Goal: Task Accomplishment & Management: Use online tool/utility

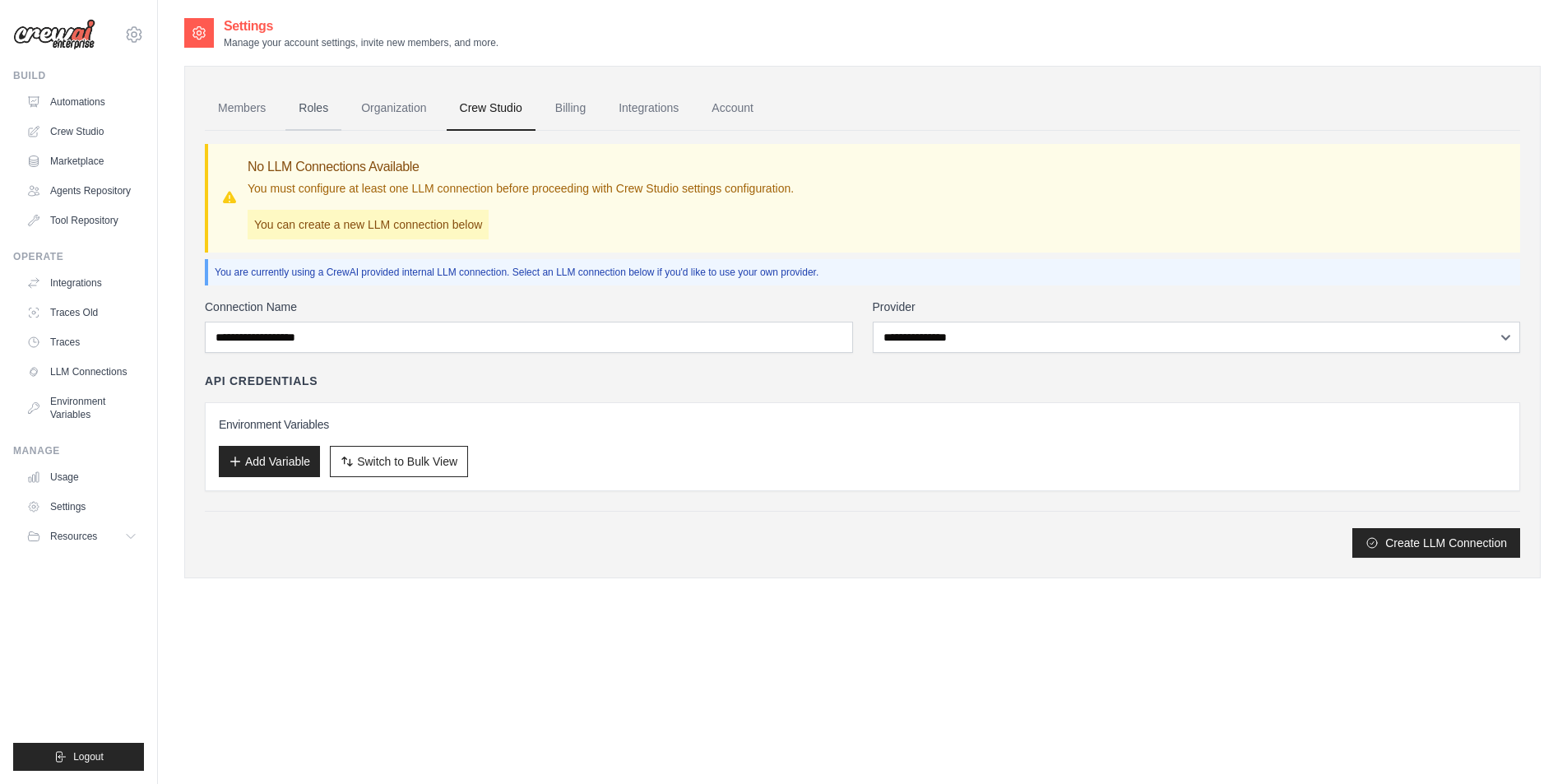
click at [286, 110] on link "Roles" at bounding box center [313, 109] width 56 height 45
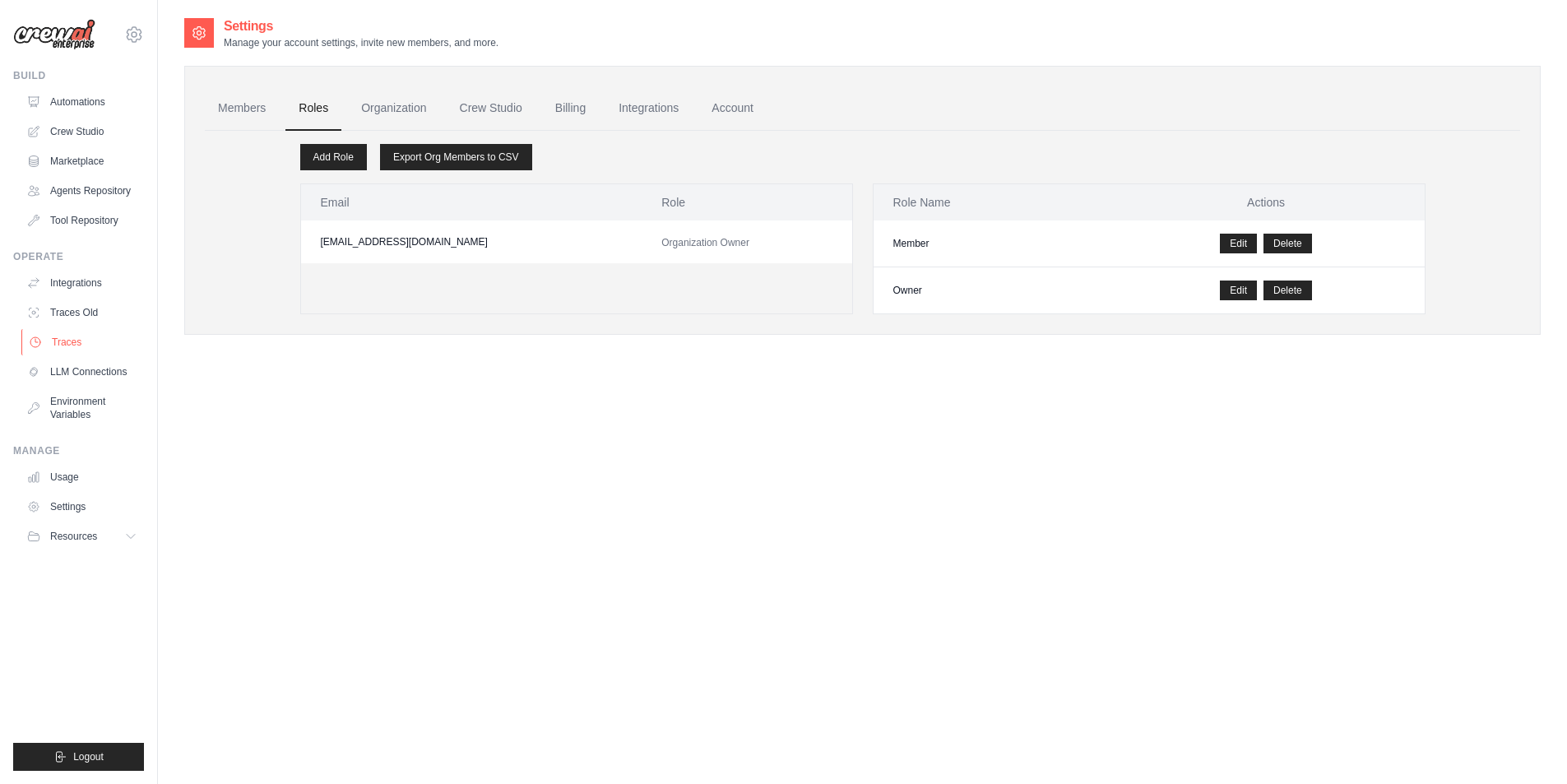
click at [63, 337] on link "Traces" at bounding box center [83, 342] width 124 height 27
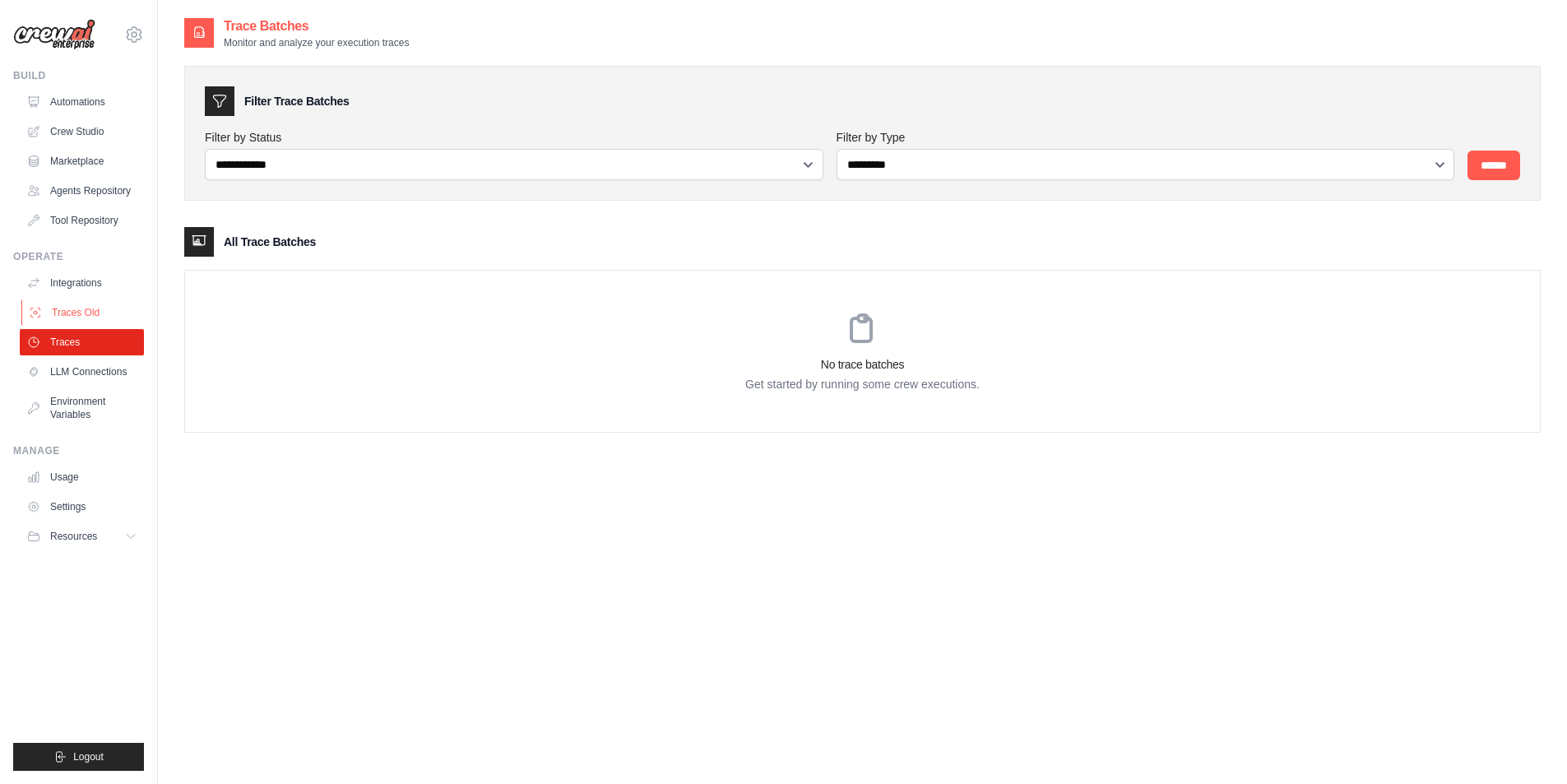
click at [99, 309] on link "Traces Old" at bounding box center [83, 312] width 124 height 27
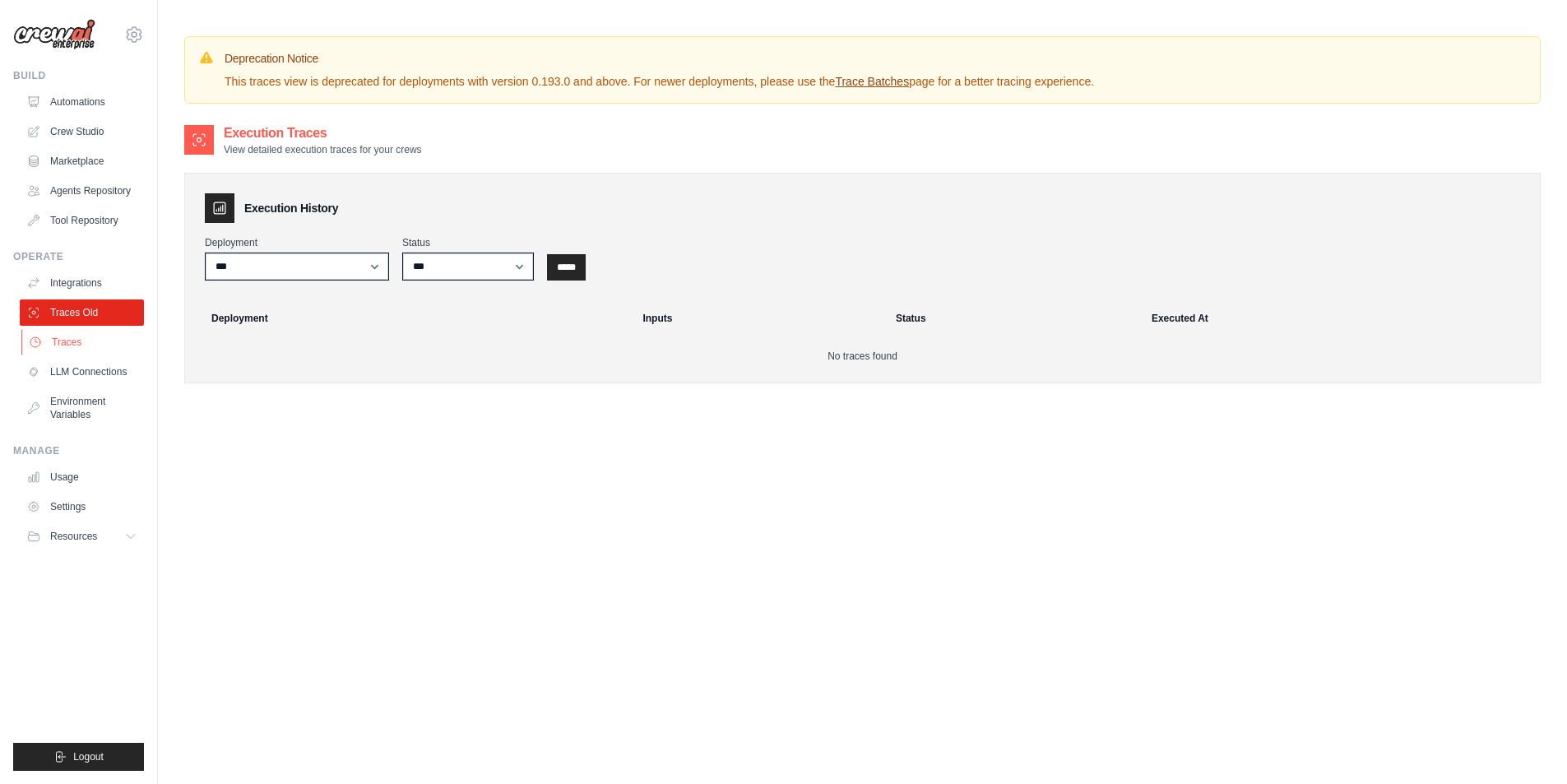
click at [117, 355] on link "Traces" at bounding box center [83, 342] width 124 height 27
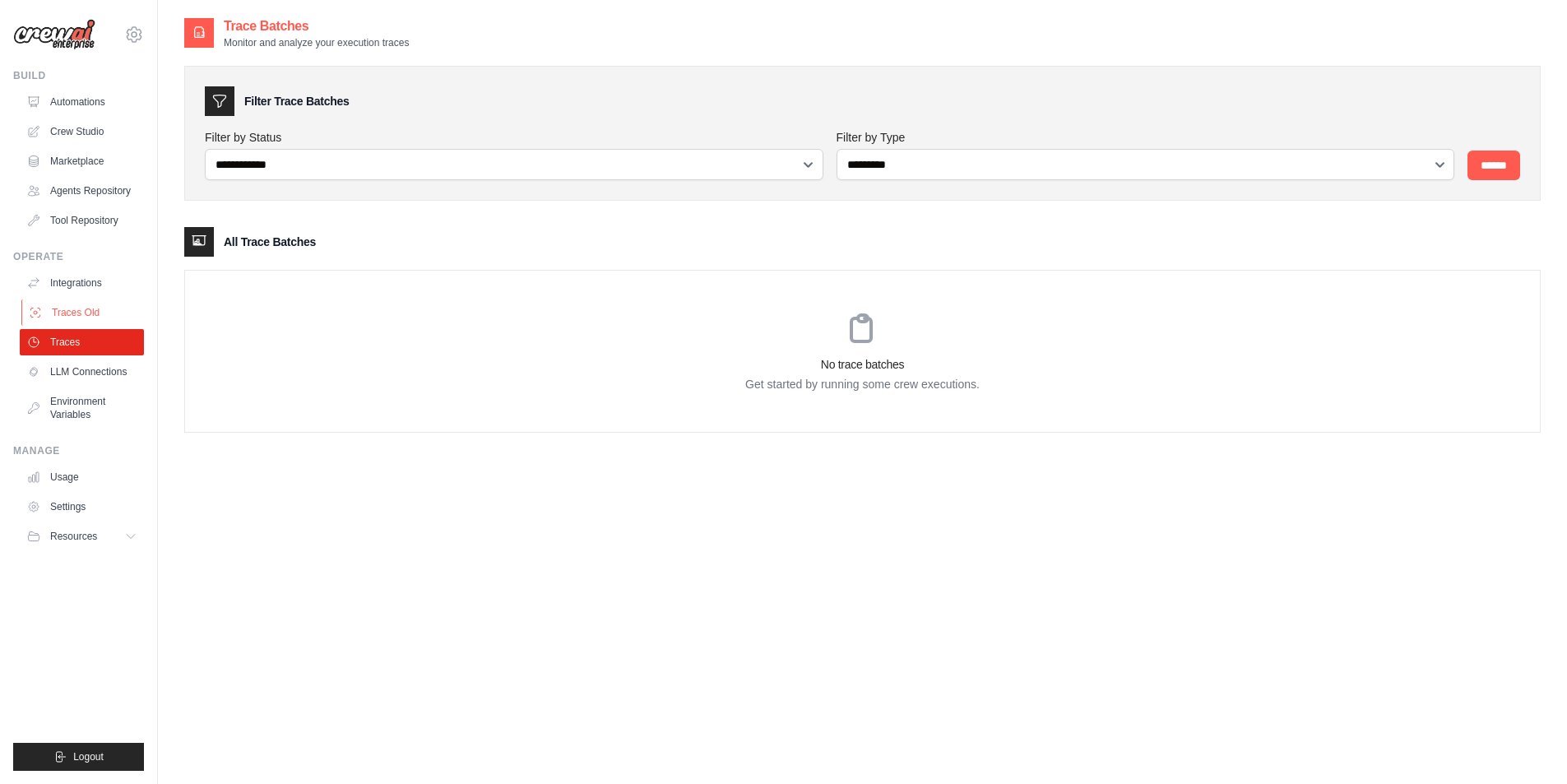
click at [112, 305] on link "Traces Old" at bounding box center [83, 312] width 124 height 27
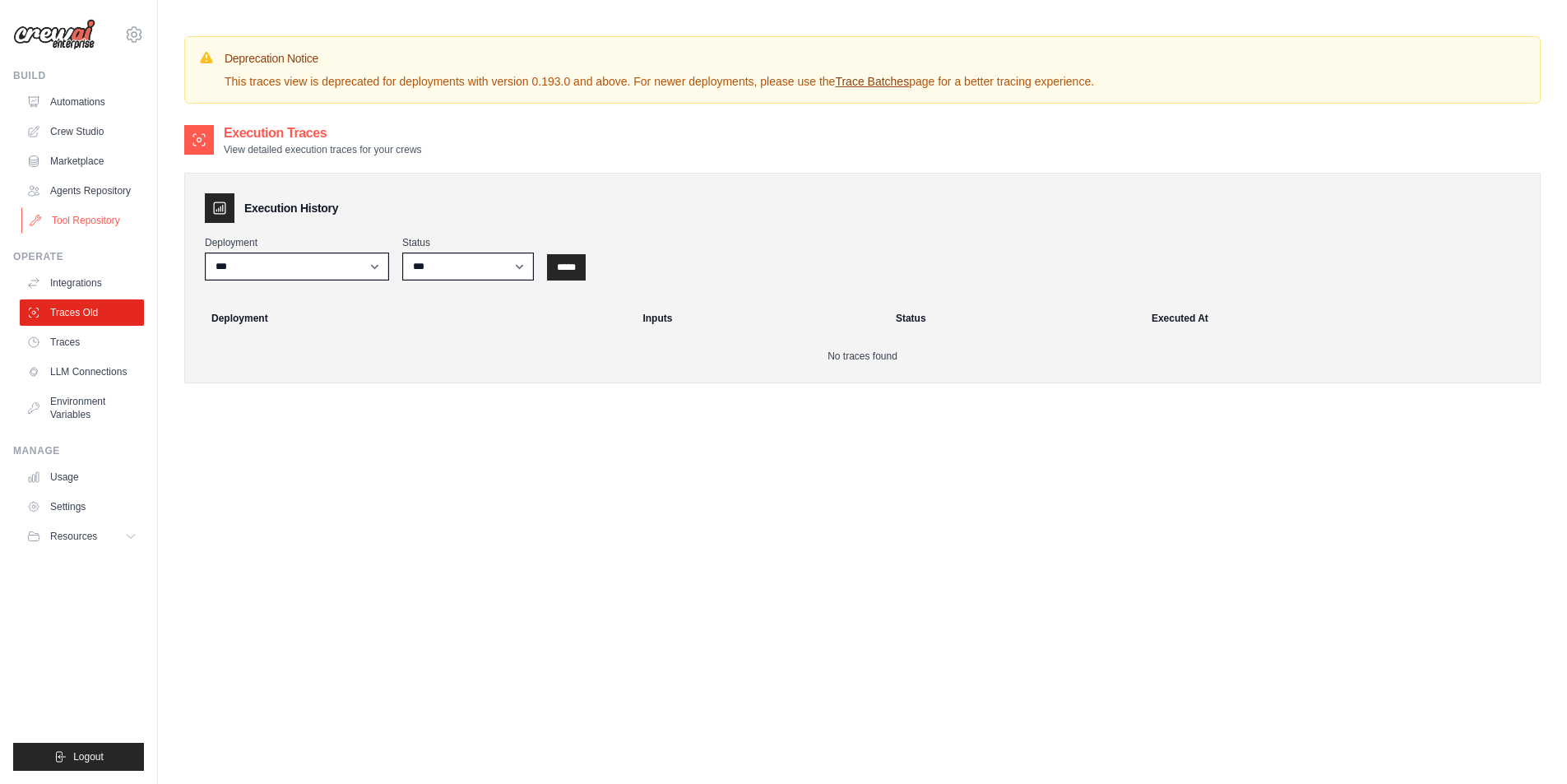
click at [101, 218] on link "Tool Repository" at bounding box center [83, 220] width 124 height 27
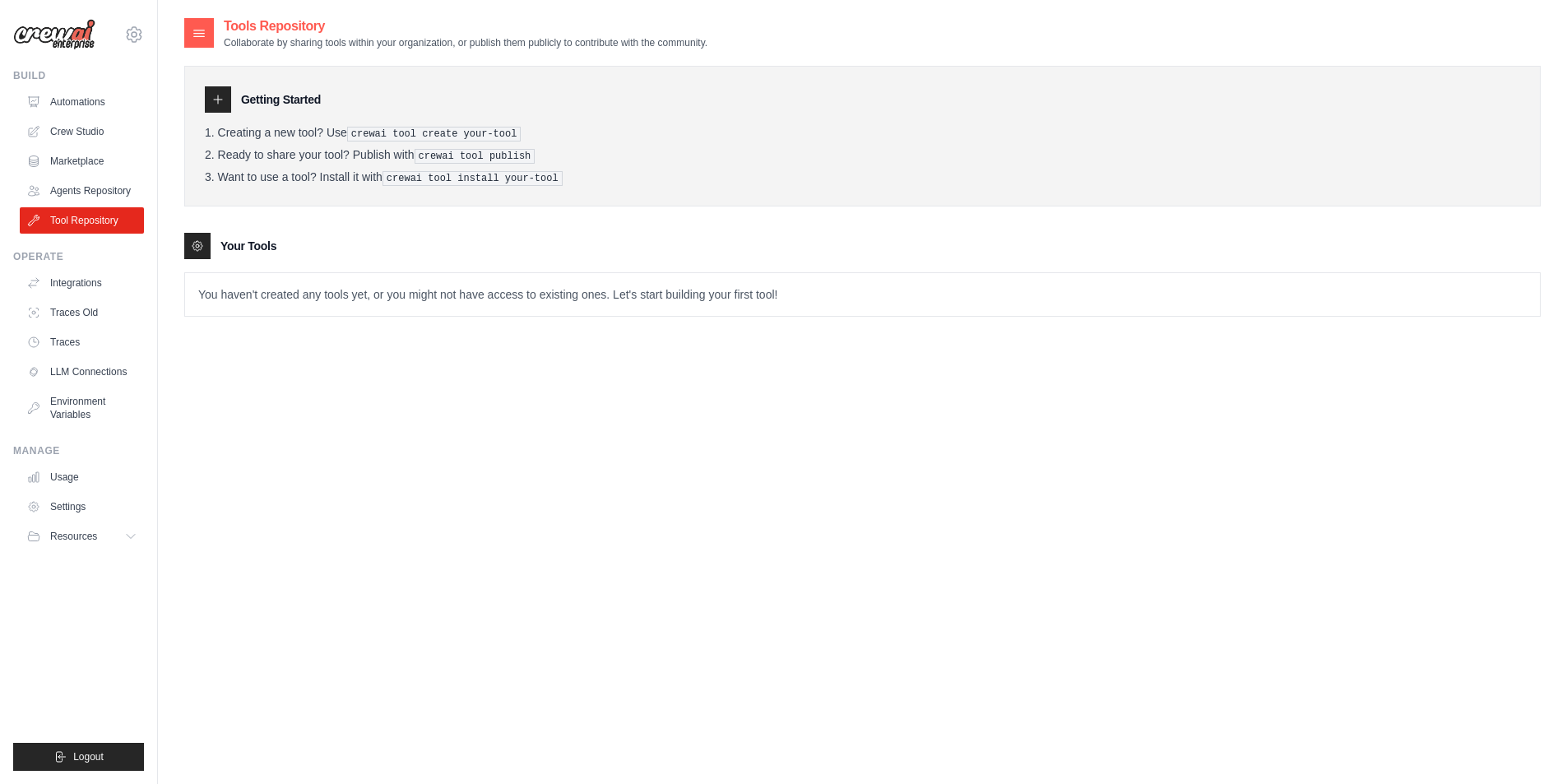
click at [111, 147] on ul "Automations Crew Studio Marketplace Agents Repository Tool Repository" at bounding box center [81, 161] width 124 height 145
click at [71, 95] on link "Automations" at bounding box center [83, 102] width 124 height 27
click at [82, 53] on div "[EMAIL_ADDRESS][DOMAIN_NAME] Settings Build Automations" at bounding box center [79, 392] width 158 height 784
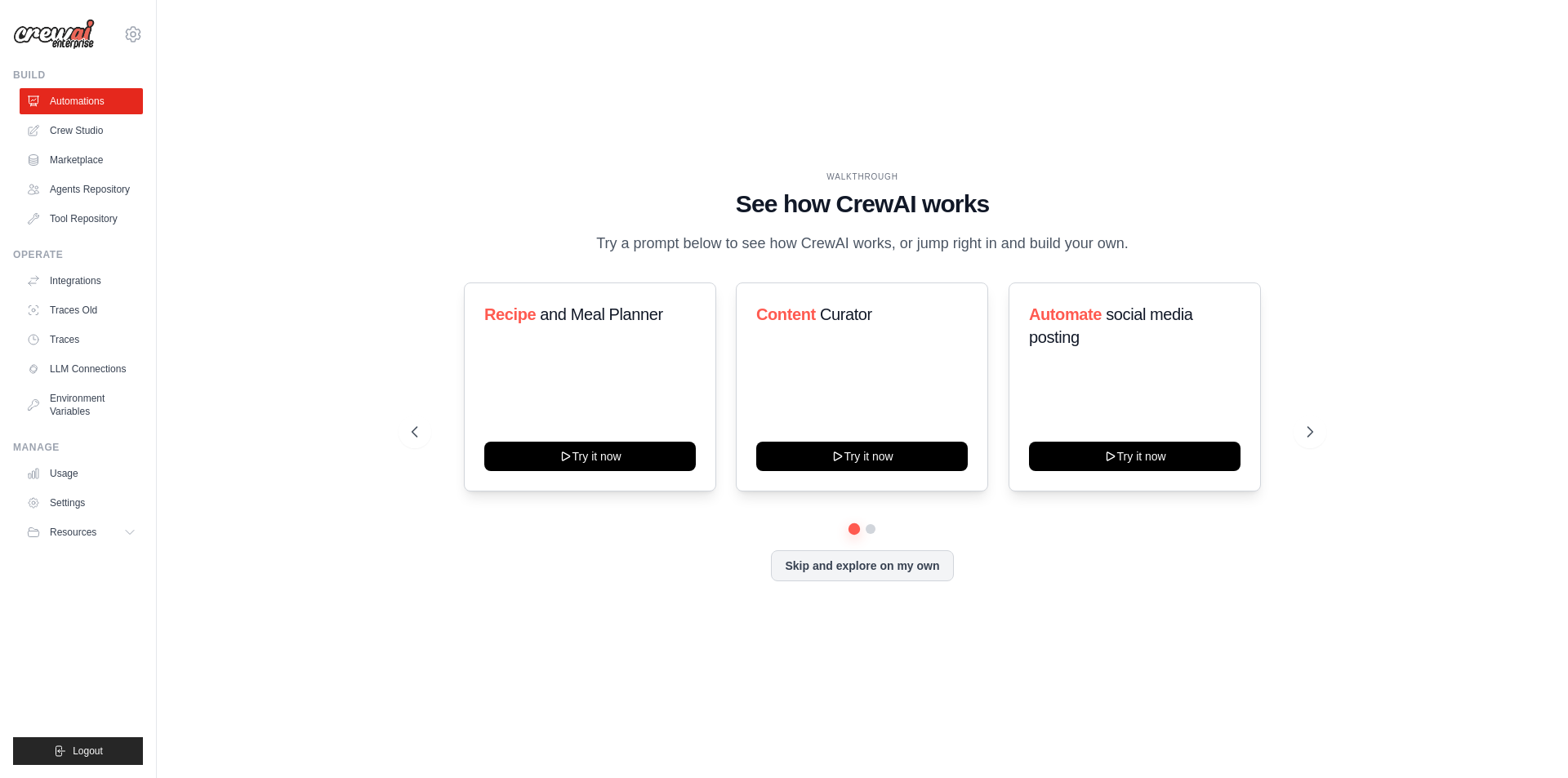
click at [78, 107] on link "Automations" at bounding box center [81, 101] width 123 height 26
click at [91, 37] on img at bounding box center [54, 34] width 82 height 31
click at [870, 526] on button at bounding box center [870, 528] width 13 height 13
click at [853, 529] on button at bounding box center [853, 528] width 13 height 13
click at [867, 531] on button at bounding box center [870, 528] width 12 height 12
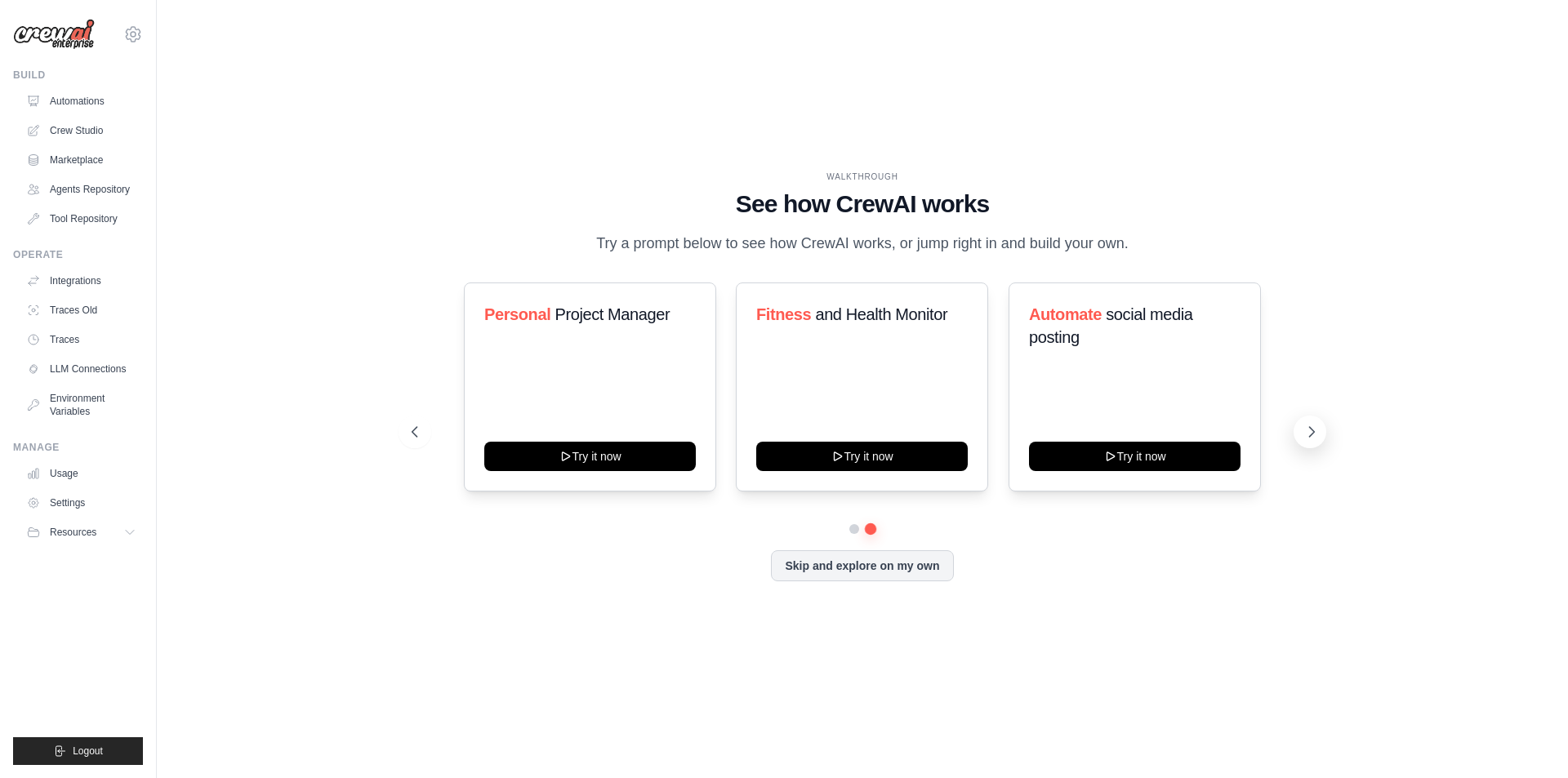
click at [1316, 434] on icon at bounding box center [1311, 431] width 16 height 16
click at [1104, 401] on div "Automate social media posting Try it now" at bounding box center [1134, 387] width 253 height 209
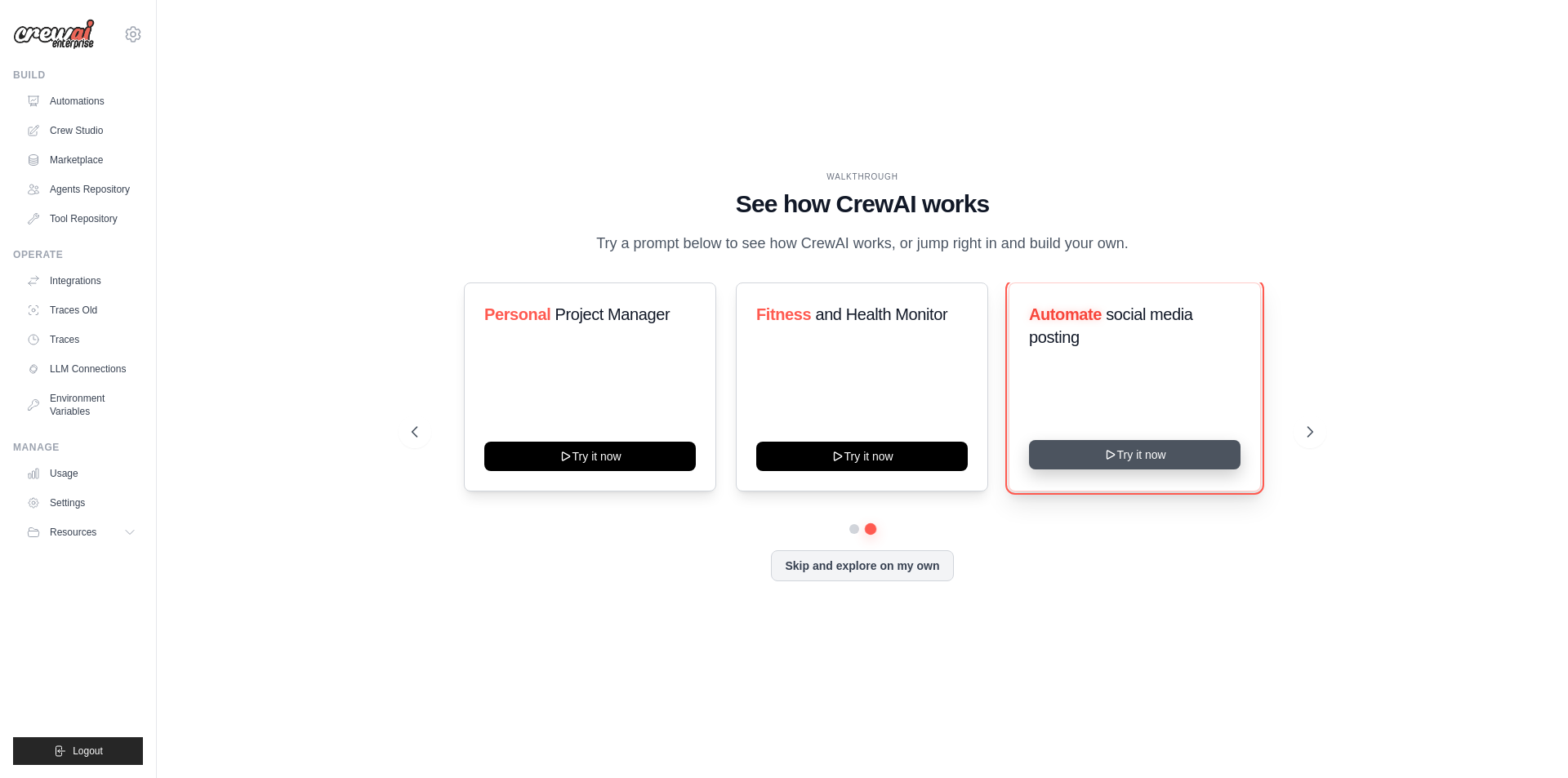
click at [1155, 462] on button "Try it now" at bounding box center [1134, 454] width 212 height 30
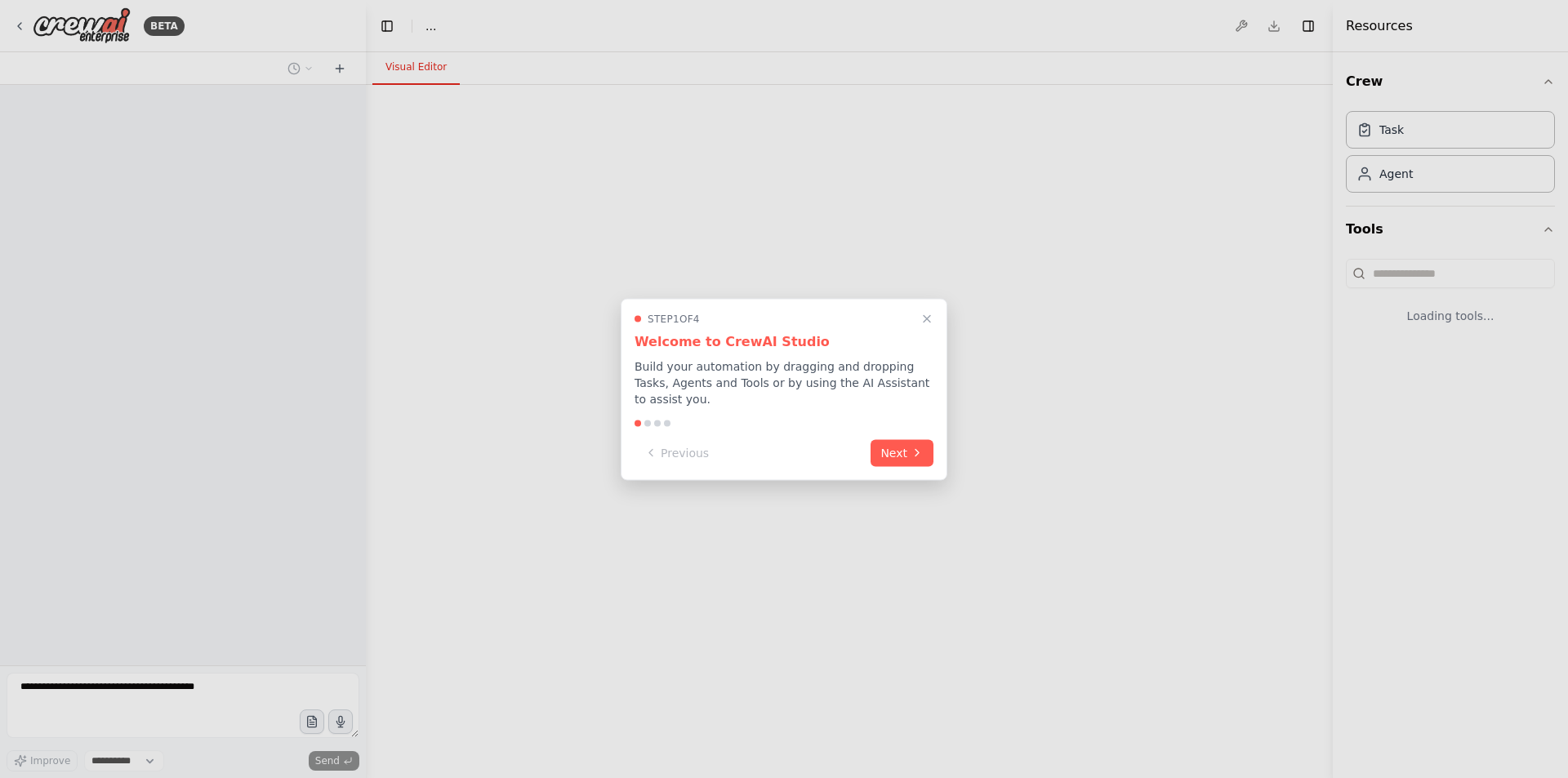
select select "****"
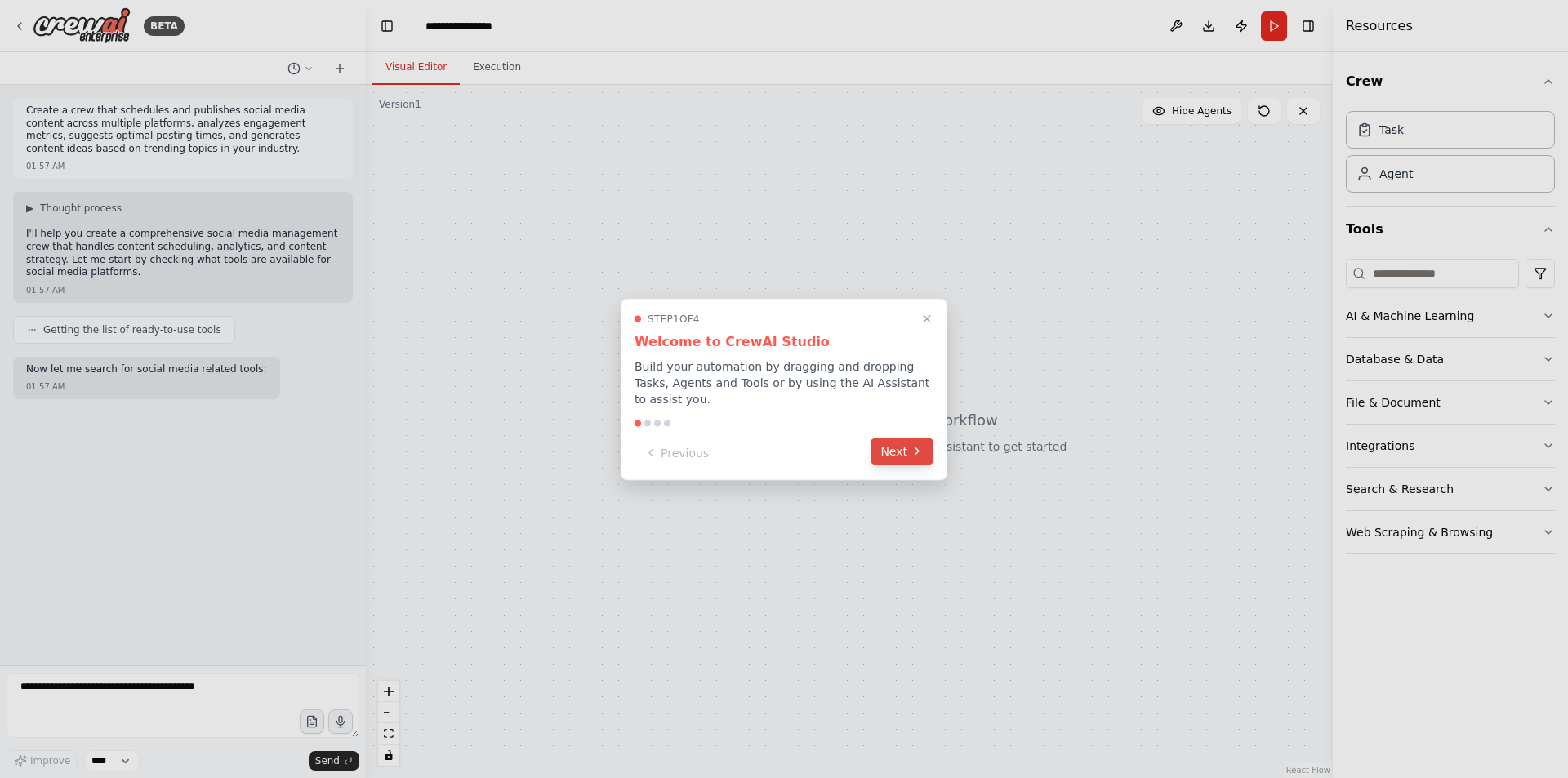
click at [897, 442] on button "Next" at bounding box center [902, 451] width 63 height 27
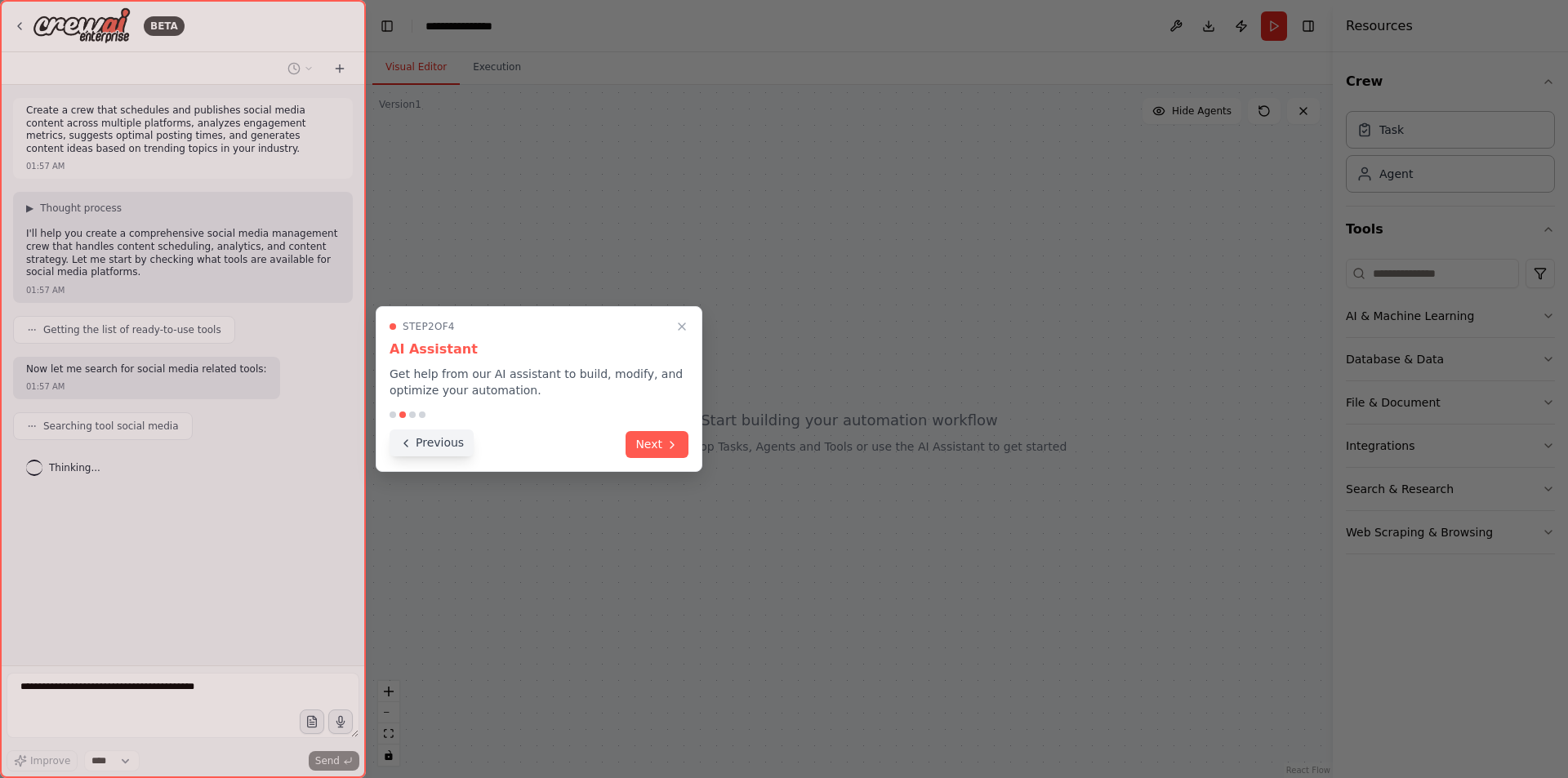
click at [435, 436] on button "Previous" at bounding box center [431, 443] width 84 height 27
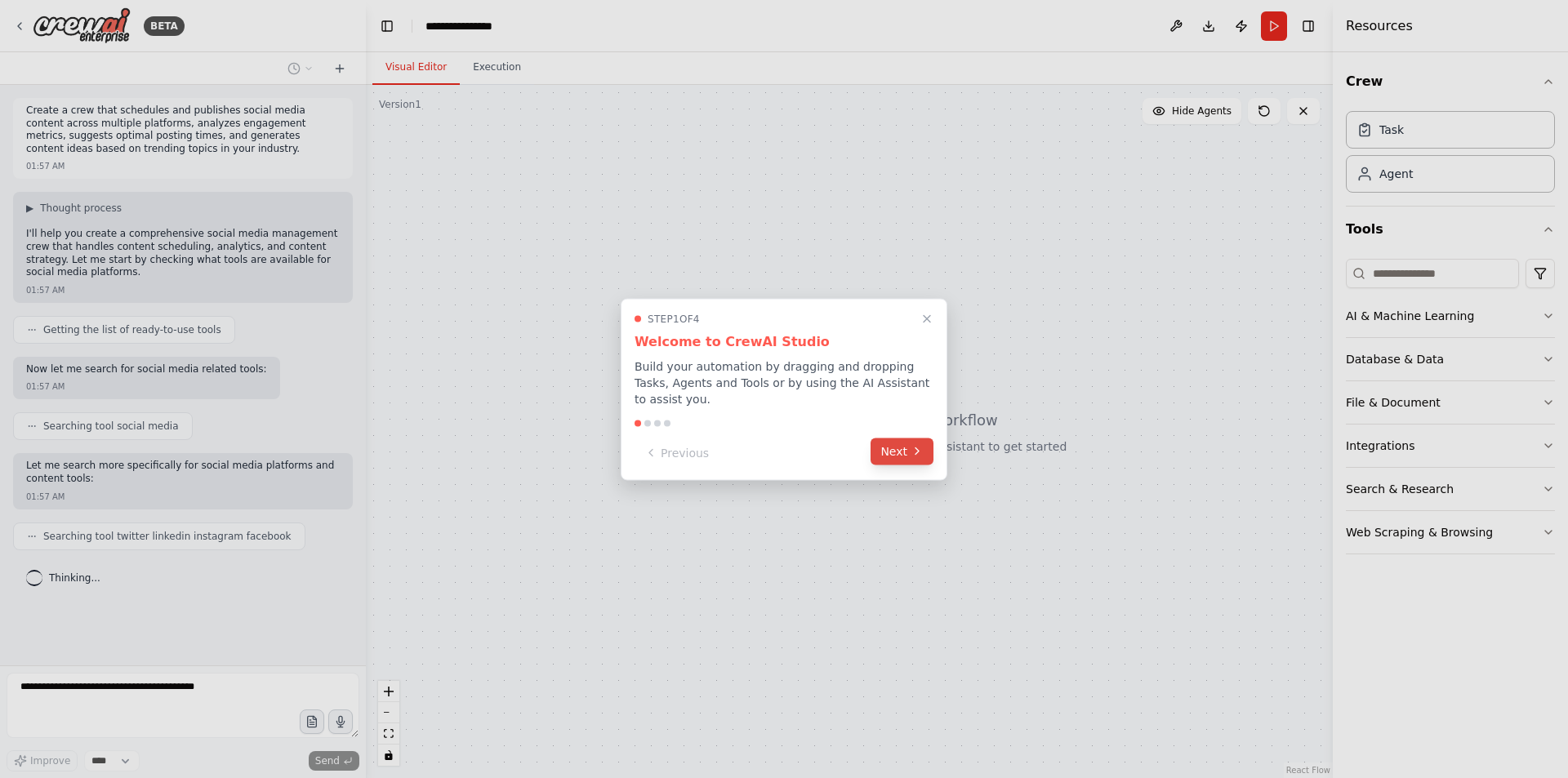
click at [884, 438] on button "Next" at bounding box center [902, 451] width 63 height 27
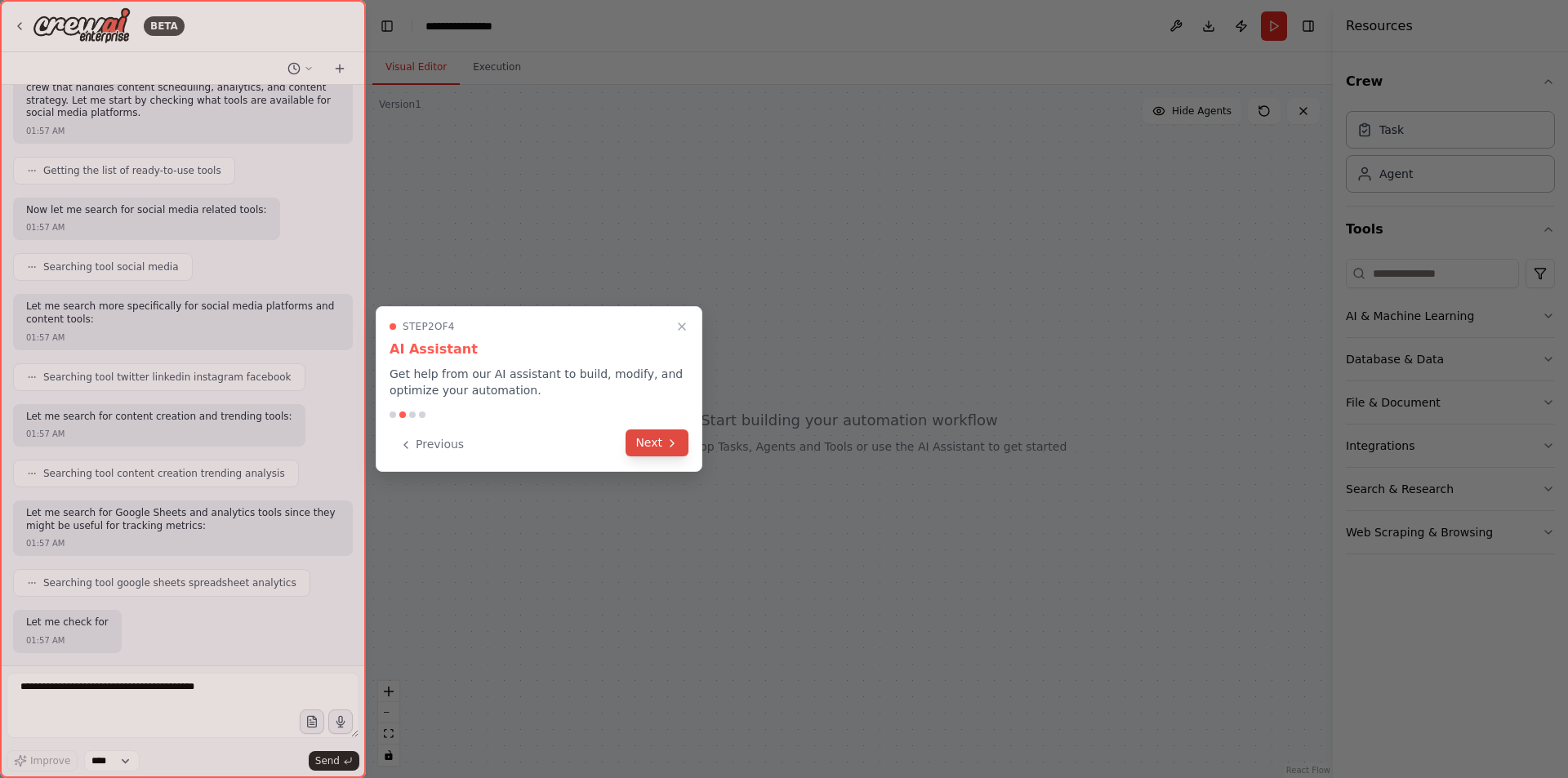
scroll to position [242, 0]
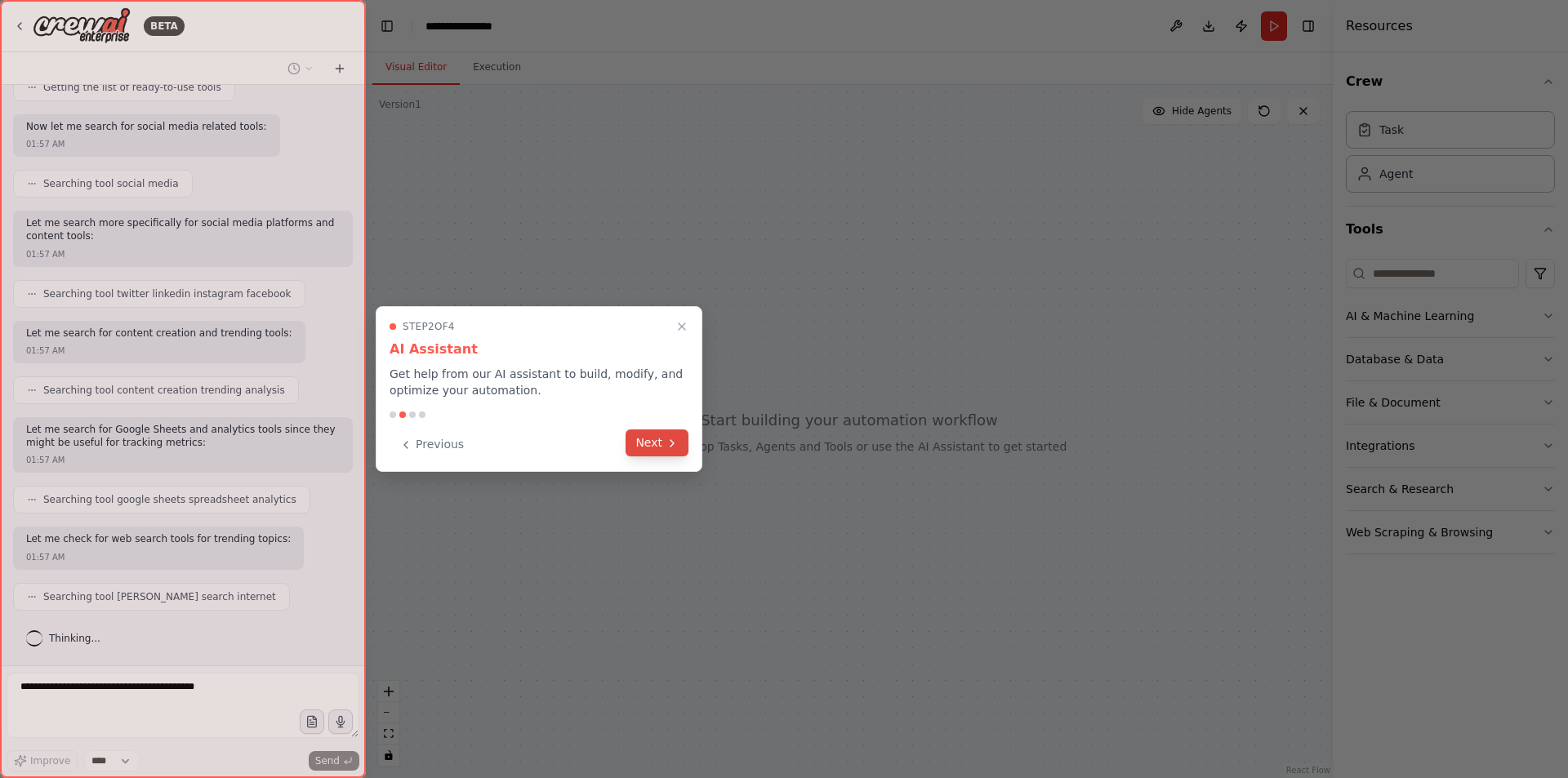
click at [663, 440] on button "Next" at bounding box center [657, 443] width 63 height 27
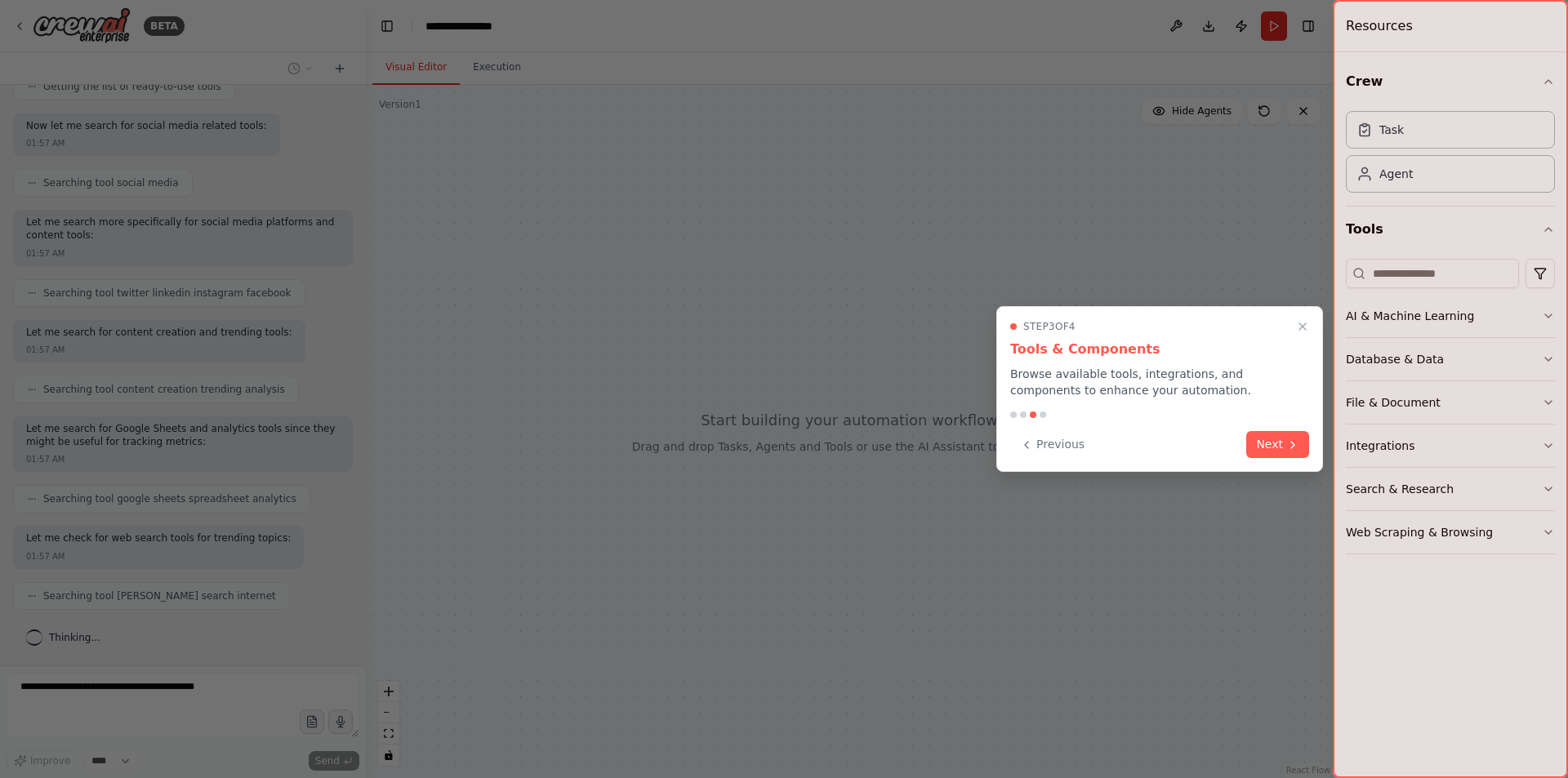
scroll to position [339, 0]
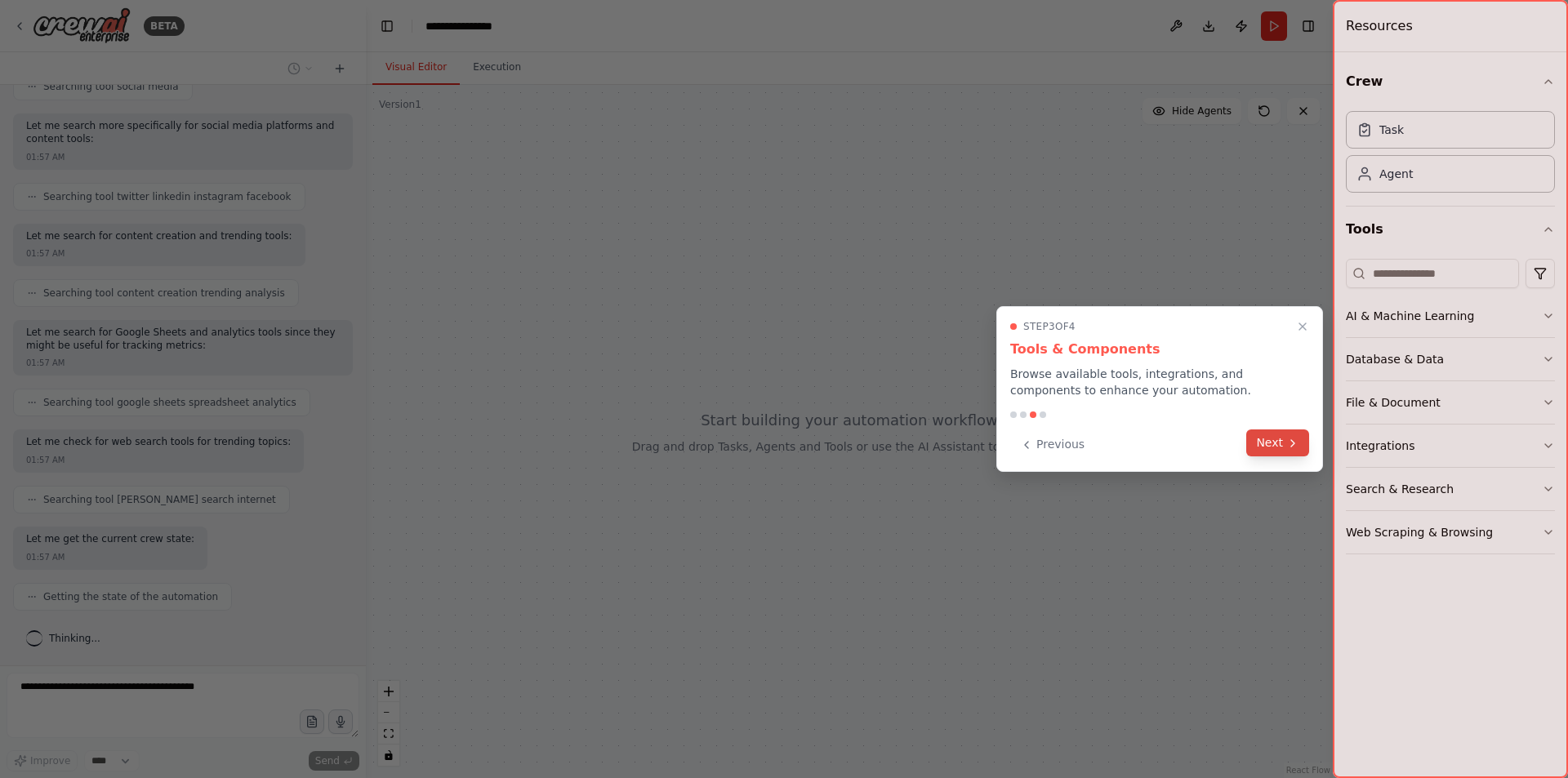
click at [1260, 448] on button "Next" at bounding box center [1278, 443] width 63 height 27
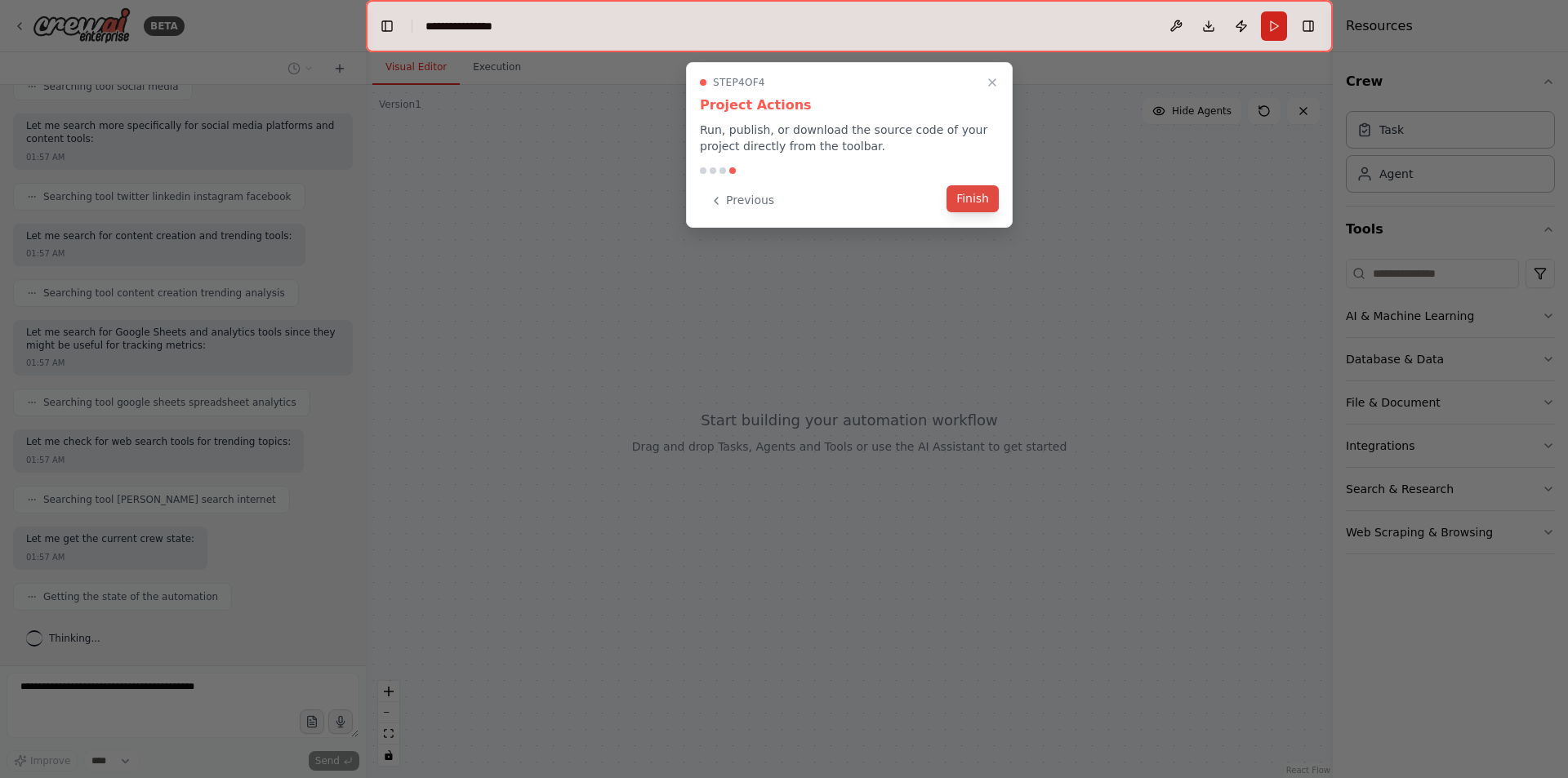
click at [984, 192] on button "Finish" at bounding box center [972, 199] width 52 height 27
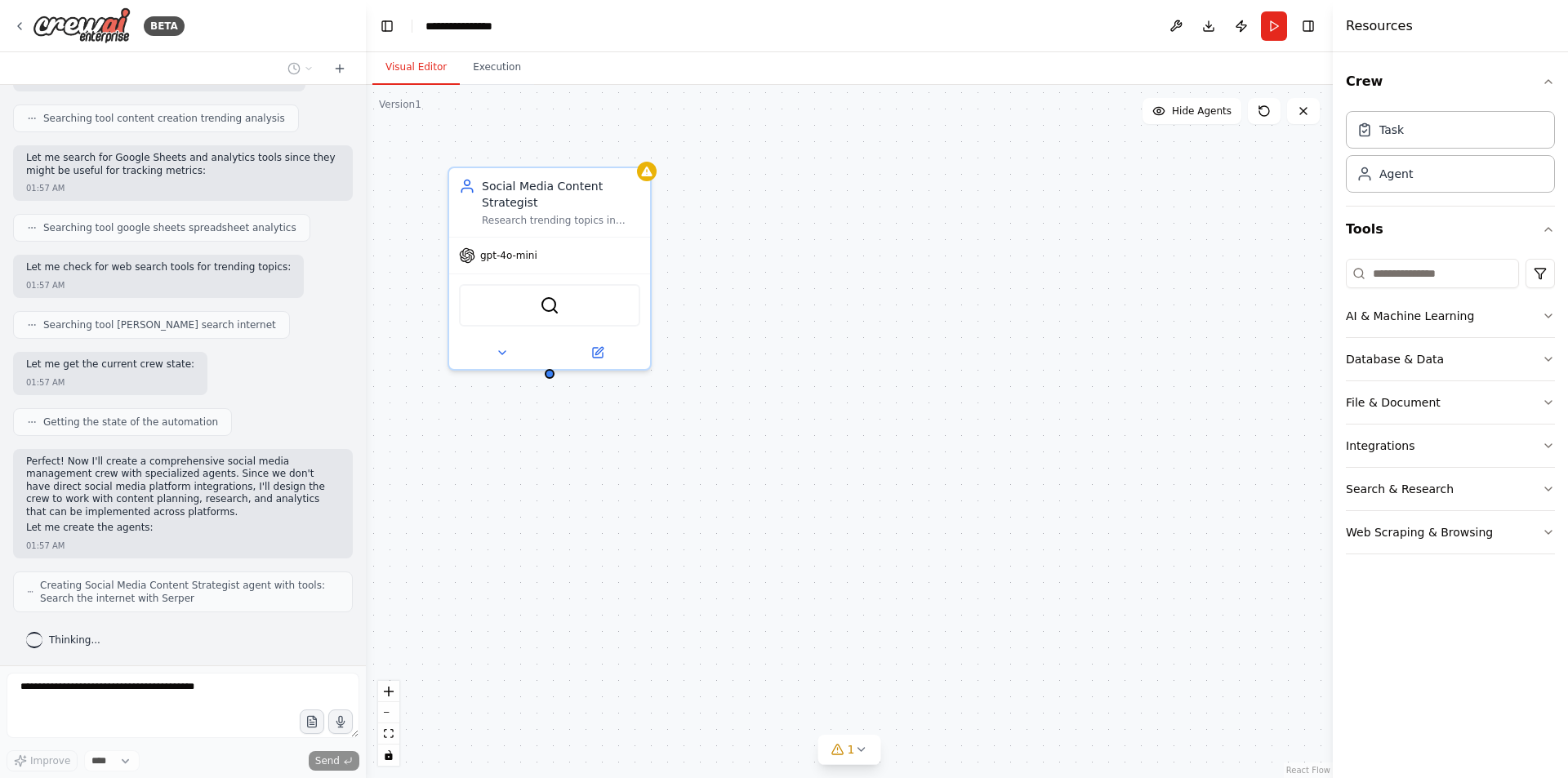
scroll to position [516, 0]
click at [562, 253] on div "gpt-4o-mini" at bounding box center [550, 252] width 201 height 36
click at [554, 239] on div "gpt-4o-mini" at bounding box center [550, 252] width 201 height 36
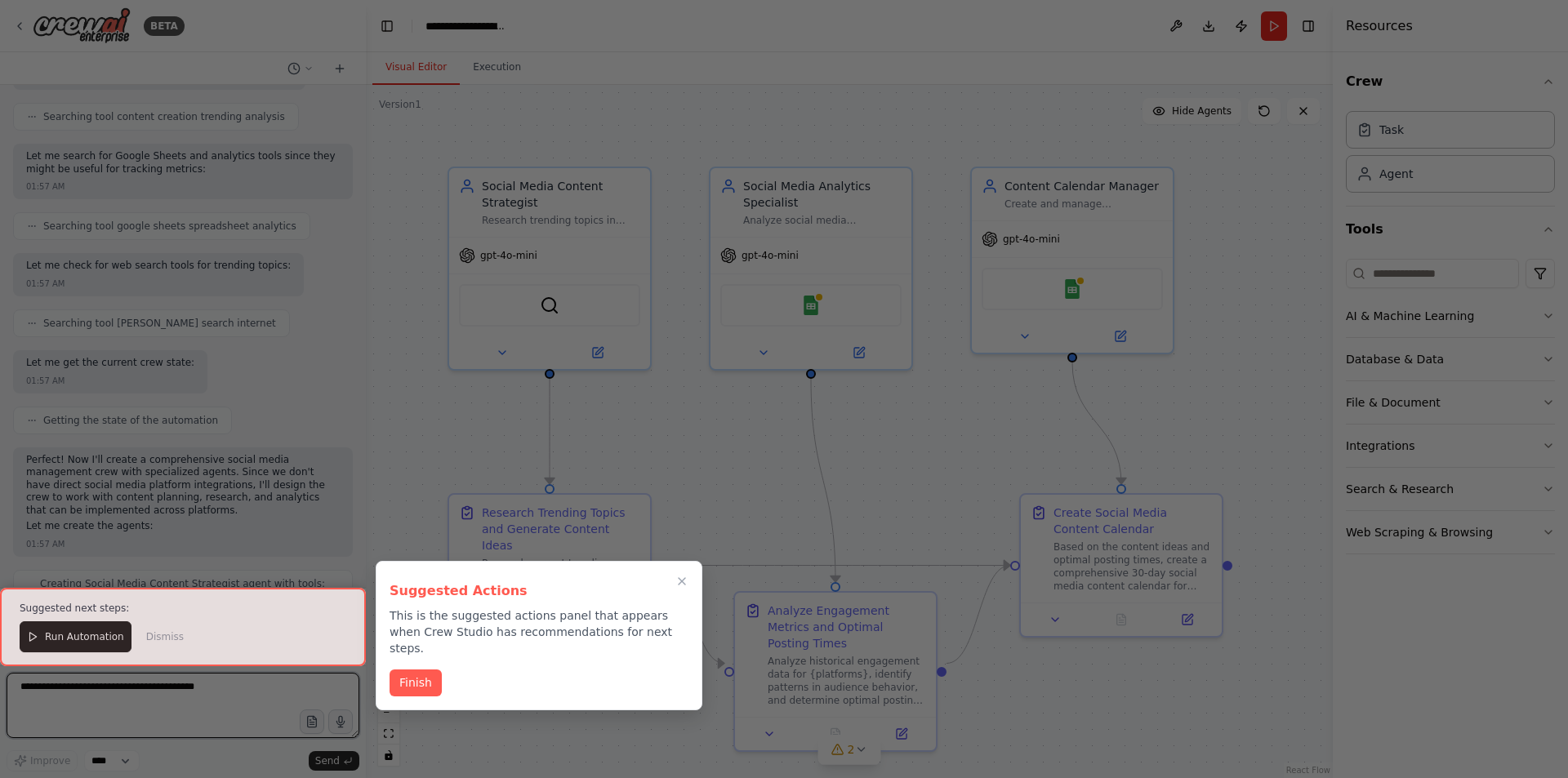
scroll to position [1735, 0]
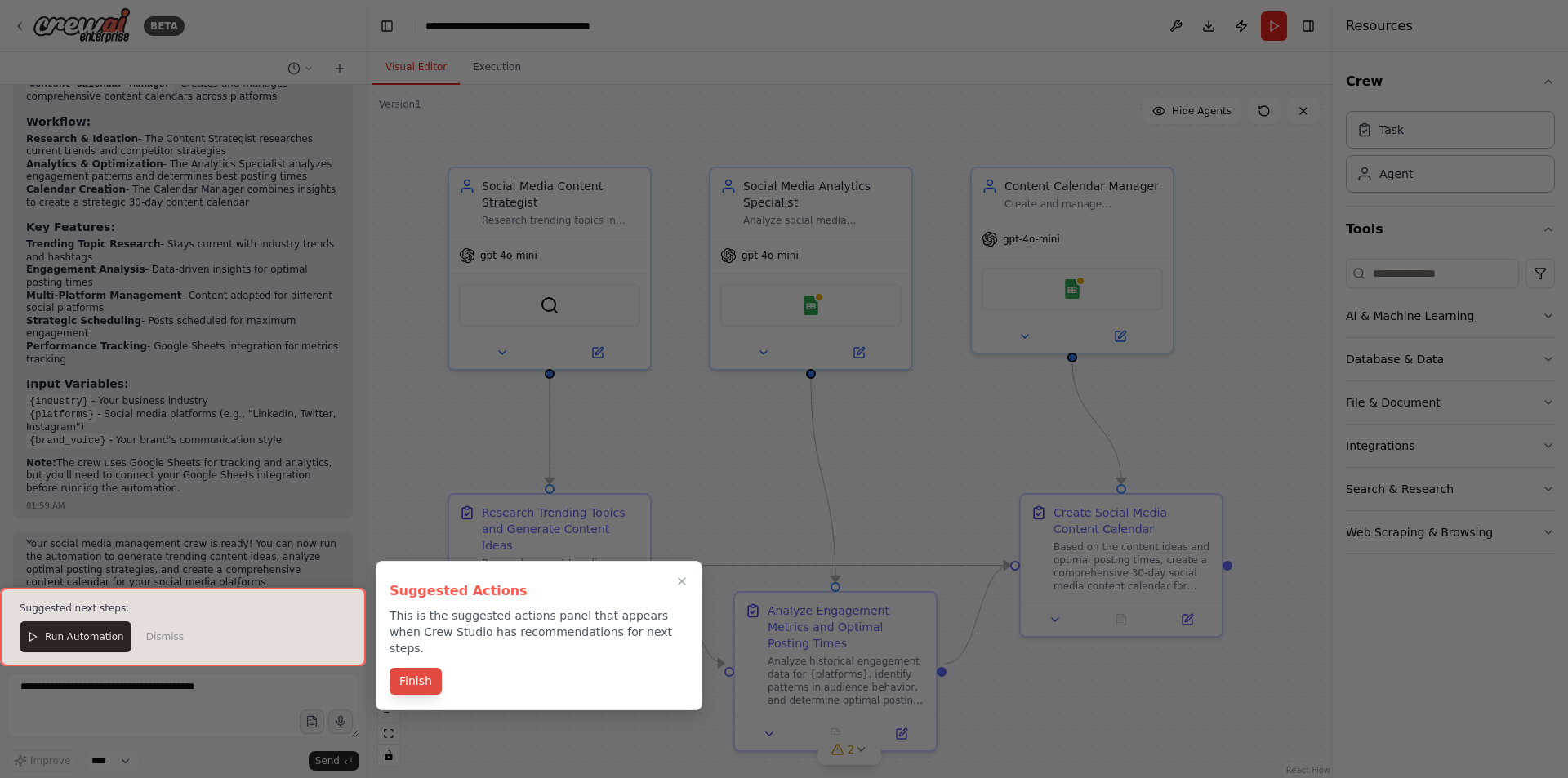
click at [430, 667] on button "Finish" at bounding box center [415, 681] width 52 height 27
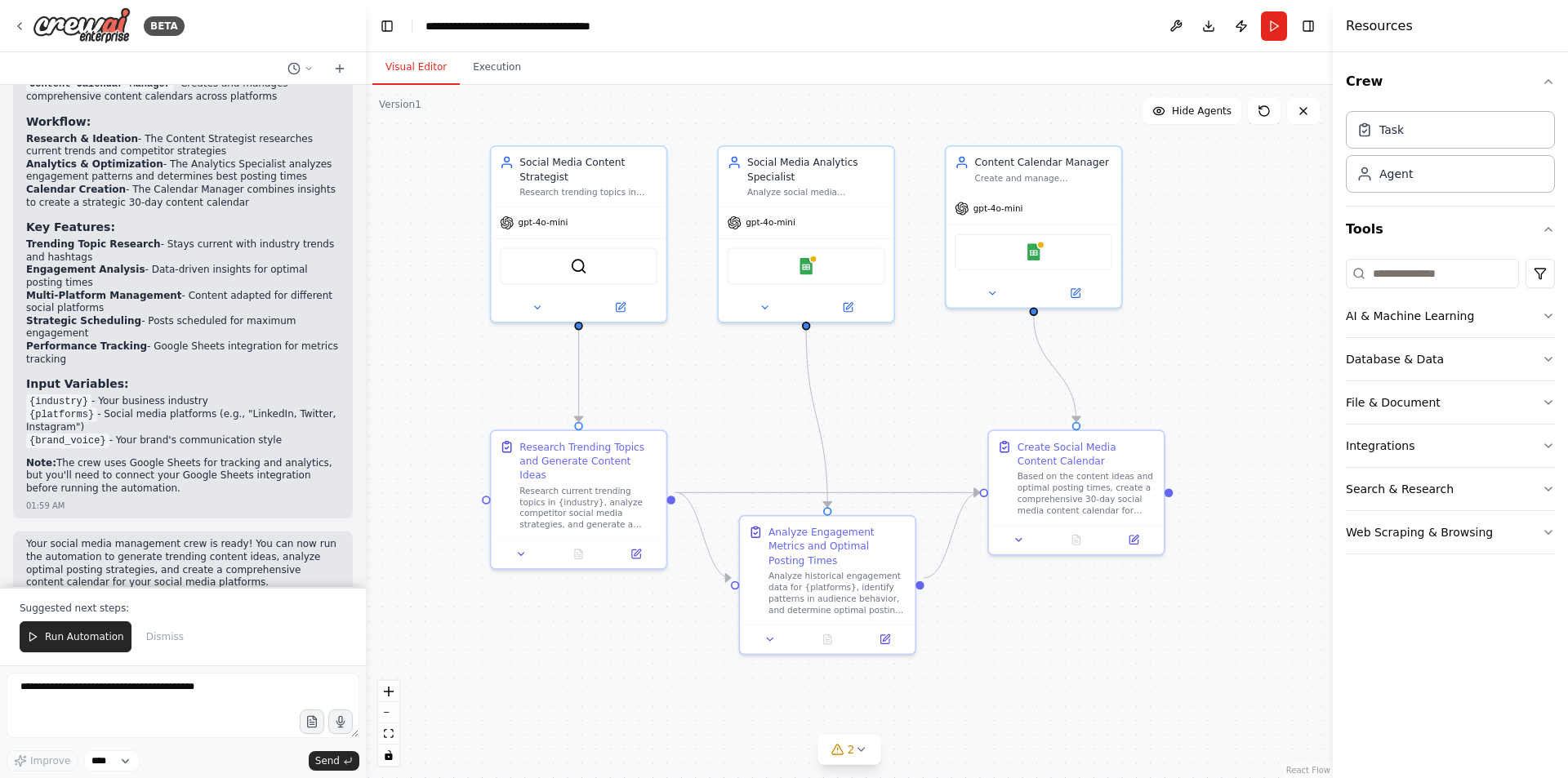
drag, startPoint x: 700, startPoint y: 402, endPoint x: 695, endPoint y: 371, distance: 31.4
click at [695, 371] on div ".deletable-edge-delete-btn { width: 20px; height: 20px; border: 0px solid #ffff…" at bounding box center [849, 431] width 966 height 693
click at [526, 308] on button at bounding box center [537, 304] width 80 height 17
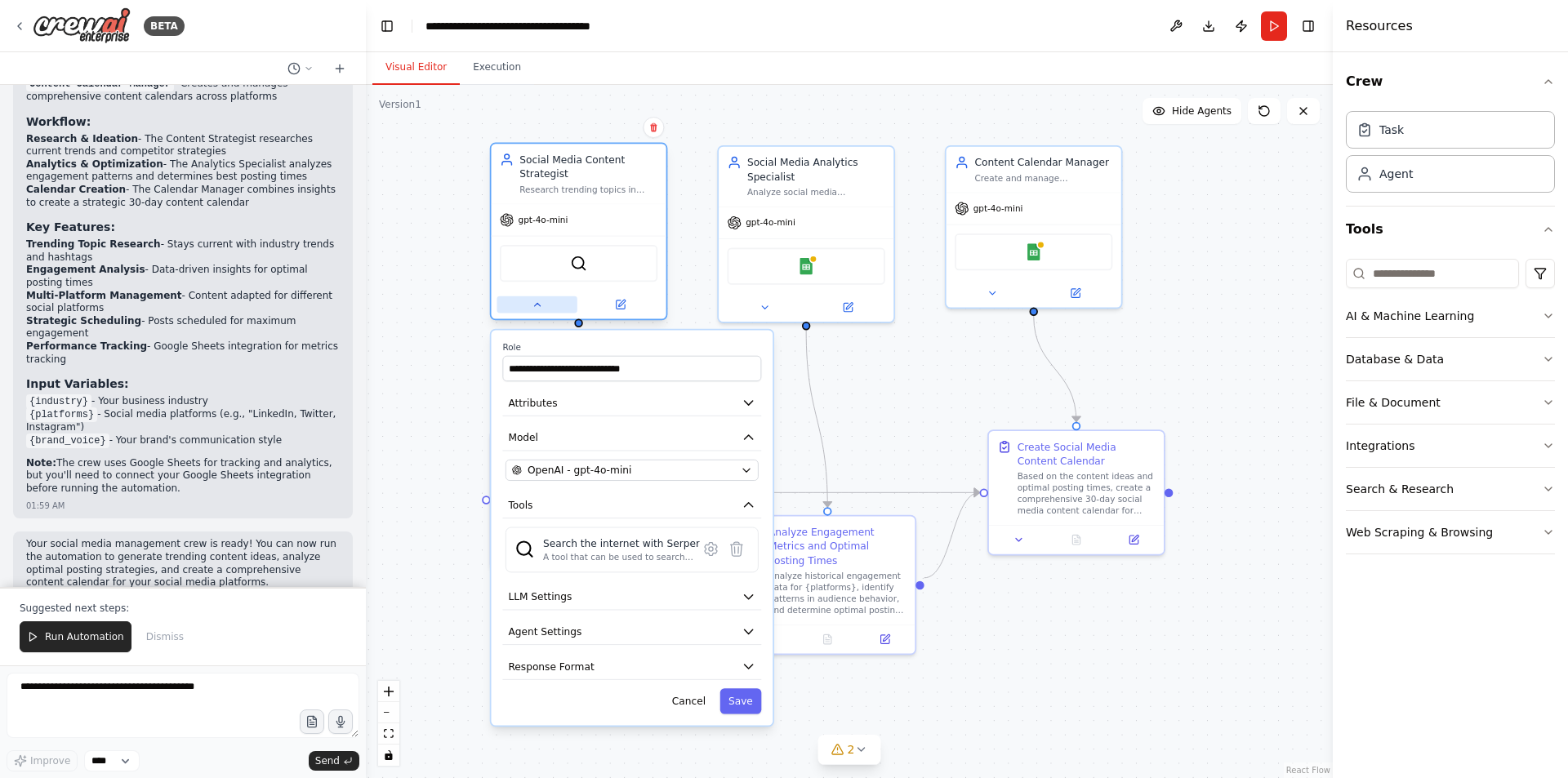
click at [526, 308] on button at bounding box center [537, 304] width 80 height 17
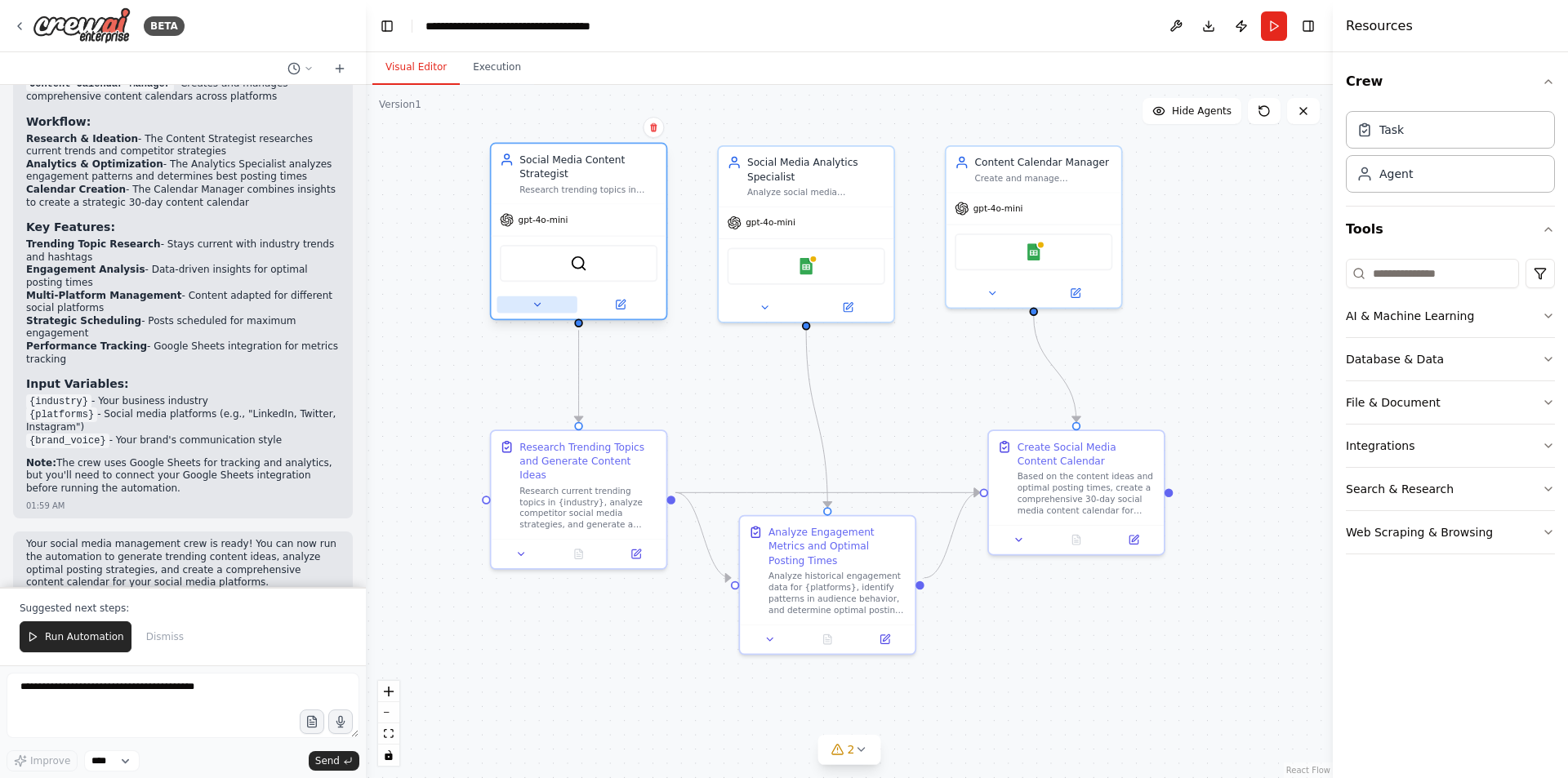
click at [526, 308] on button at bounding box center [537, 304] width 80 height 17
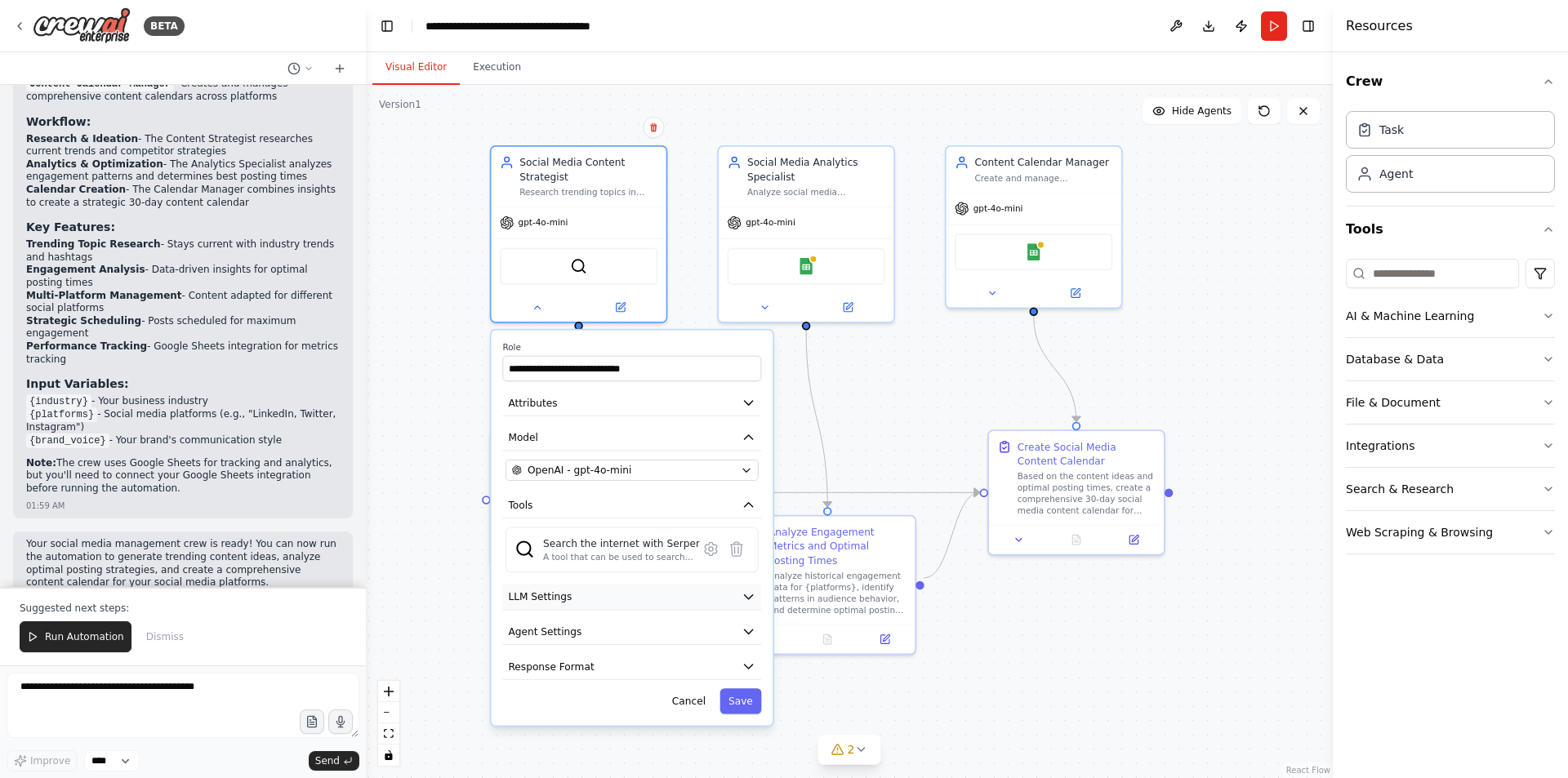
click at [670, 588] on button "LLM Settings" at bounding box center [631, 596] width 259 height 26
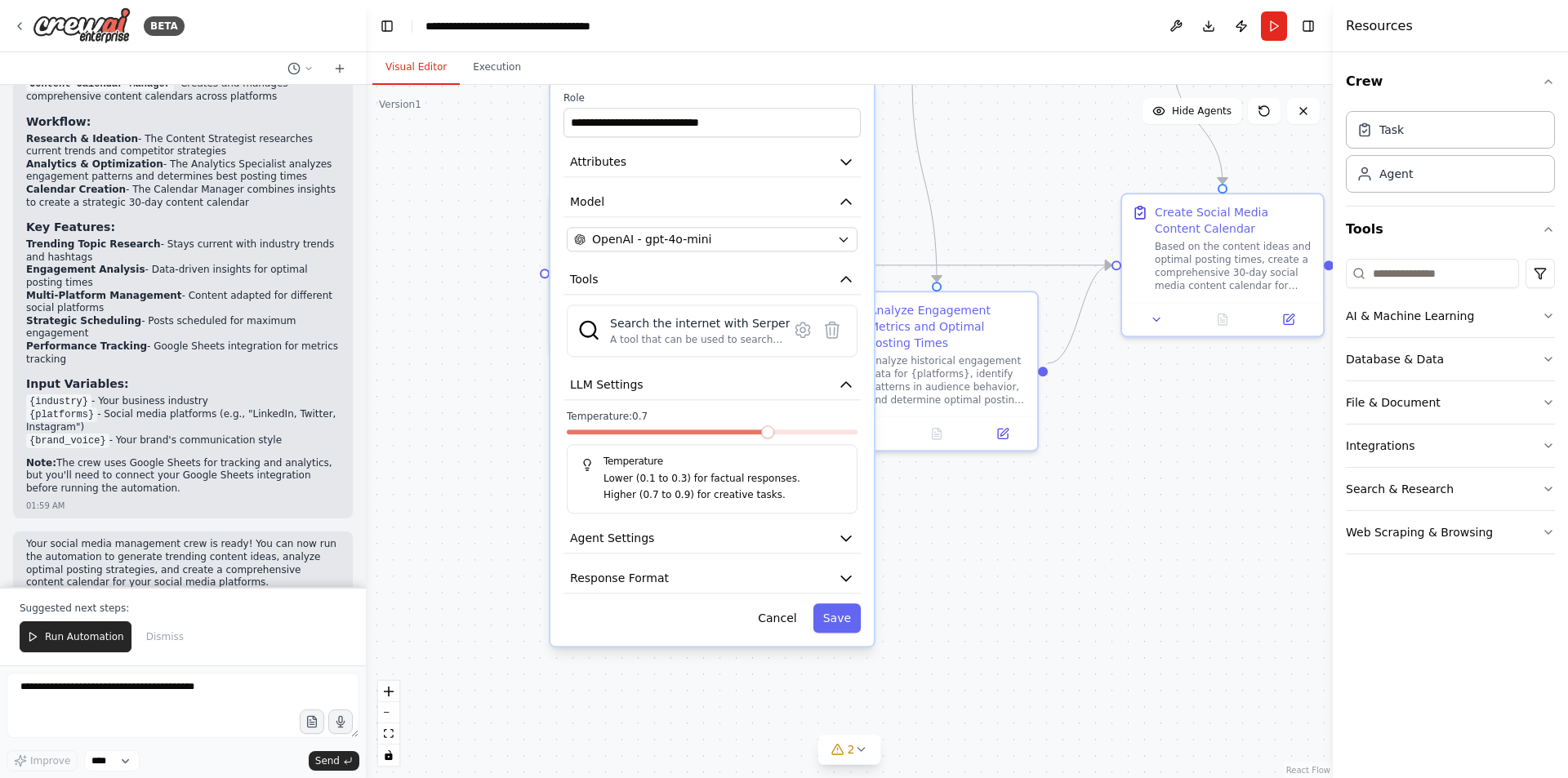
drag, startPoint x: 454, startPoint y: 460, endPoint x: 531, endPoint y: 217, distance: 254.9
click at [521, 216] on div ".deletable-edge-delete-btn { width: 20px; height: 20px; border: 0px solid #ffff…" at bounding box center [849, 431] width 966 height 693
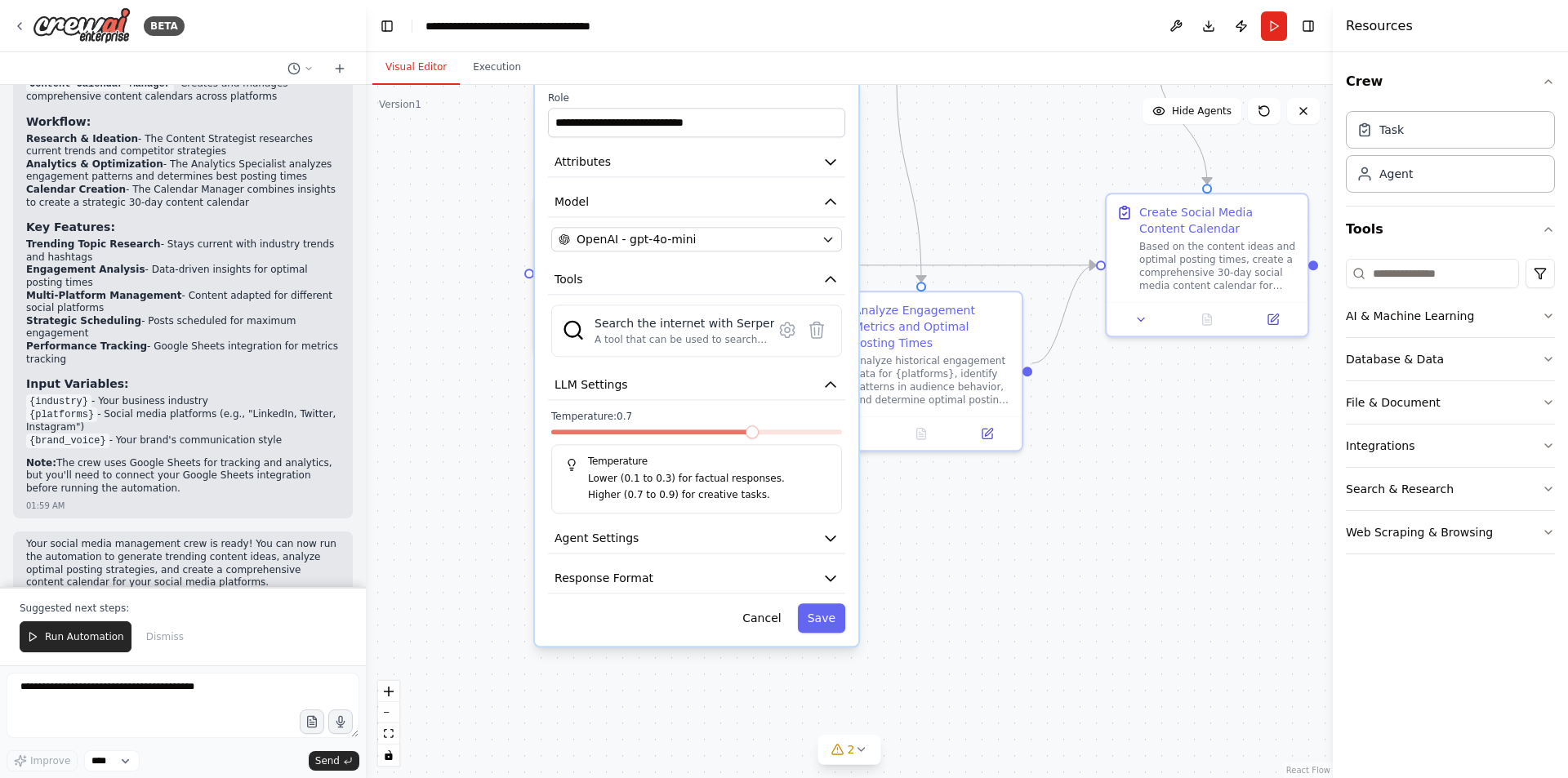
click at [750, 258] on div "**********" at bounding box center [697, 361] width 323 height 567
click at [758, 238] on div "OpenAI - gpt-4o-mini" at bounding box center [686, 239] width 256 height 16
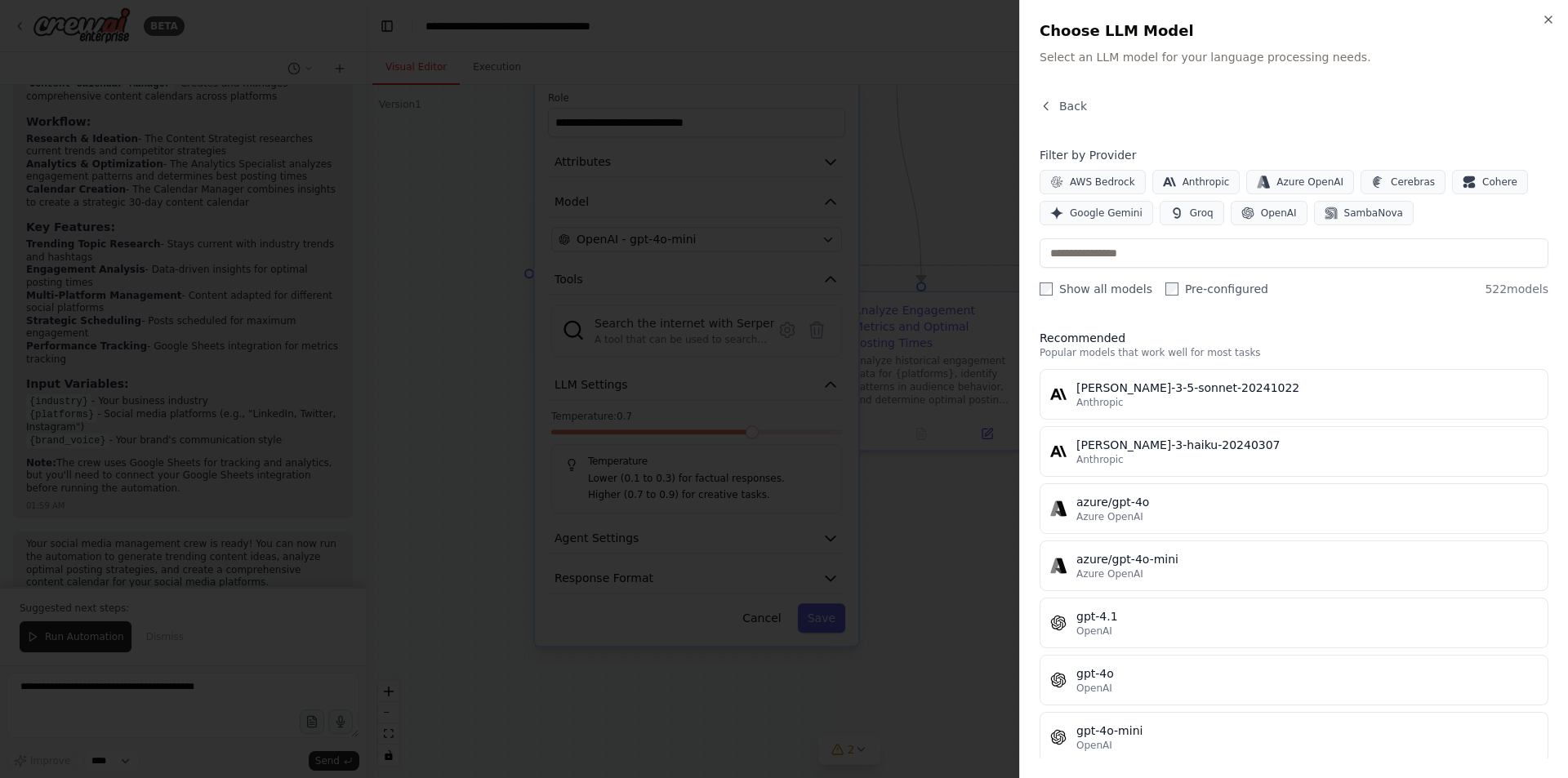
click at [871, 322] on div at bounding box center [784, 389] width 1568 height 778
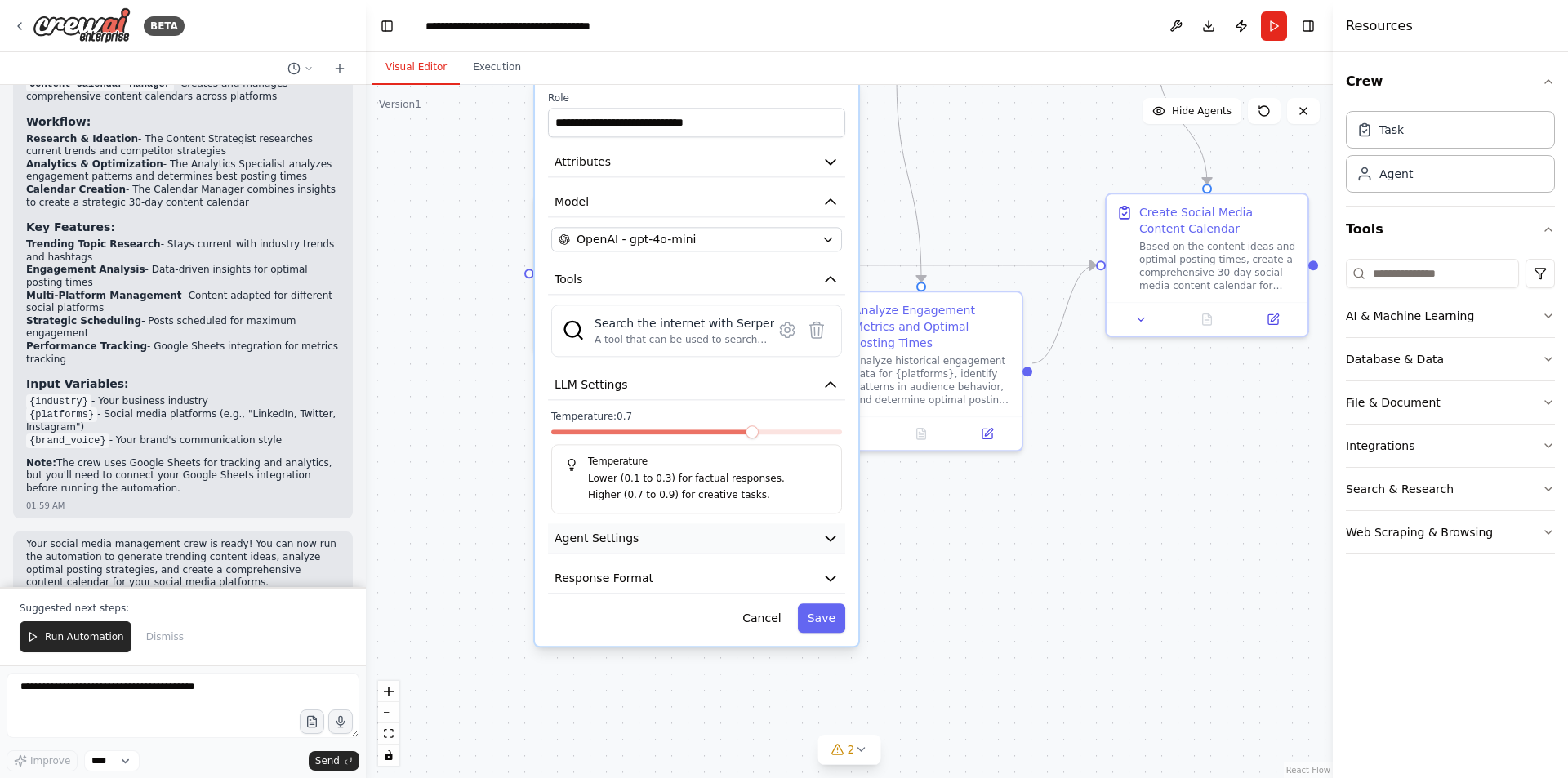
click at [699, 550] on button "Agent Settings" at bounding box center [696, 538] width 297 height 31
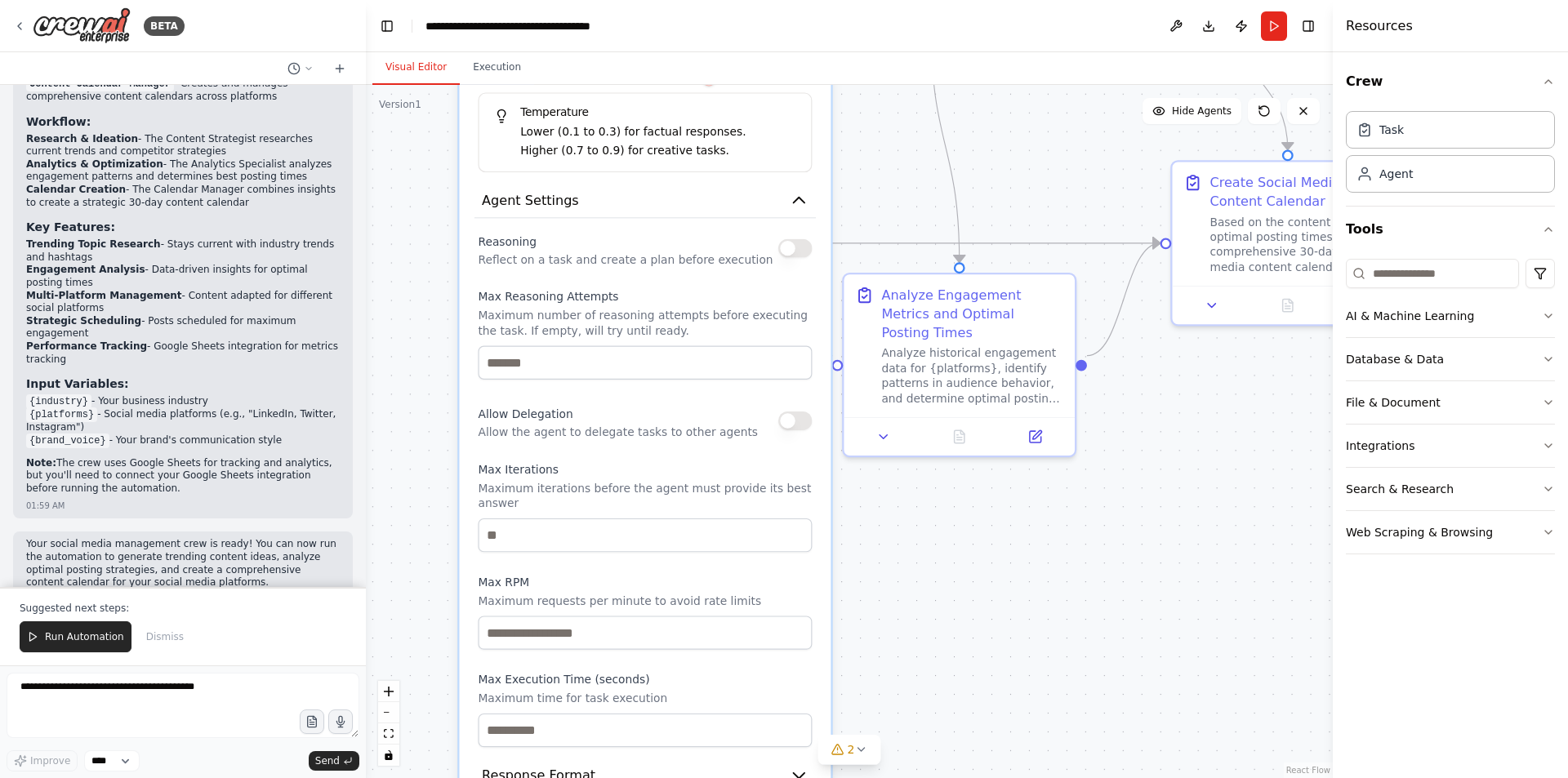
drag, startPoint x: 826, startPoint y: 576, endPoint x: 818, endPoint y: 164, distance: 412.1
click at [818, 164] on div "**********" at bounding box center [644, 263] width 372 height 1180
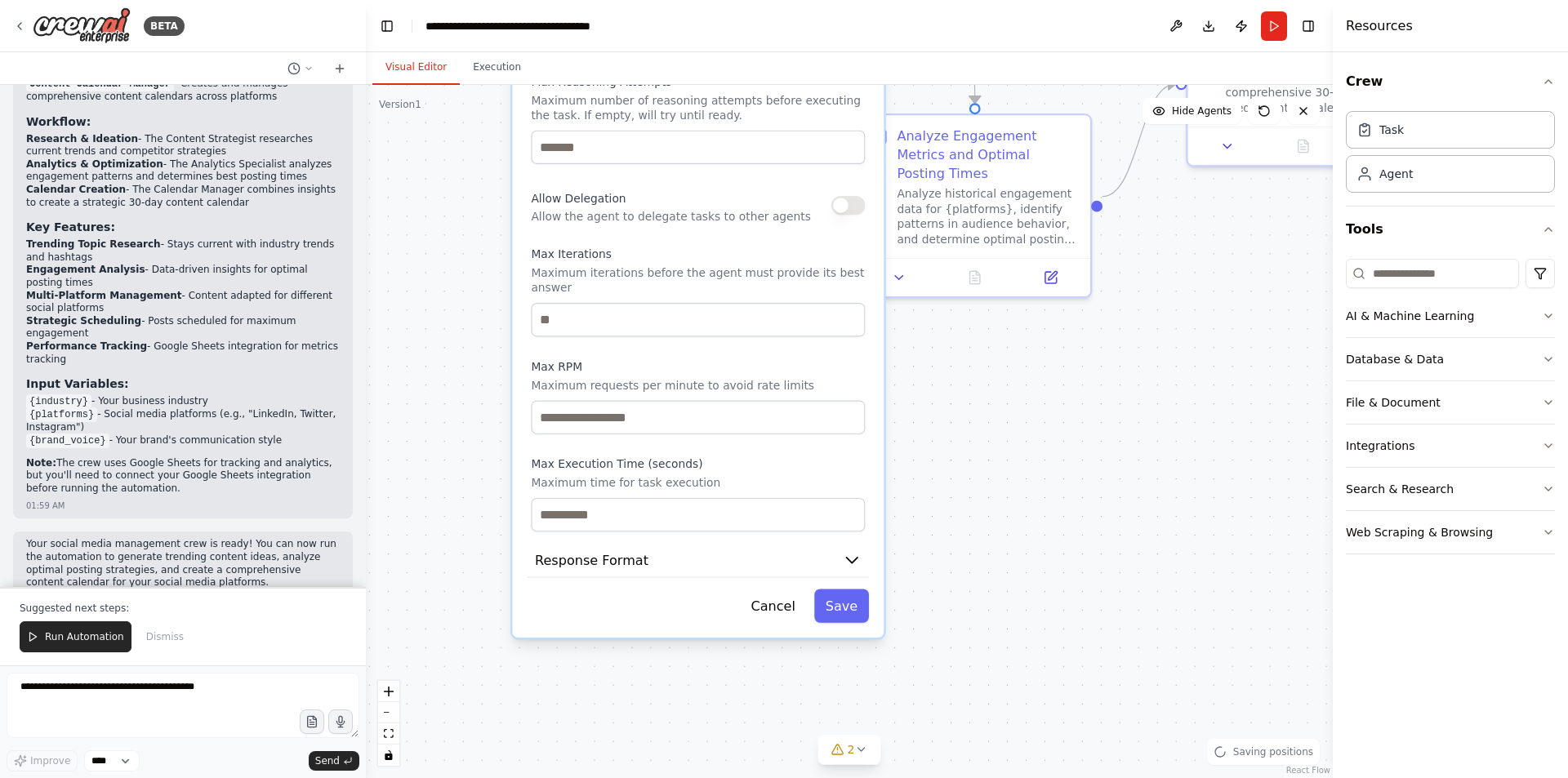
drag, startPoint x: 918, startPoint y: 503, endPoint x: 953, endPoint y: 292, distance: 213.9
click at [953, 292] on div ".deletable-edge-delete-btn { width: 20px; height: 20px; border: 0px solid #ffff…" at bounding box center [849, 431] width 966 height 693
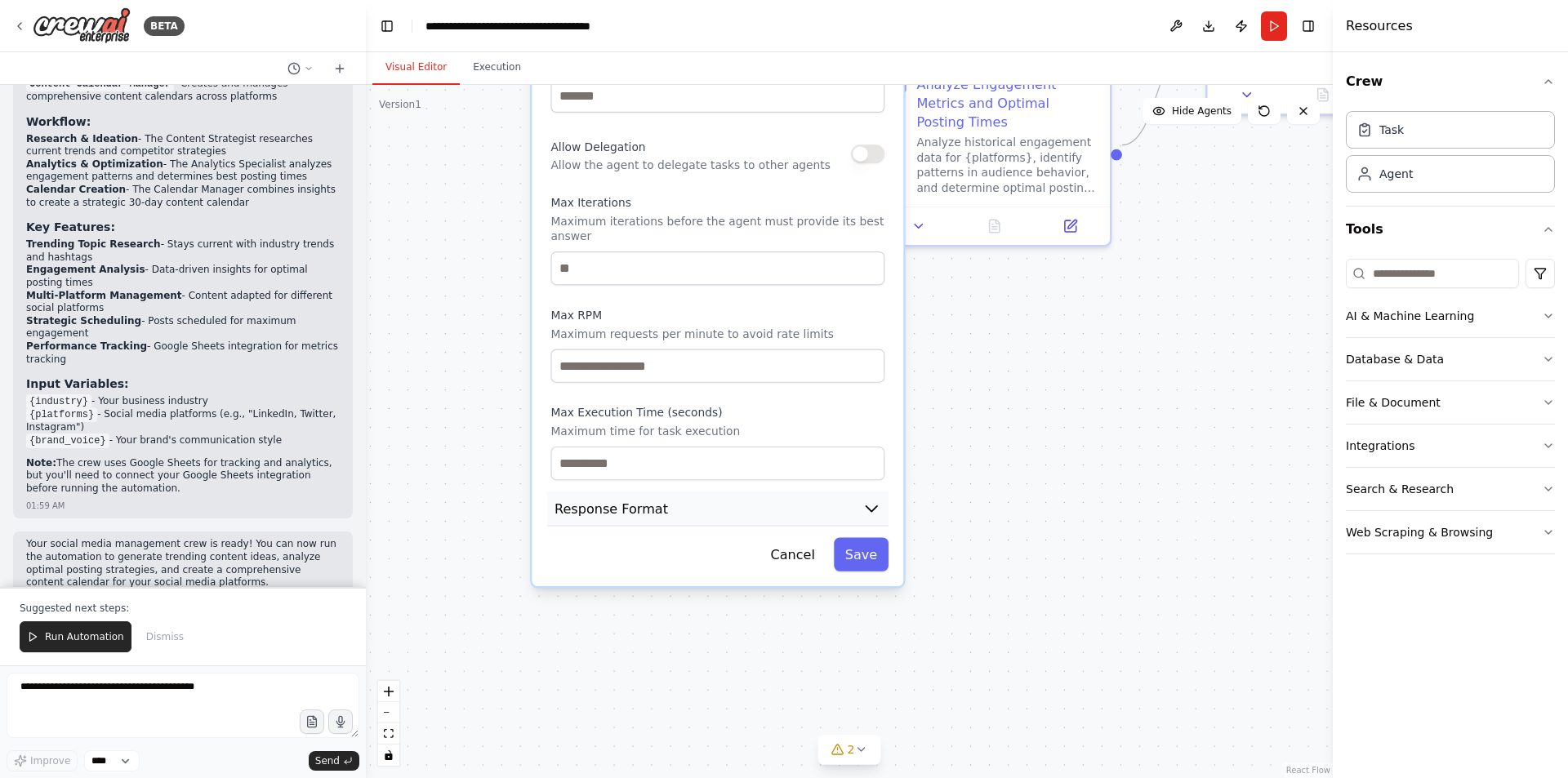
click at [822, 498] on button "Response Format" at bounding box center [717, 508] width 341 height 35
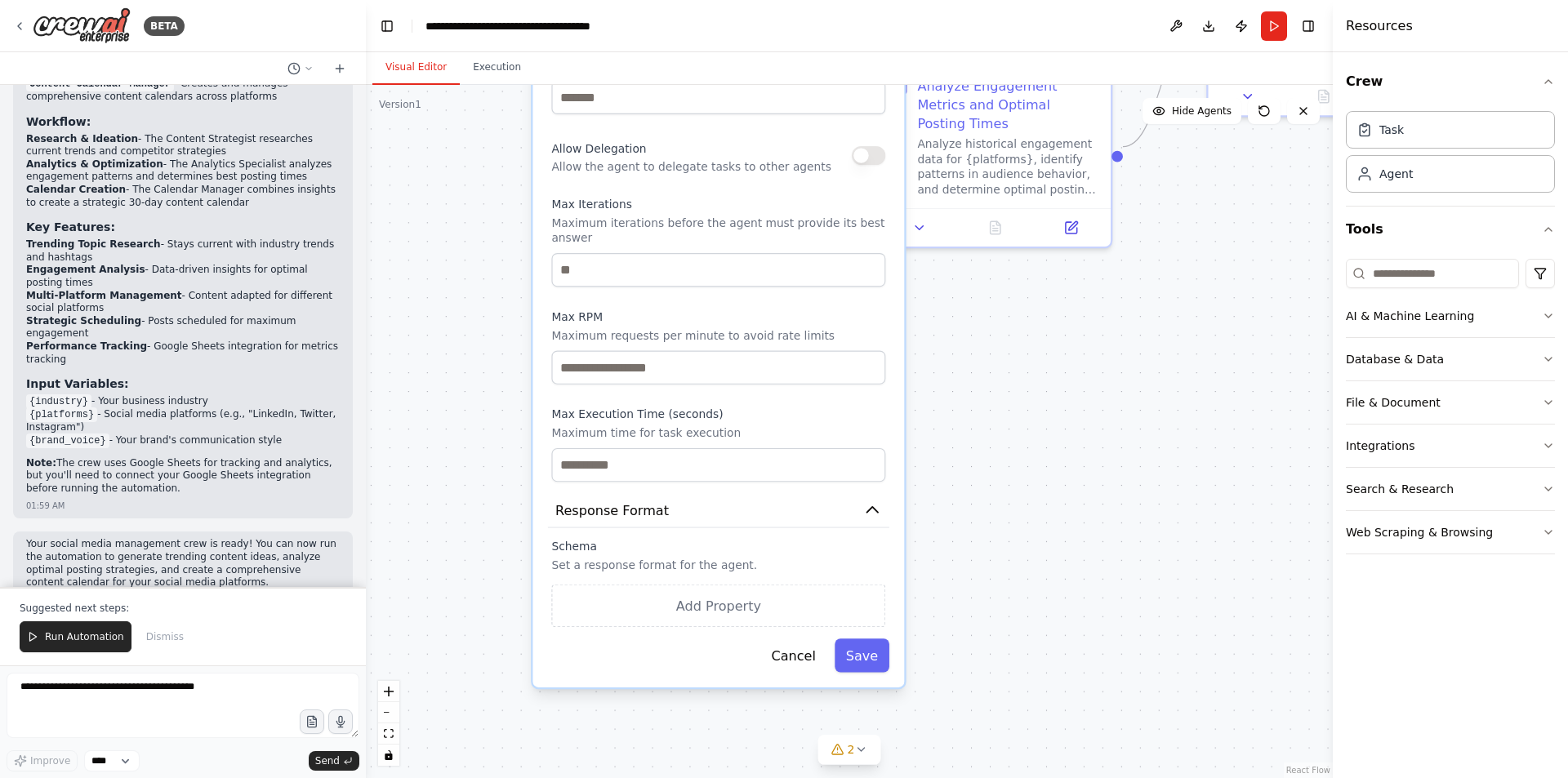
drag, startPoint x: 442, startPoint y: 355, endPoint x: 442, endPoint y: 396, distance: 41.0
click at [442, 396] on div ".deletable-edge-delete-btn { width: 20px; height: 20px; border: 0px solid #ffff…" at bounding box center [849, 431] width 966 height 693
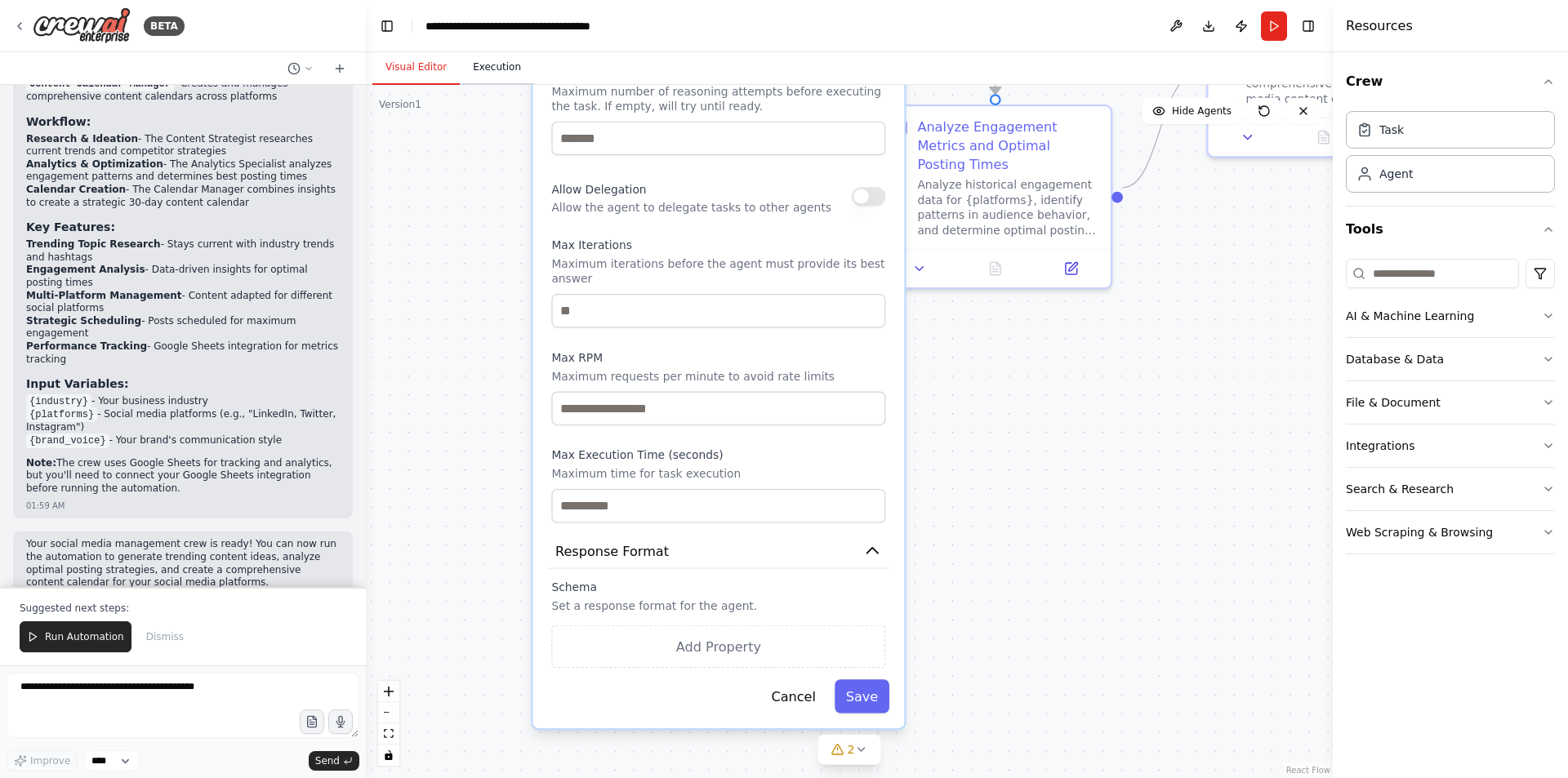
click at [501, 80] on button "Execution" at bounding box center [496, 68] width 74 height 34
click at [437, 74] on button "Visual Editor" at bounding box center [416, 68] width 88 height 34
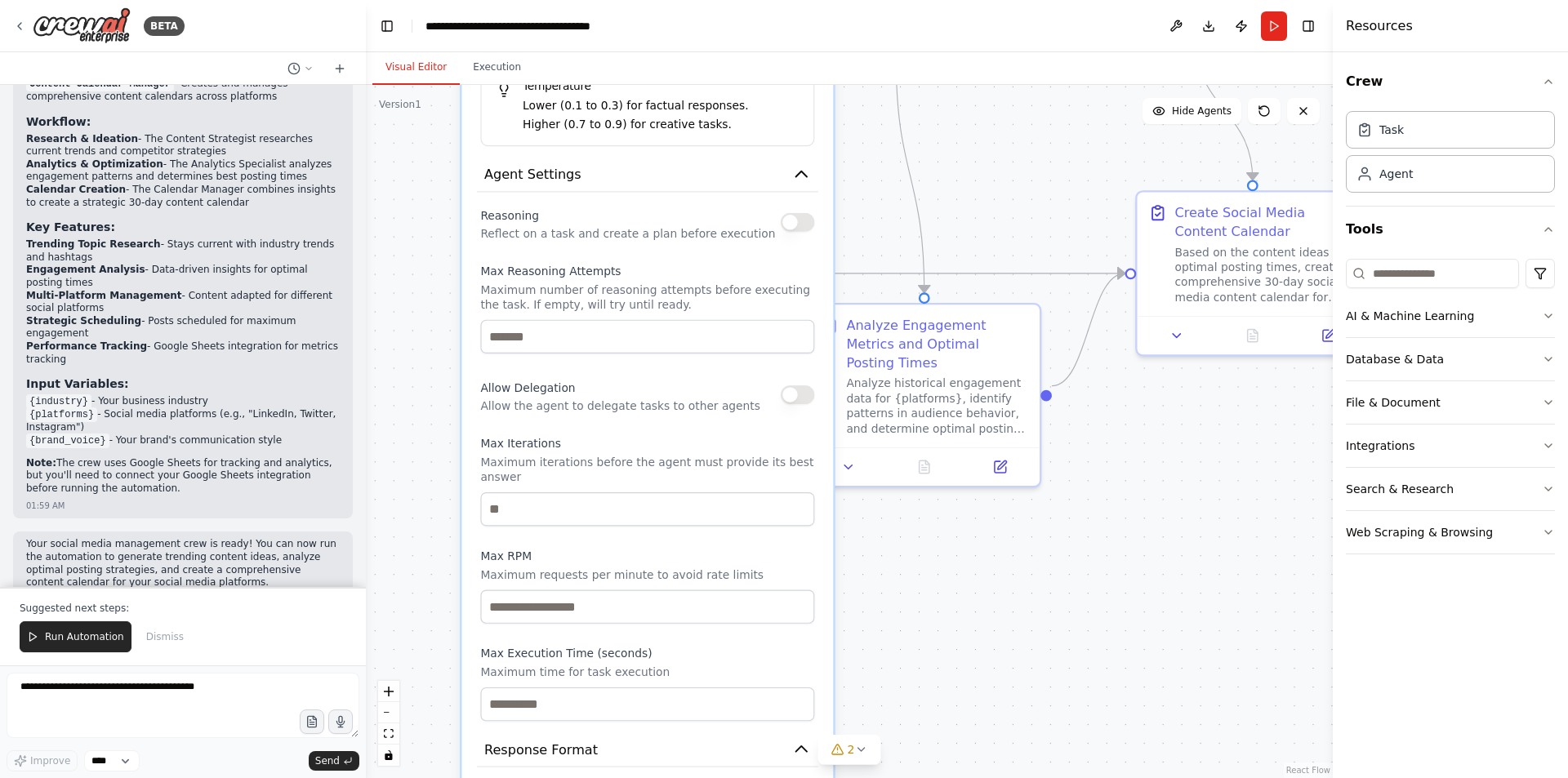
drag, startPoint x: 935, startPoint y: 363, endPoint x: 856, endPoint y: 570, distance: 221.6
click at [856, 570] on div ".deletable-edge-delete-btn { width: 20px; height: 20px; border: 0px solid #ffff…" at bounding box center [849, 431] width 966 height 693
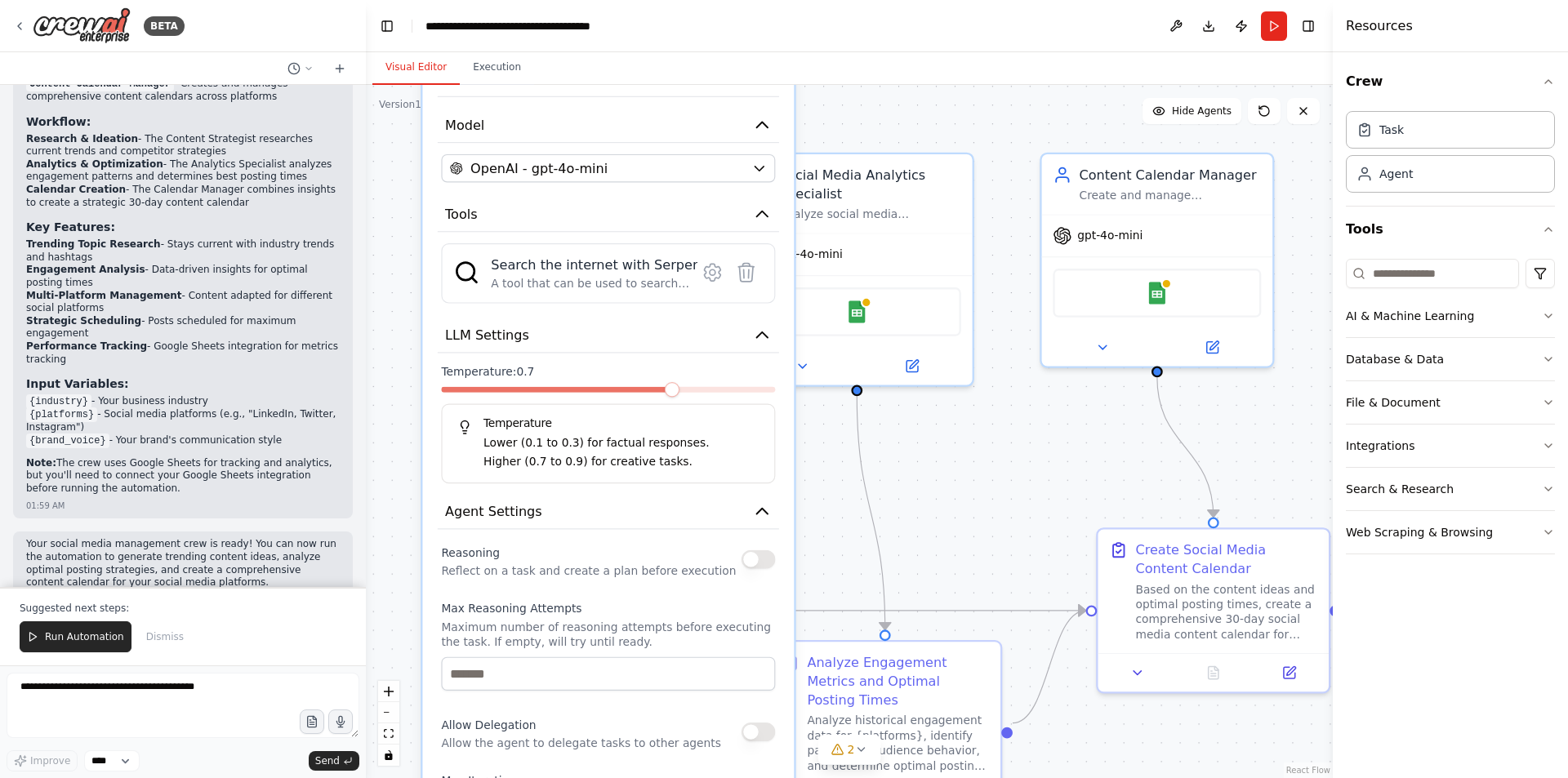
drag, startPoint x: 964, startPoint y: 286, endPoint x: 953, endPoint y: 541, distance: 255.2
click at [953, 541] on div ".deletable-edge-delete-btn { width: 20px; height: 20px; border: 0px solid #ffff…" at bounding box center [849, 431] width 966 height 693
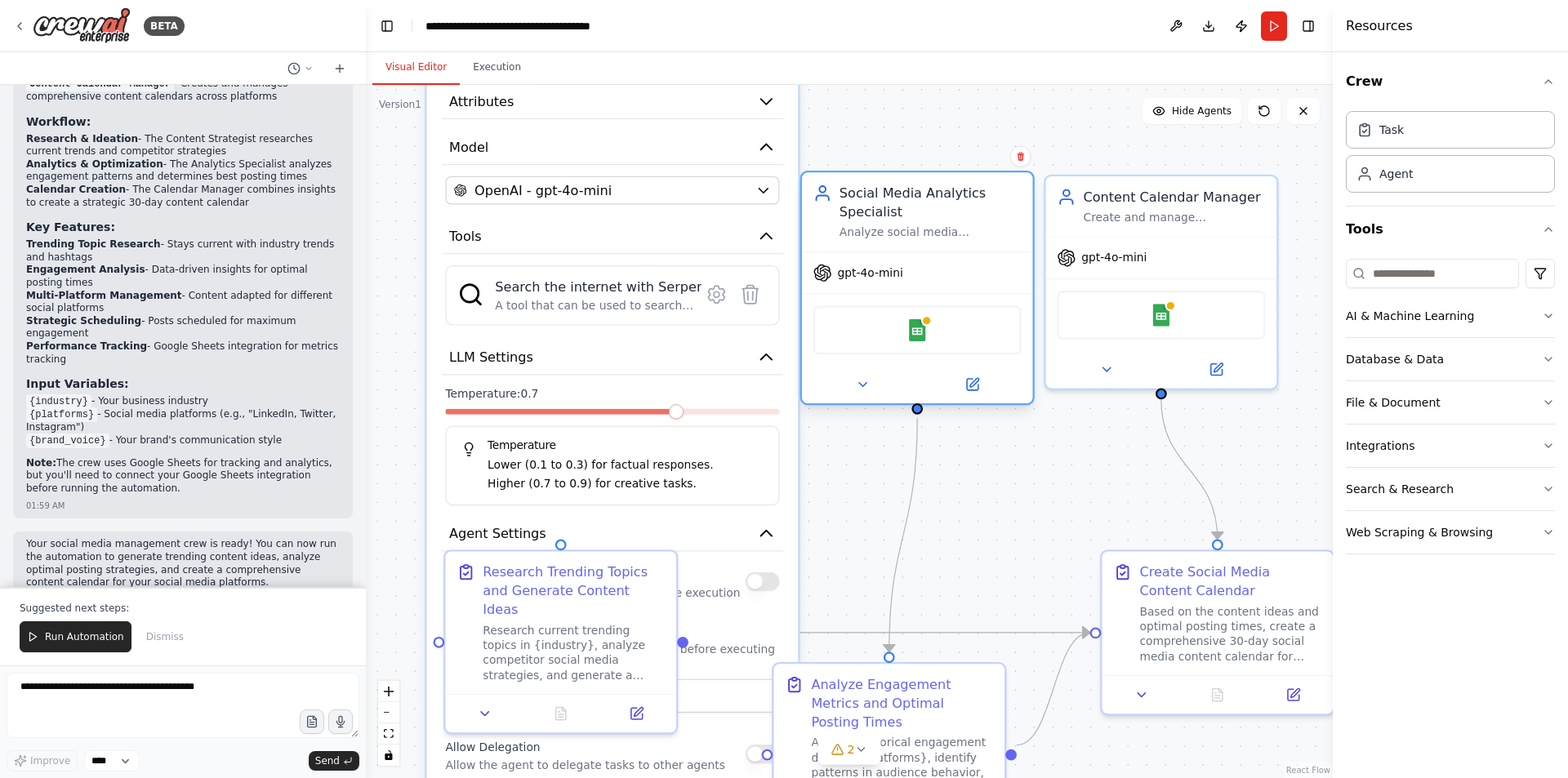
drag, startPoint x: 915, startPoint y: 476, endPoint x: 945, endPoint y: 344, distance: 135.4
click at [945, 344] on div "Google Sheets" at bounding box center [917, 330] width 208 height 49
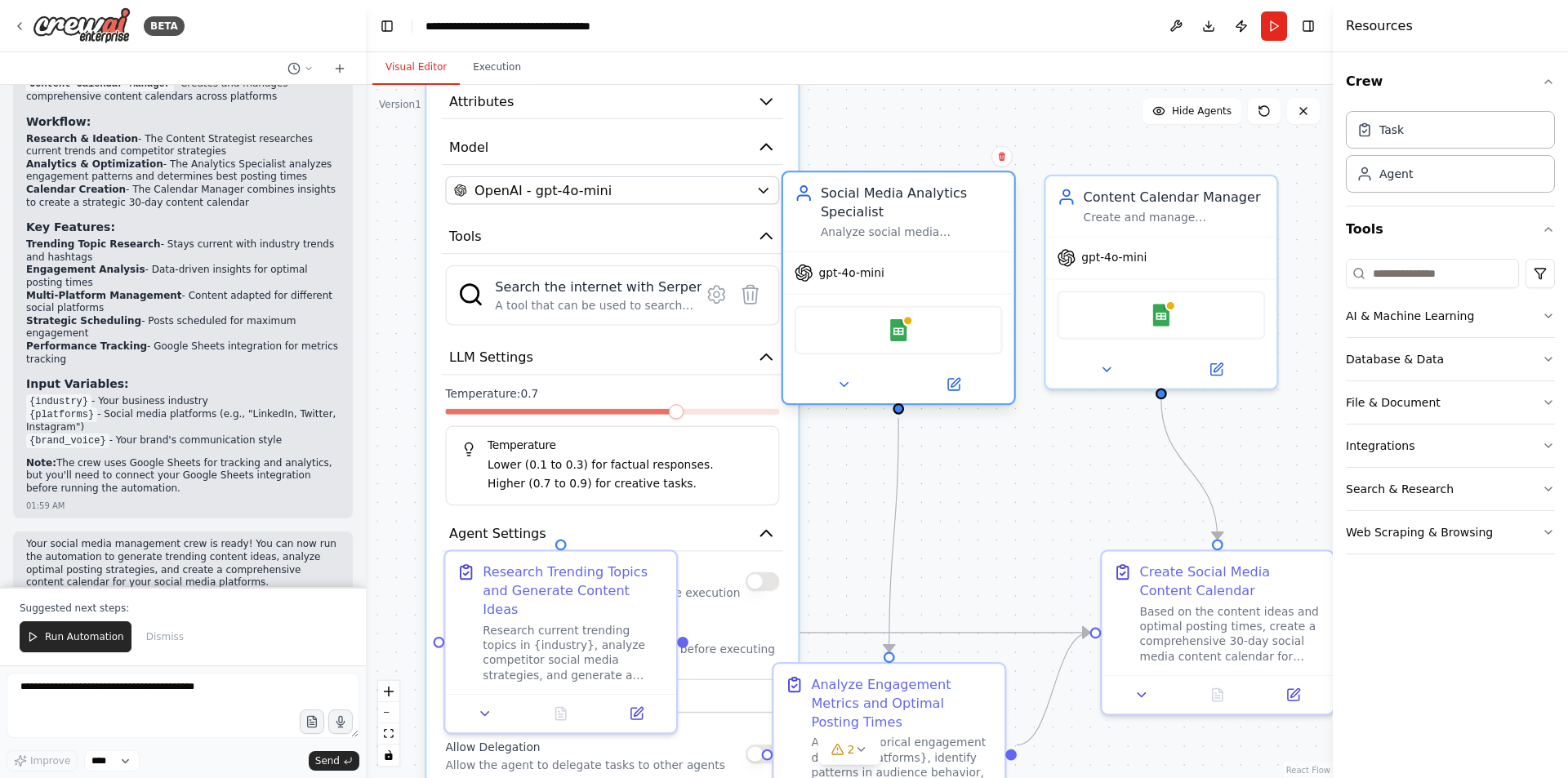
drag, startPoint x: 945, startPoint y: 344, endPoint x: 930, endPoint y: 342, distance: 15.1
click at [930, 342] on div "Google Sheets" at bounding box center [898, 330] width 208 height 49
click at [1021, 523] on div ".deletable-edge-delete-btn { width: 20px; height: 20px; border: 0px solid #ffff…" at bounding box center [849, 431] width 966 height 693
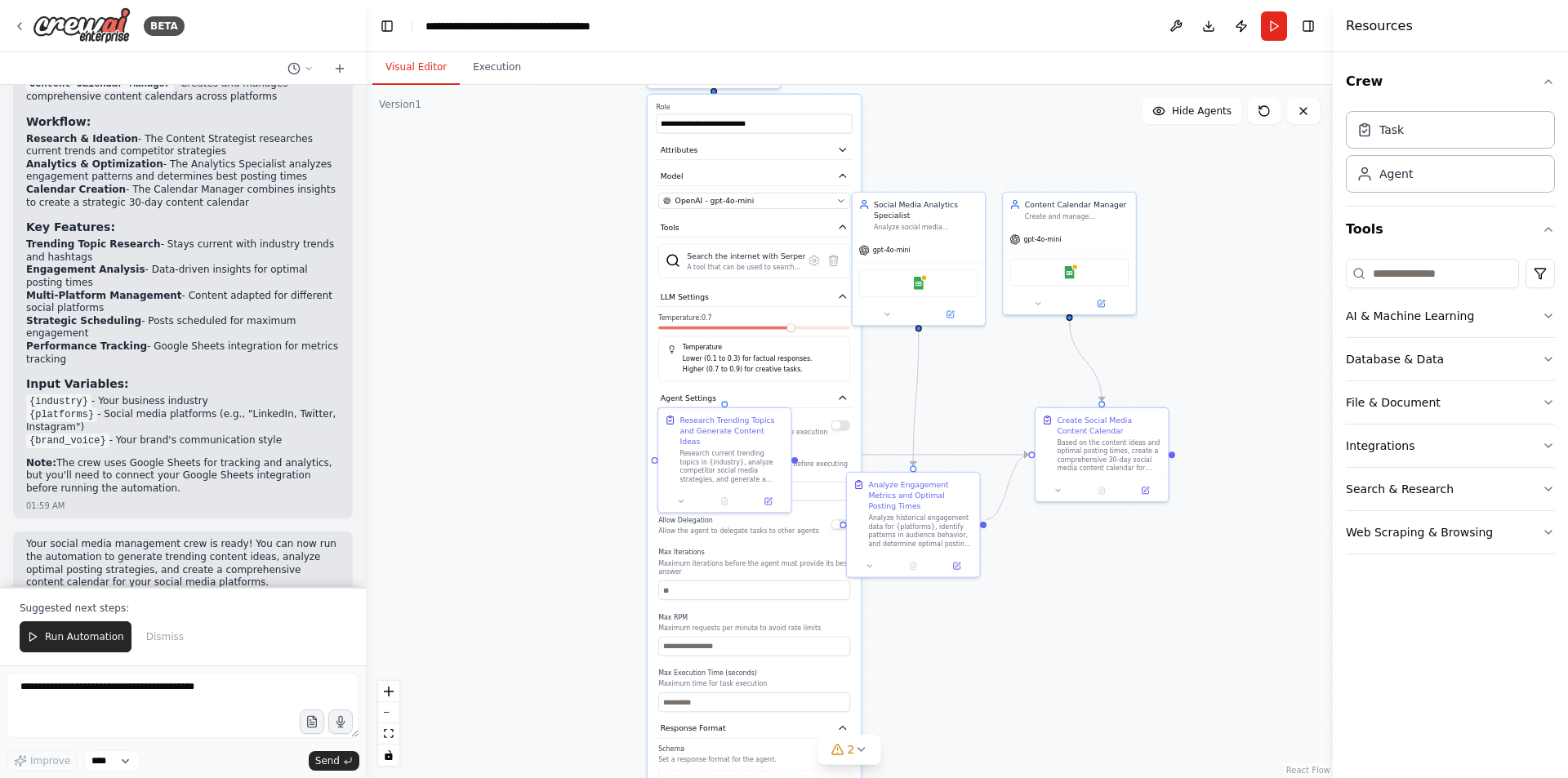
click at [914, 162] on div ".deletable-edge-delete-btn { width: 20px; height: 20px; border: 0px solid #ffff…" at bounding box center [849, 431] width 966 height 693
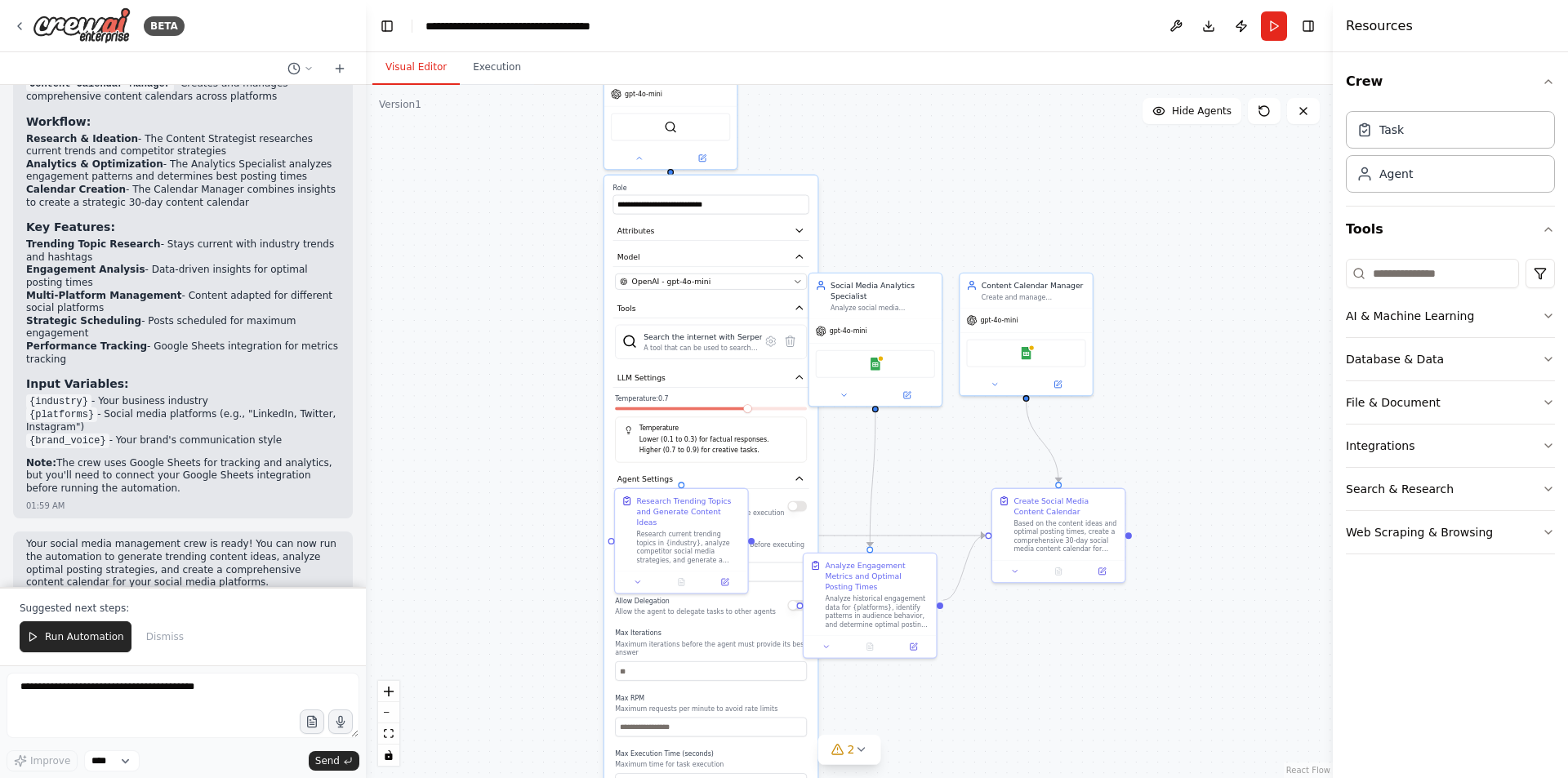
drag, startPoint x: 910, startPoint y: 134, endPoint x: 800, endPoint y: 332, distance: 226.5
click at [800, 332] on div ".deletable-edge-delete-btn { width: 20px; height: 20px; border: 0px solid #ffff…" at bounding box center [849, 431] width 966 height 693
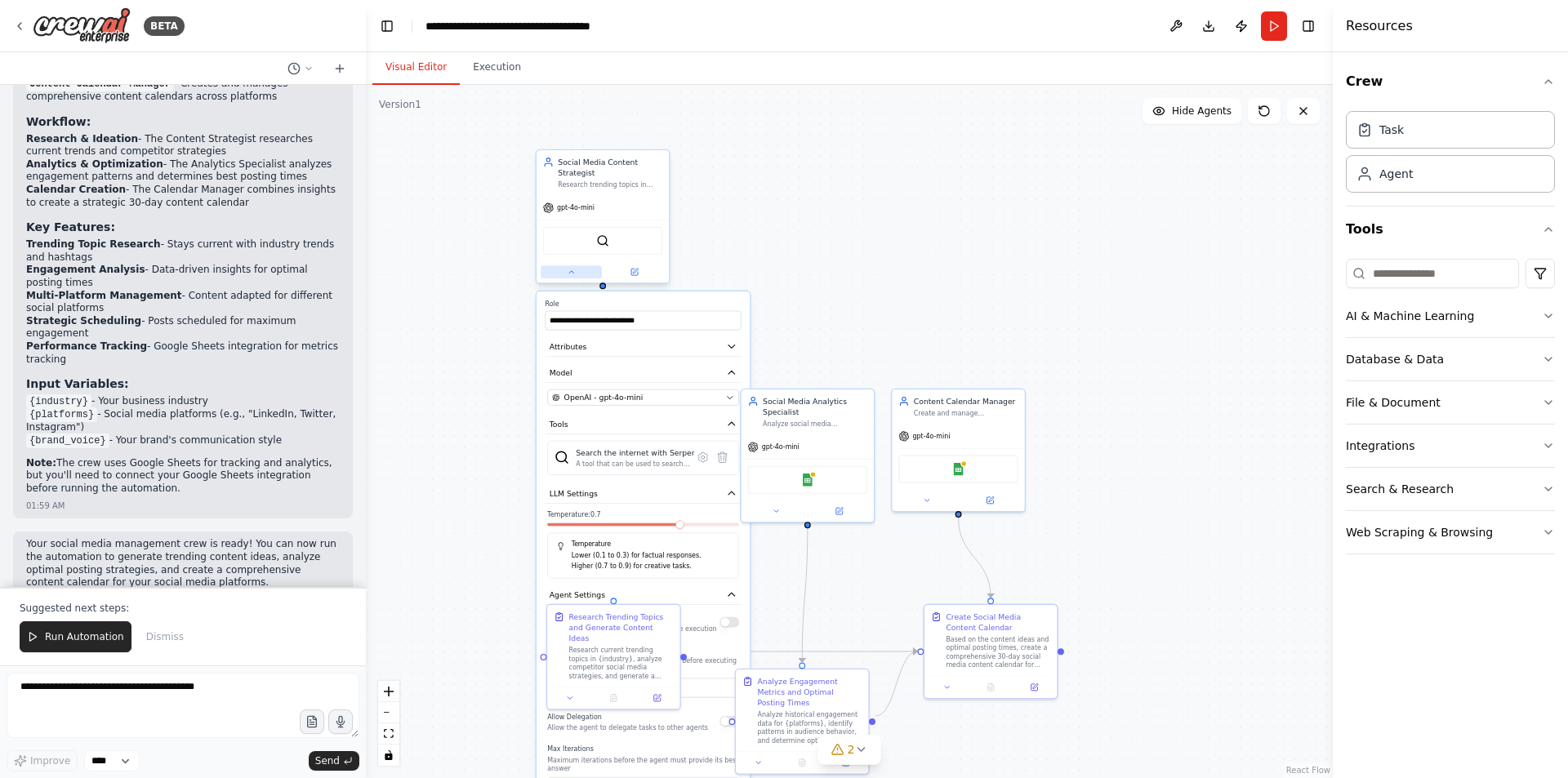
click at [573, 274] on icon at bounding box center [571, 272] width 9 height 9
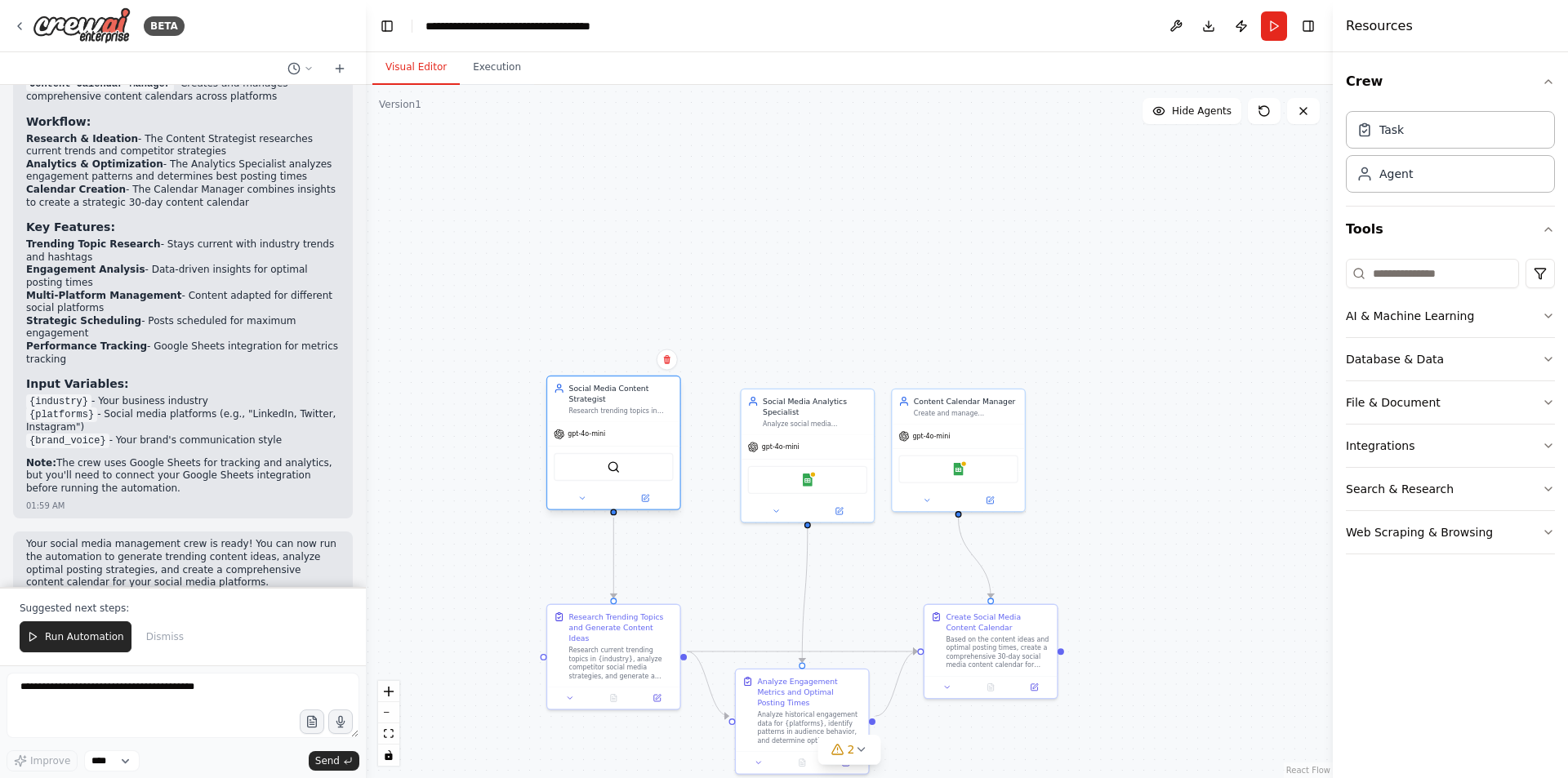
drag, startPoint x: 642, startPoint y: 226, endPoint x: 650, endPoint y: 433, distance: 207.2
click at [650, 433] on div "gpt-4o-mini" at bounding box center [613, 434] width 132 height 24
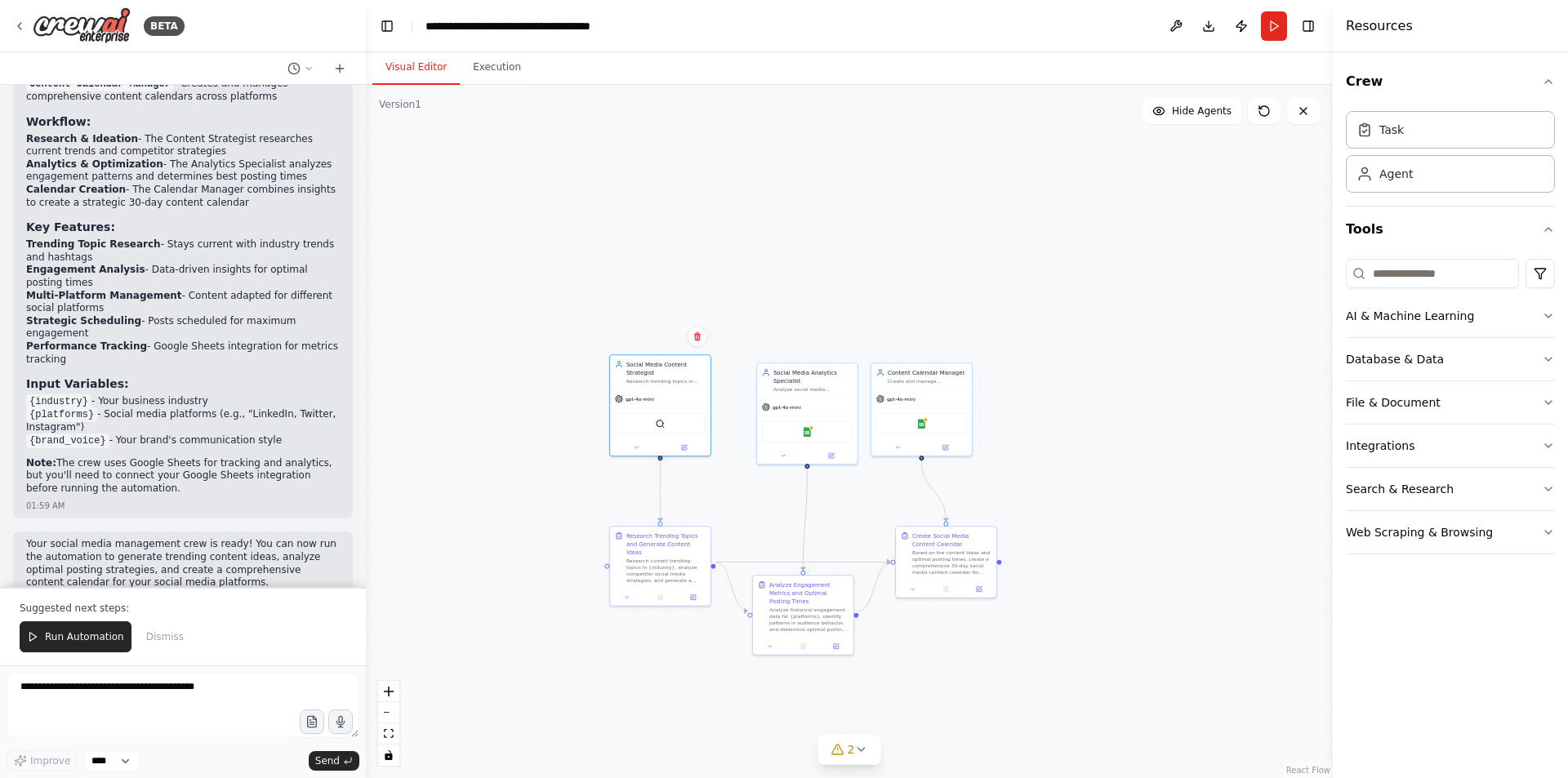
drag, startPoint x: 753, startPoint y: 497, endPoint x: 786, endPoint y: 376, distance: 125.4
click at [786, 376] on div ".deletable-edge-delete-btn { width: 20px; height: 20px; border: 0px solid #ffff…" at bounding box center [849, 431] width 966 height 693
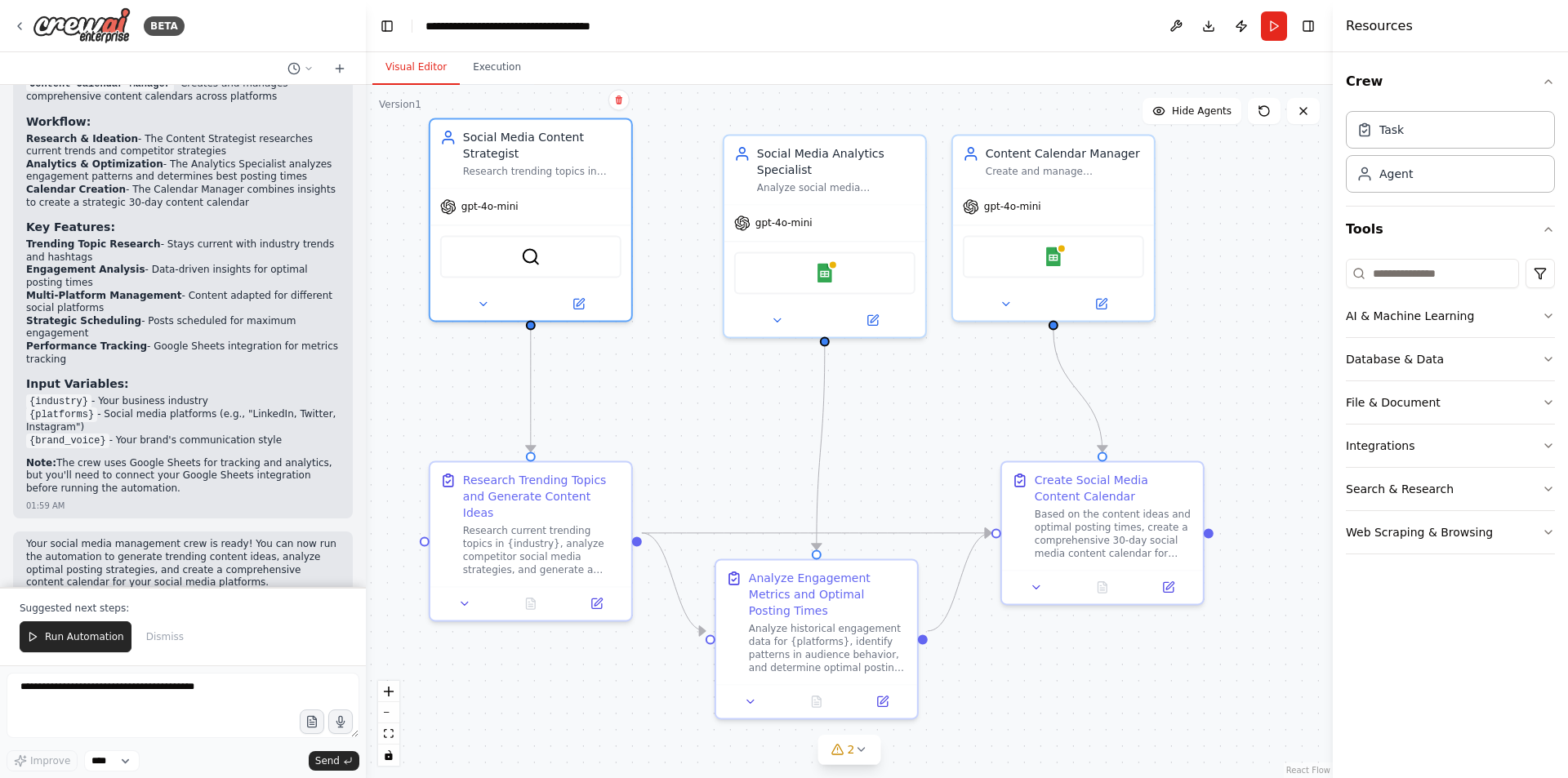
click at [732, 453] on div ".deletable-edge-delete-btn { width: 20px; height: 20px; border: 0px solid #ffff…" at bounding box center [849, 431] width 966 height 693
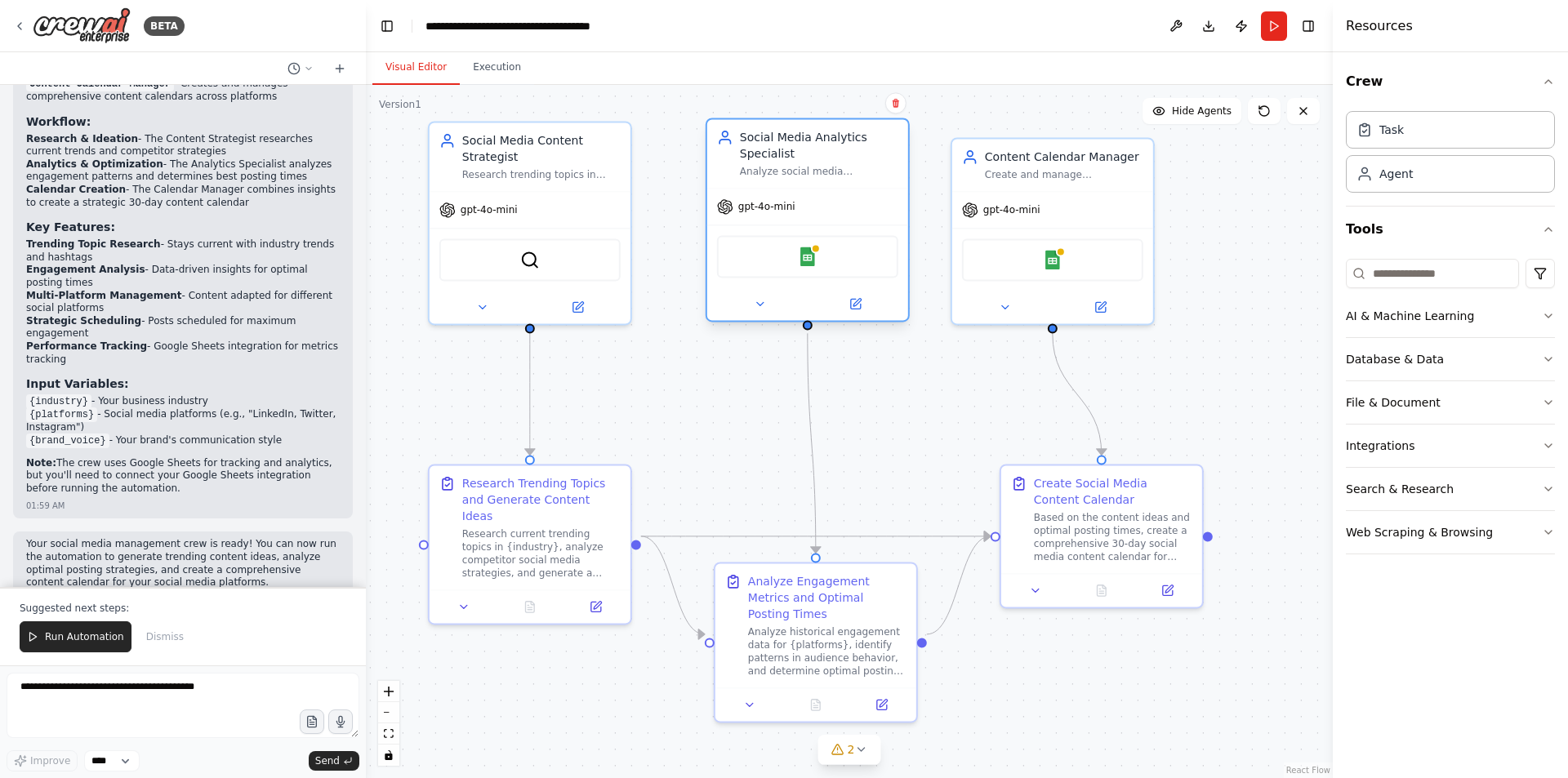
drag, startPoint x: 832, startPoint y: 173, endPoint x: 826, endPoint y: 167, distance: 8.5
click at [826, 167] on div "Analyze social media engagement metrics, identify optimal posting times based o…" at bounding box center [819, 171] width 158 height 13
click at [757, 294] on button at bounding box center [760, 304] width 92 height 20
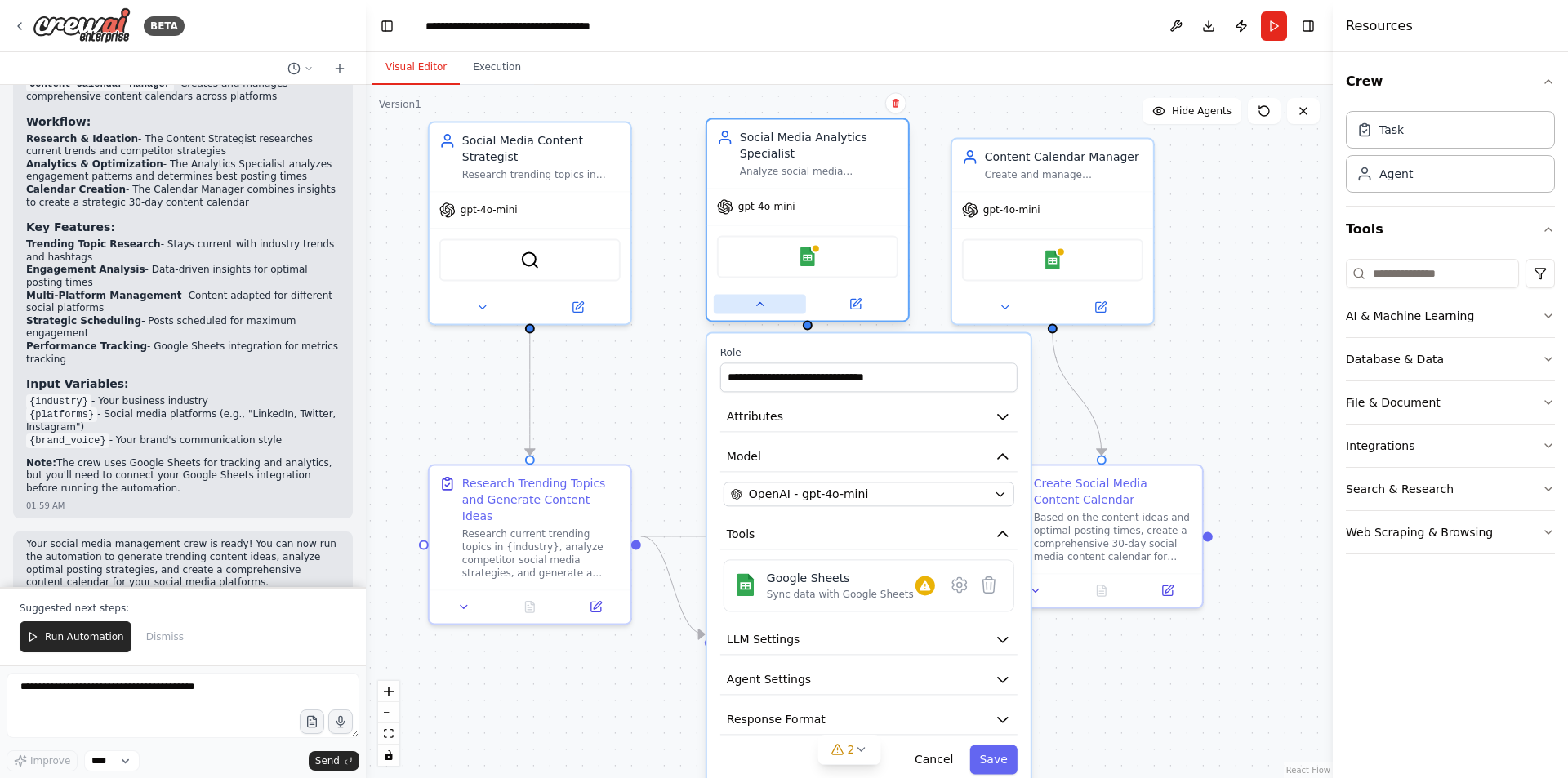
click at [757, 294] on button at bounding box center [760, 304] width 92 height 20
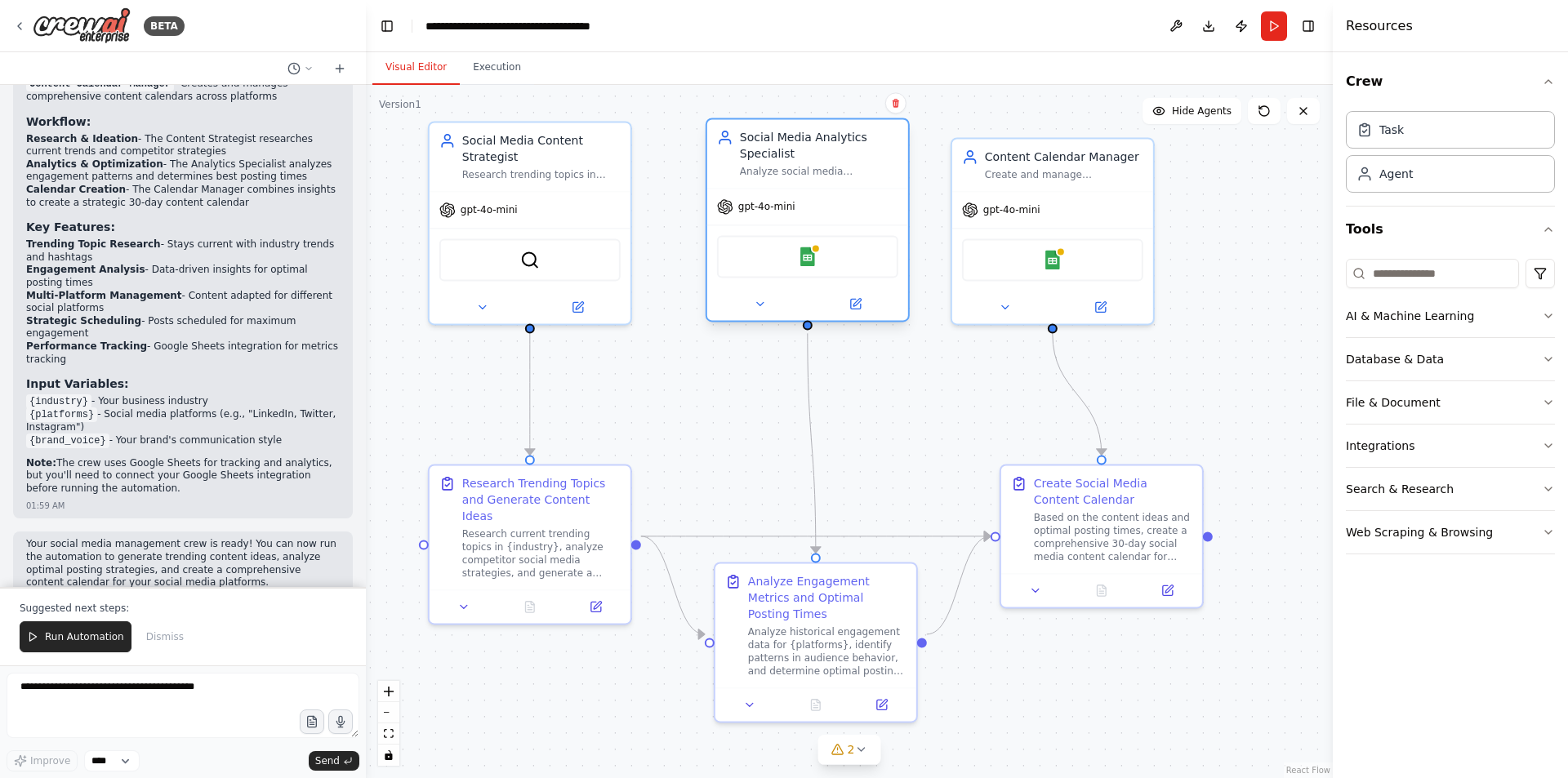
click at [778, 250] on div "Google Sheets" at bounding box center [807, 256] width 181 height 43
click at [809, 255] on img at bounding box center [807, 256] width 20 height 20
click at [1008, 264] on div "Google Sheets" at bounding box center [1052, 256] width 181 height 43
click at [578, 275] on div "SerperDevTool" at bounding box center [529, 256] width 181 height 43
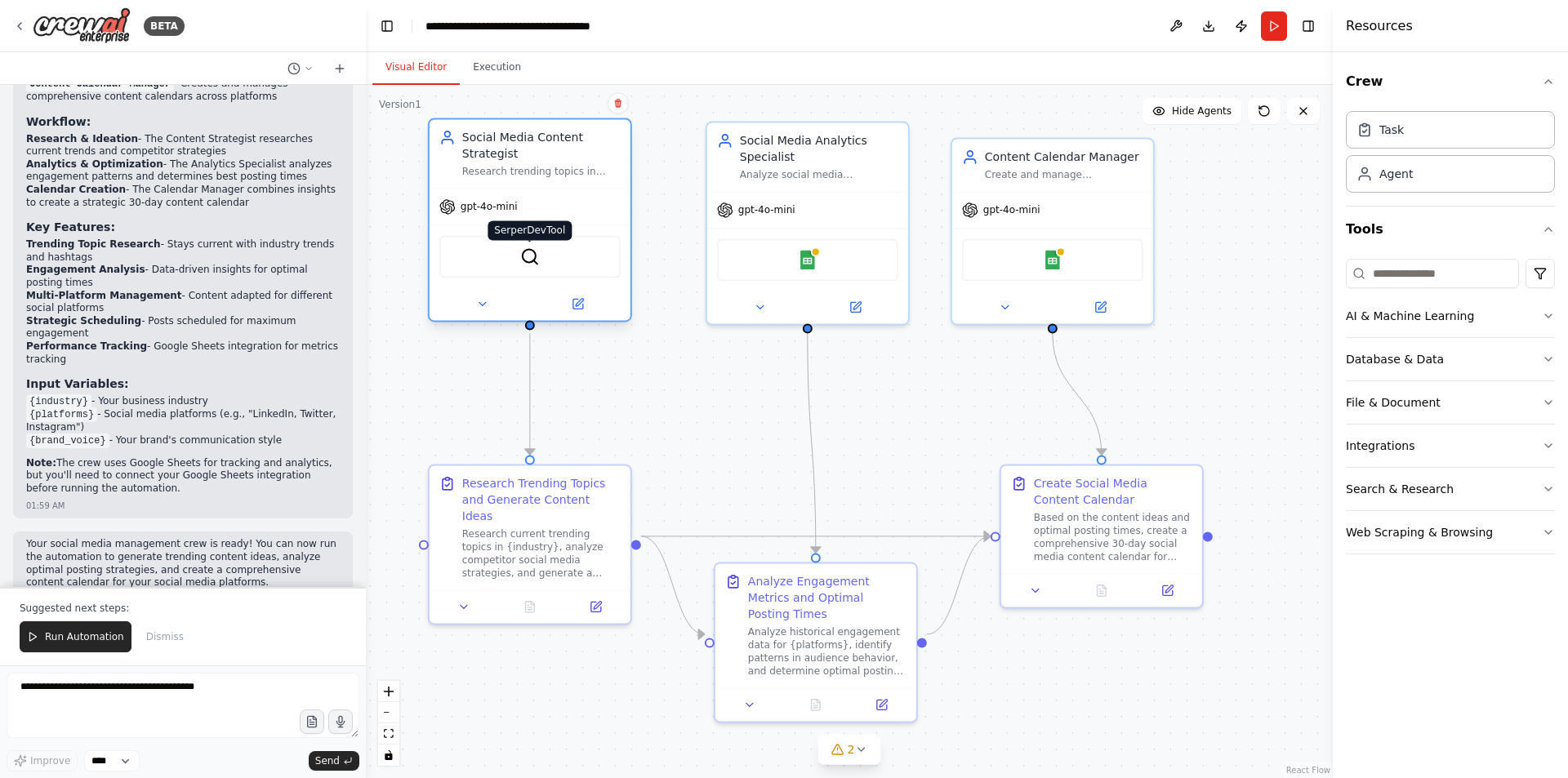
click at [527, 256] on img at bounding box center [529, 256] width 20 height 20
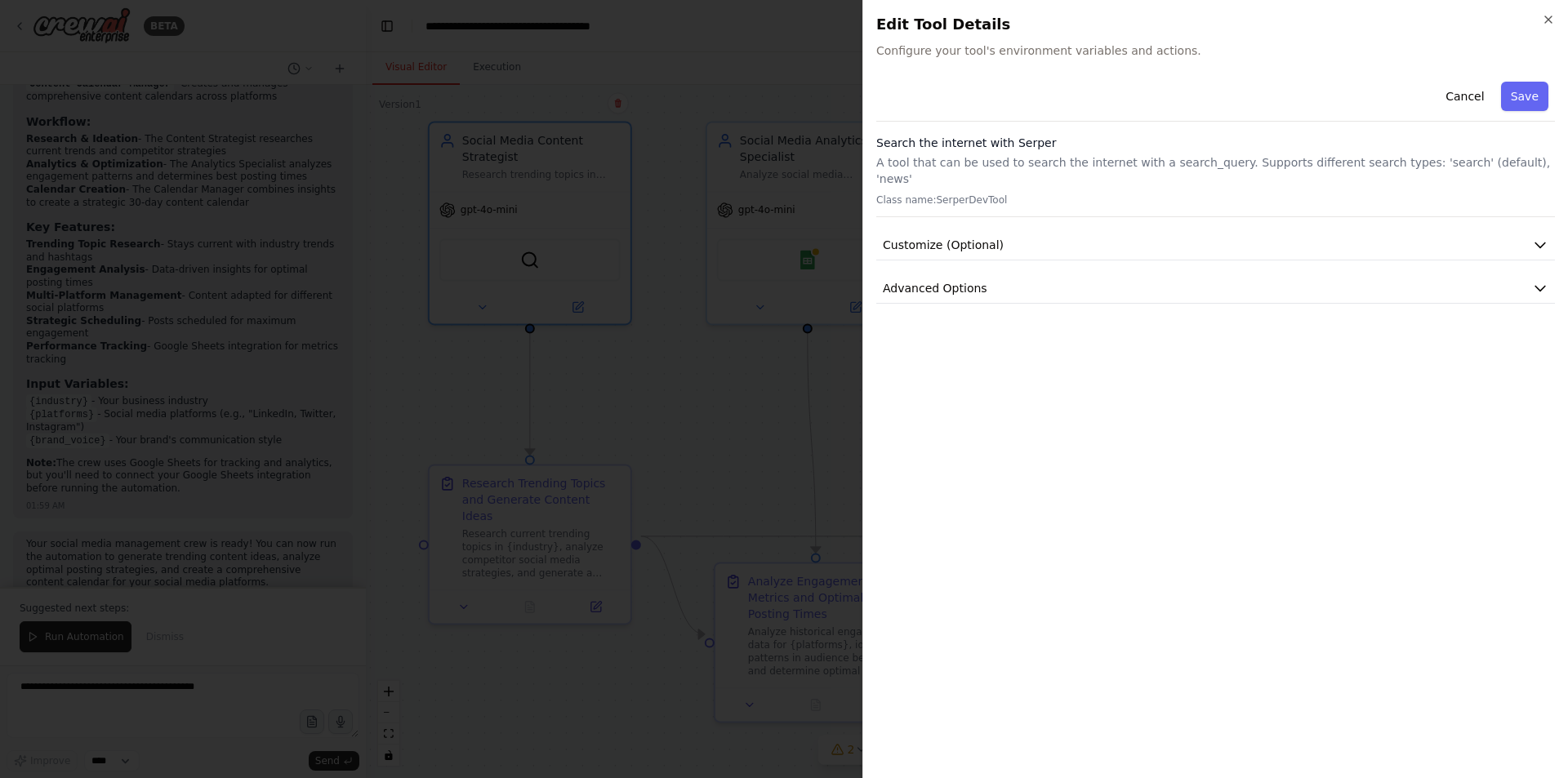
click at [937, 22] on h2 "Edit Tool Details" at bounding box center [1216, 24] width 679 height 23
drag, startPoint x: 937, startPoint y: 22, endPoint x: 918, endPoint y: 80, distance: 61.0
click at [918, 80] on div "Cancel Save" at bounding box center [1216, 98] width 679 height 47
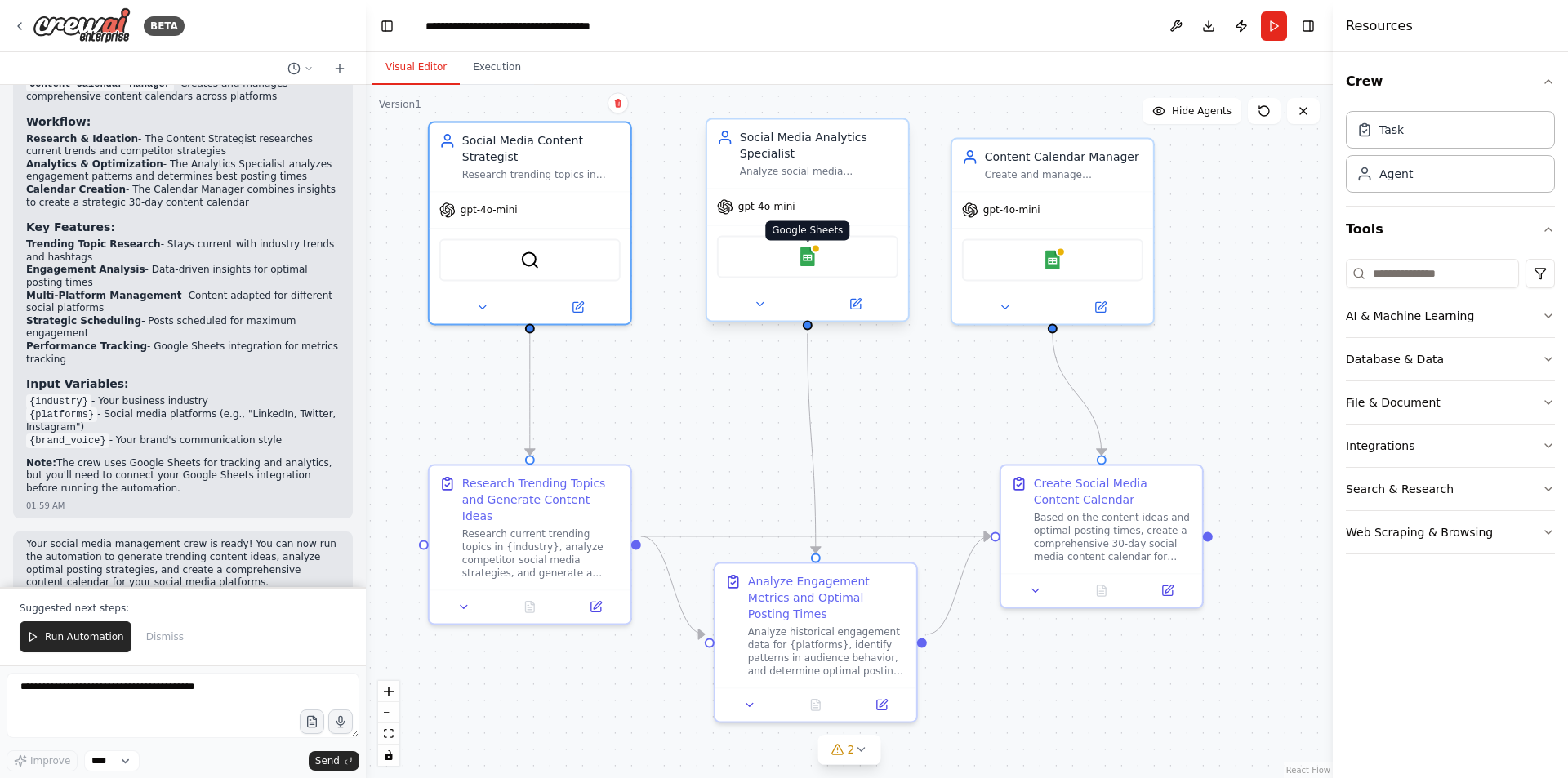
click at [808, 255] on img at bounding box center [807, 256] width 20 height 20
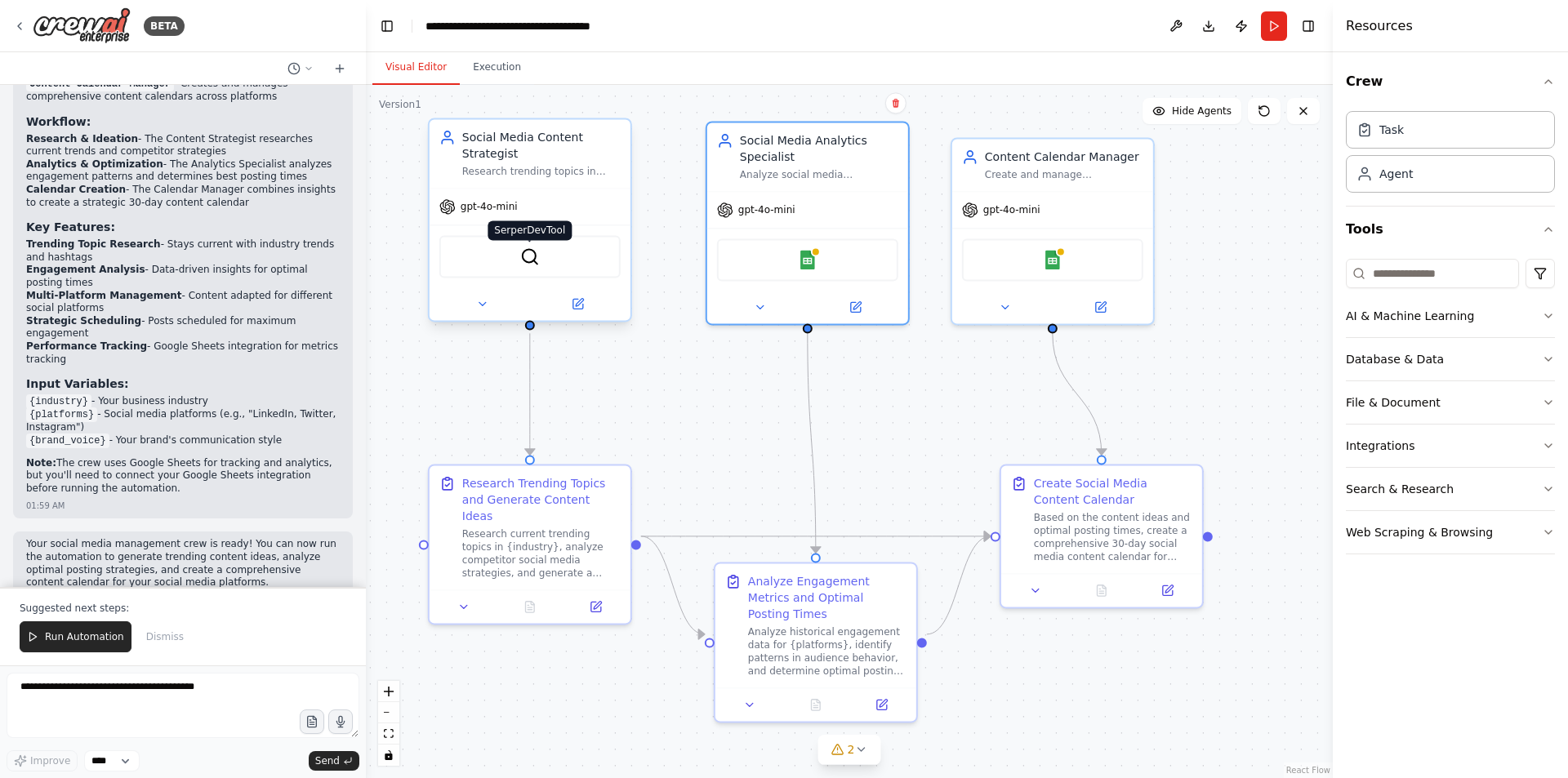
click at [528, 258] on img at bounding box center [529, 256] width 20 height 20
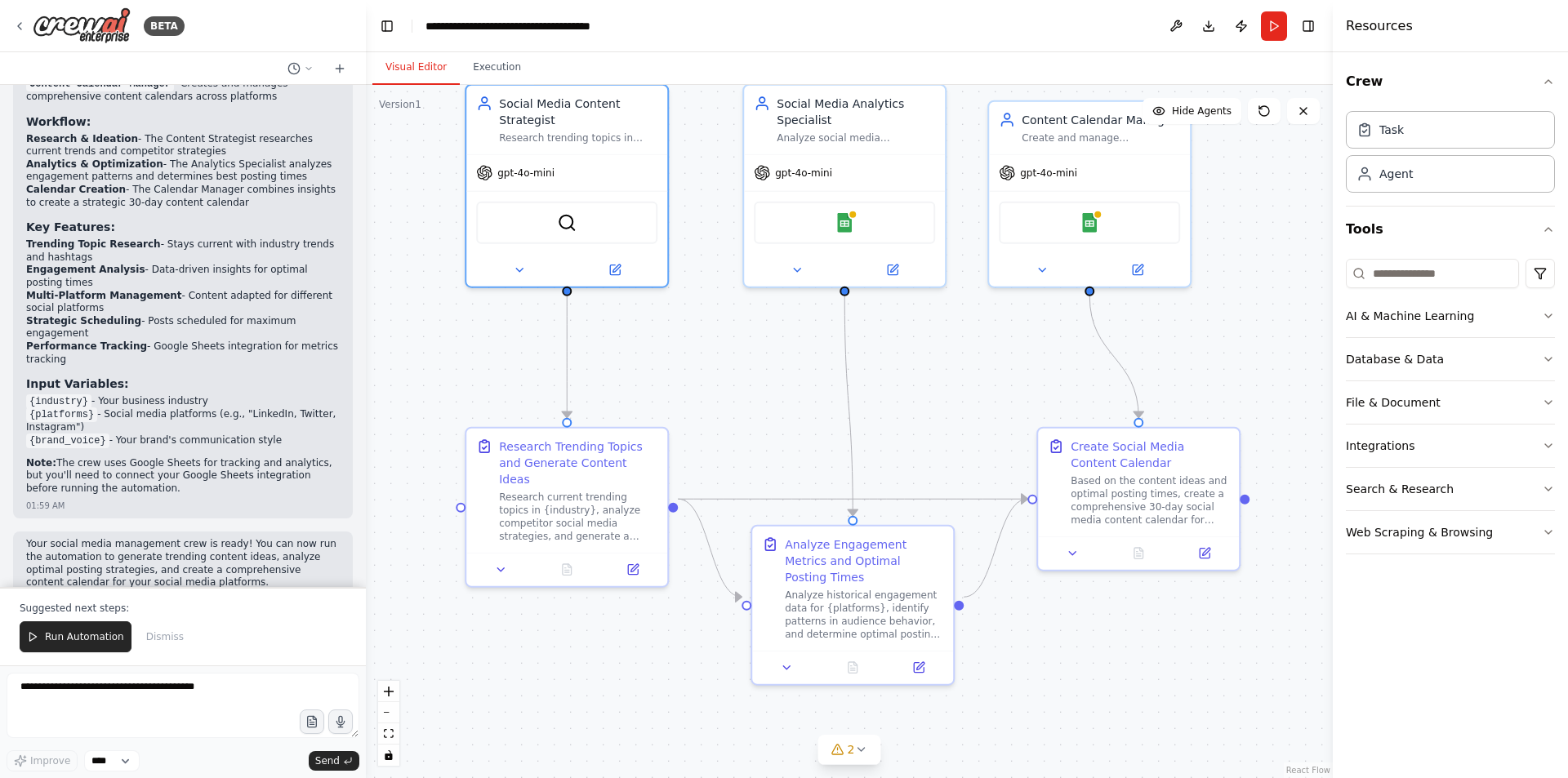
drag, startPoint x: 874, startPoint y: 412, endPoint x: 925, endPoint y: 402, distance: 52.0
click at [925, 402] on div ".deletable-edge-delete-btn { width: 20px; height: 20px; border: 0px solid #ffff…" at bounding box center [849, 431] width 966 height 693
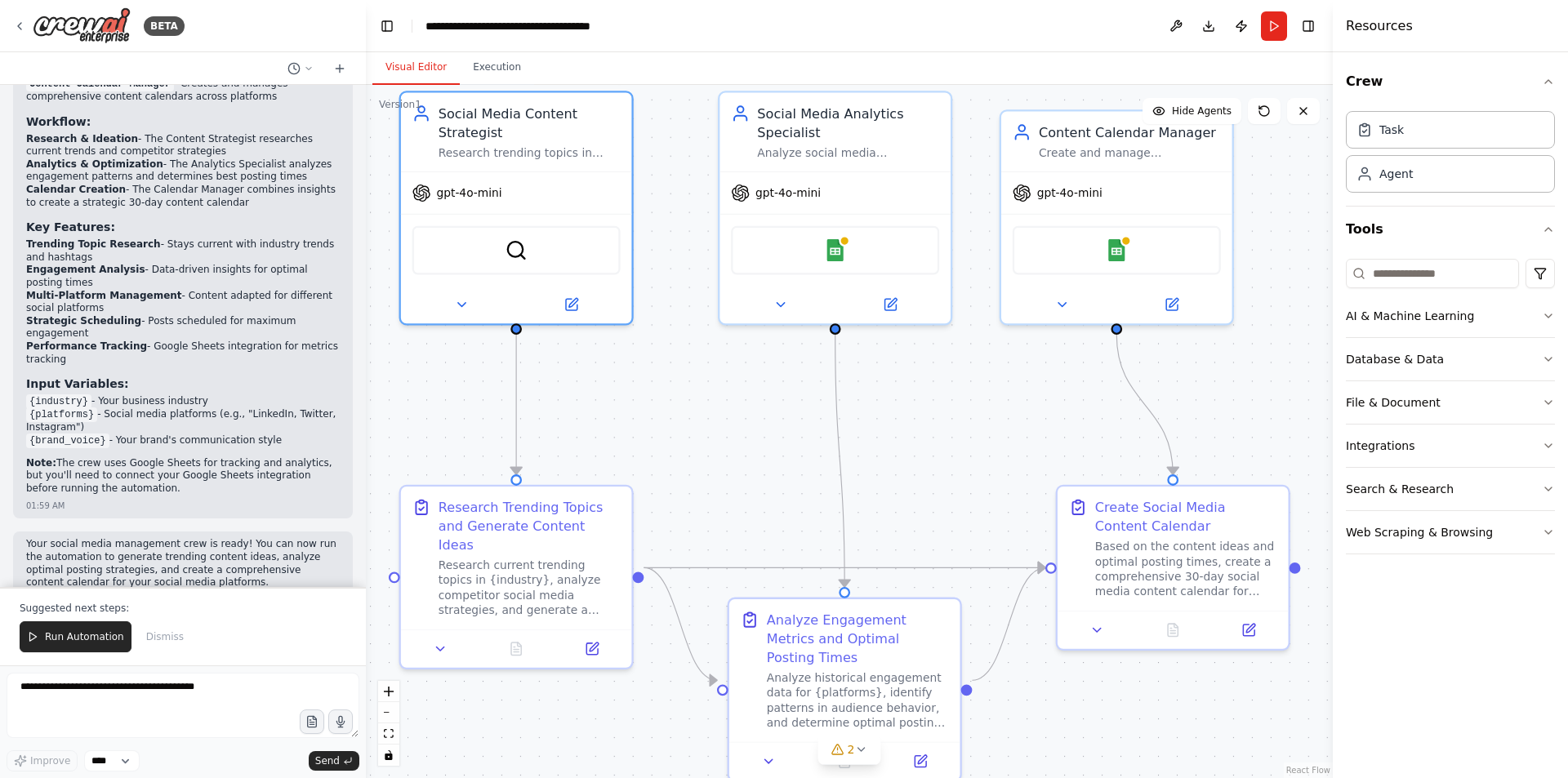
drag, startPoint x: 900, startPoint y: 424, endPoint x: 882, endPoint y: 452, distance: 33.3
click at [882, 452] on div ".deletable-edge-delete-btn { width: 20px; height: 20px; border: 0px solid #ffff…" at bounding box center [849, 431] width 966 height 693
click at [580, 521] on div "Research Trending Topics and Generate Content Ideas" at bounding box center [528, 525] width 182 height 56
click at [554, 558] on div "Research current trending topics in {industry}, analyze competitor social media…" at bounding box center [528, 587] width 182 height 60
click at [550, 578] on div "Research current trending topics in {industry}, analyze competitor social media…" at bounding box center [528, 587] width 182 height 60
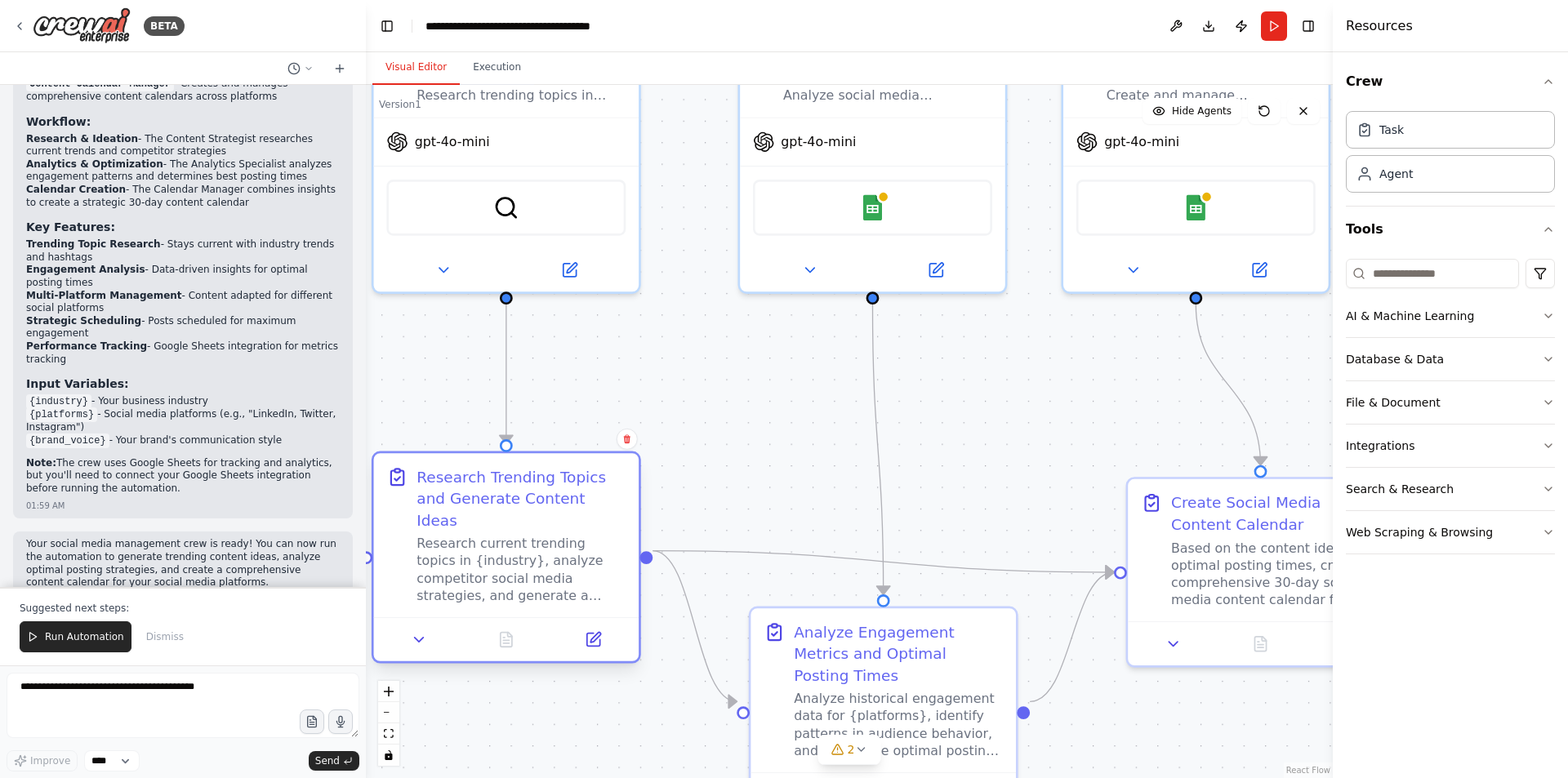
drag, startPoint x: 654, startPoint y: 501, endPoint x: 594, endPoint y: 540, distance: 71.6
click at [594, 540] on div "Research current trending topics in {industry}, analyze competitor social media…" at bounding box center [521, 569] width 209 height 69
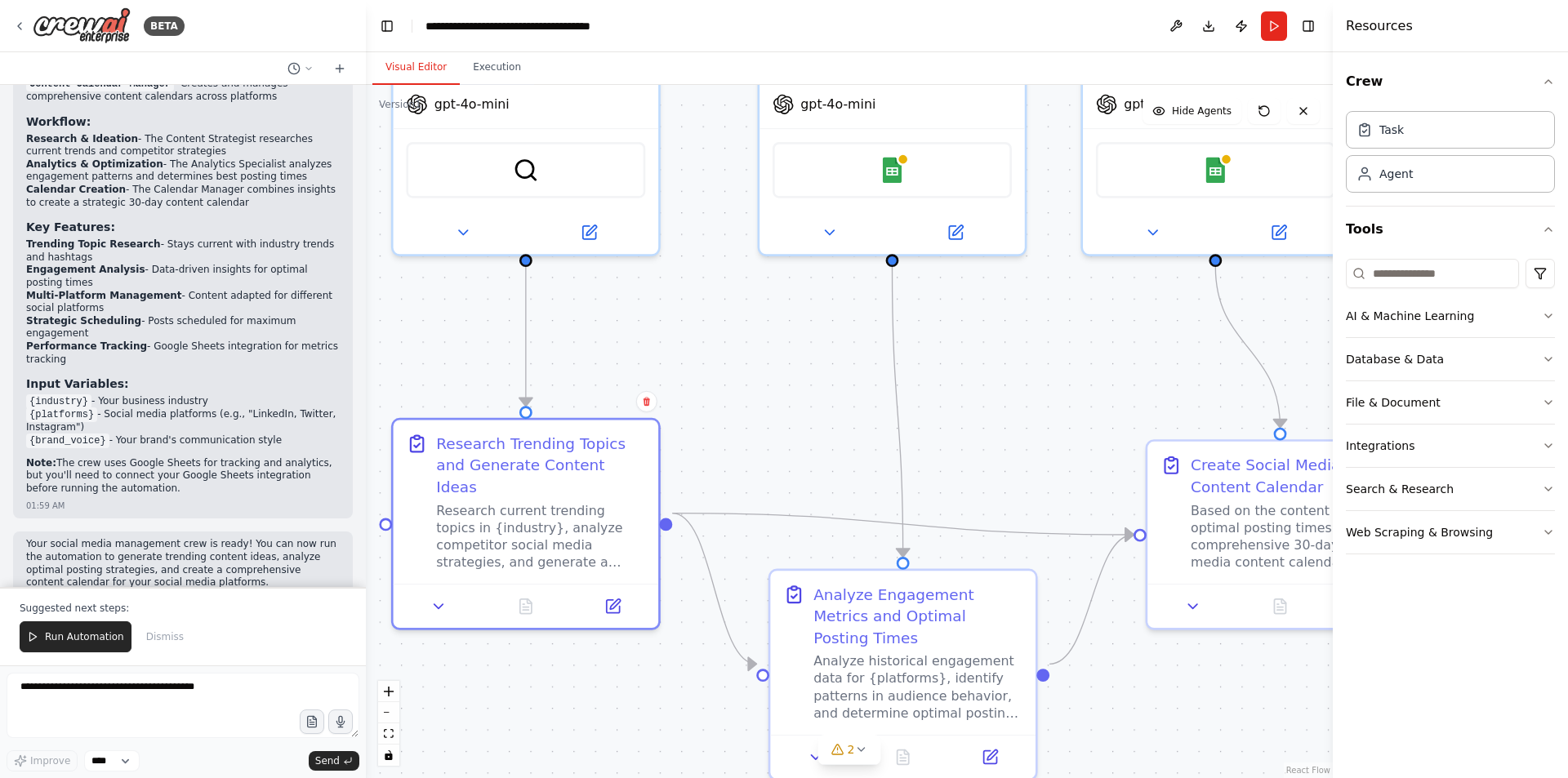
drag, startPoint x: 748, startPoint y: 450, endPoint x: 759, endPoint y: 315, distance: 135.4
click at [759, 315] on div ".deletable-edge-delete-btn { width: 20px; height: 20px; border: 0px solid #ffff…" at bounding box center [849, 431] width 966 height 693
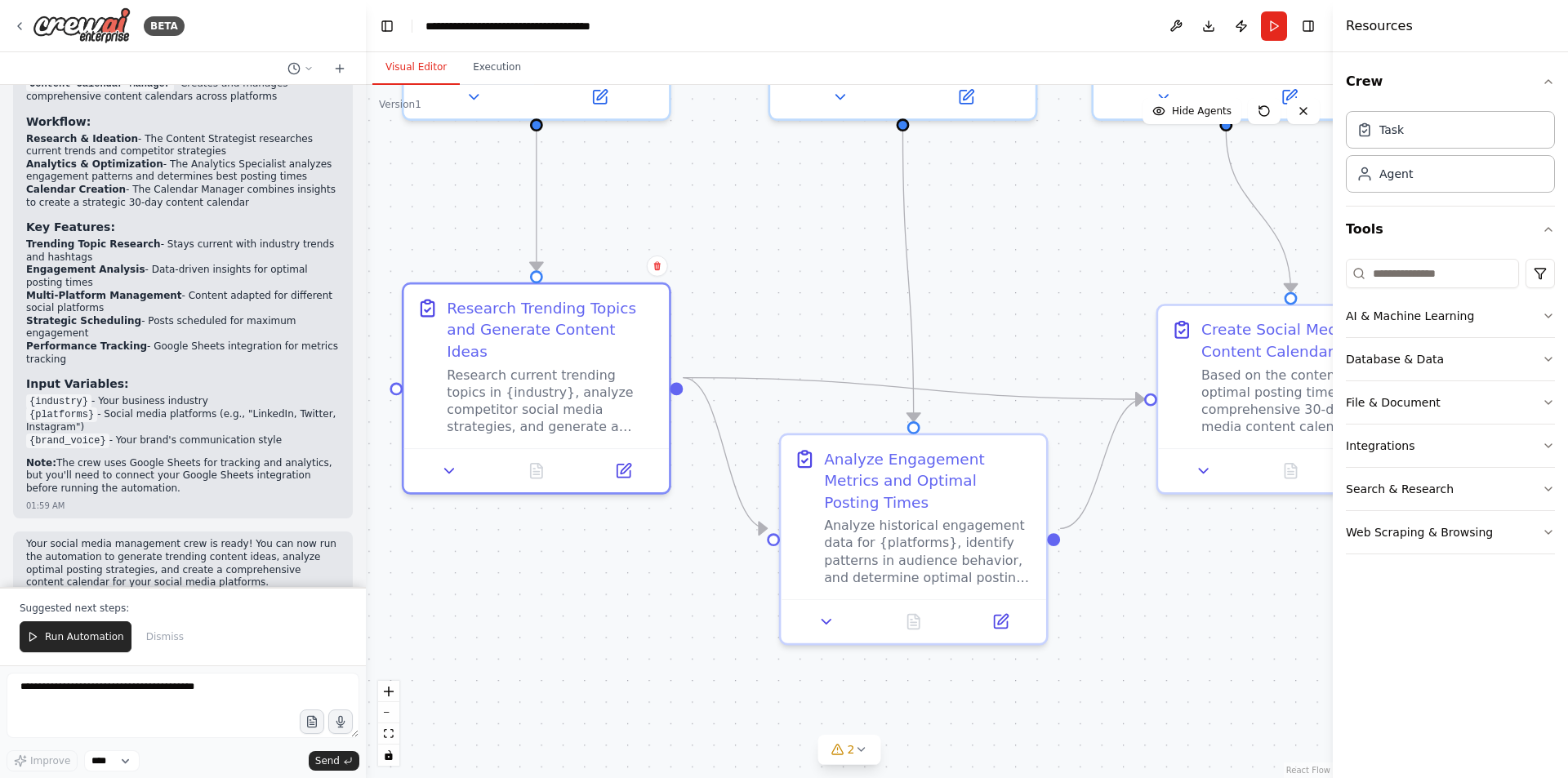
click at [776, 311] on div ".deletable-edge-delete-btn { width: 20px; height: 20px; border: 0px solid #ffff…" at bounding box center [849, 431] width 966 height 693
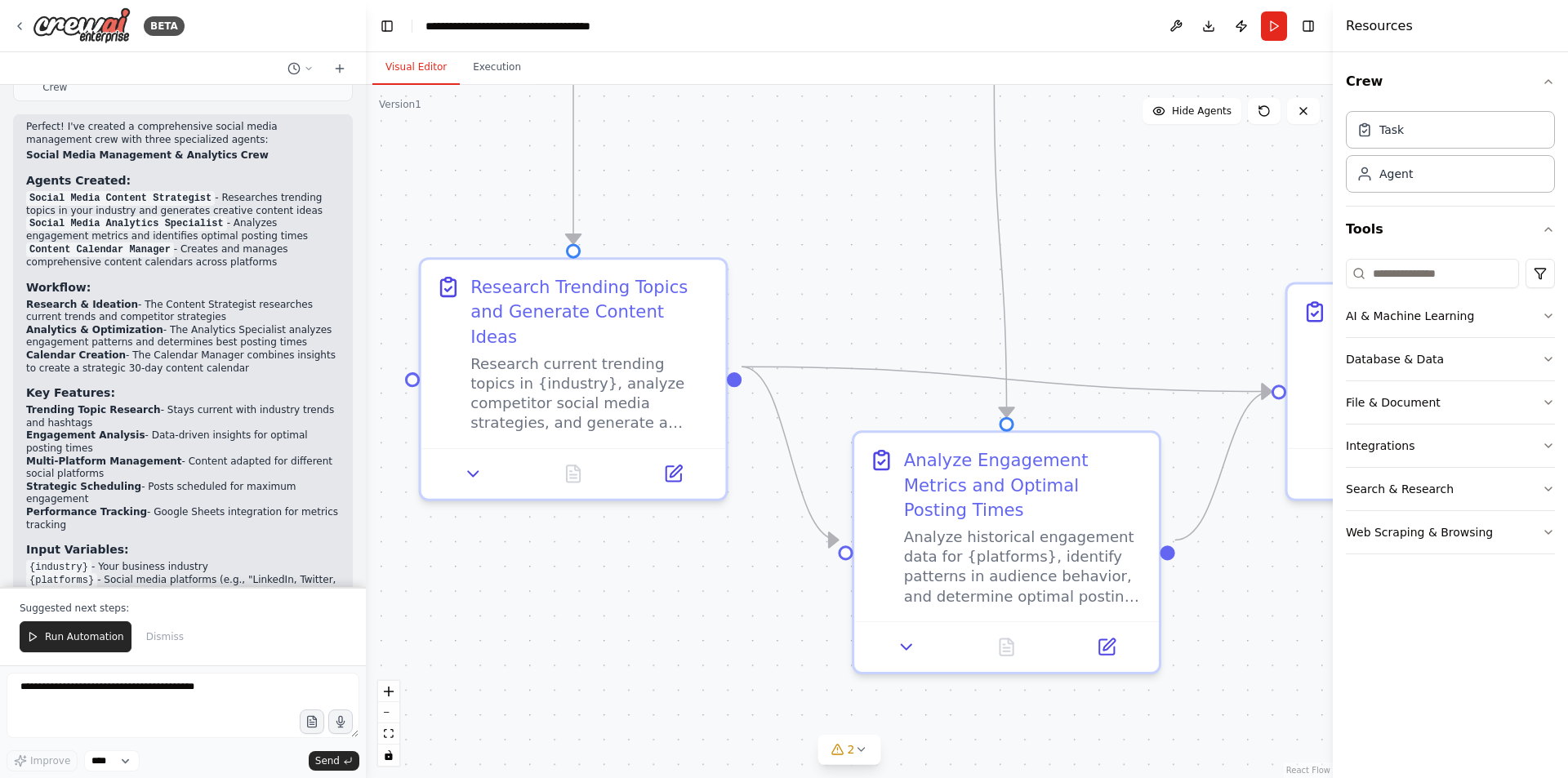
scroll to position [1571, 0]
click at [1188, 684] on div ".deletable-edge-delete-btn { width: 20px; height: 20px; border: 0px solid #ffff…" at bounding box center [849, 431] width 966 height 693
